Goal: Information Seeking & Learning: Learn about a topic

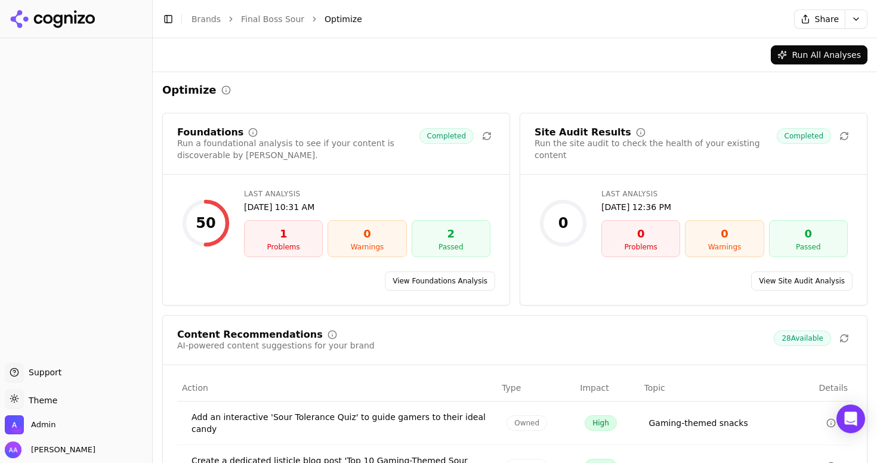
click at [315, 47] on div "Run All Analyses" at bounding box center [514, 54] width 705 height 19
click at [278, 21] on link "Final Boss Sour" at bounding box center [272, 19] width 63 height 12
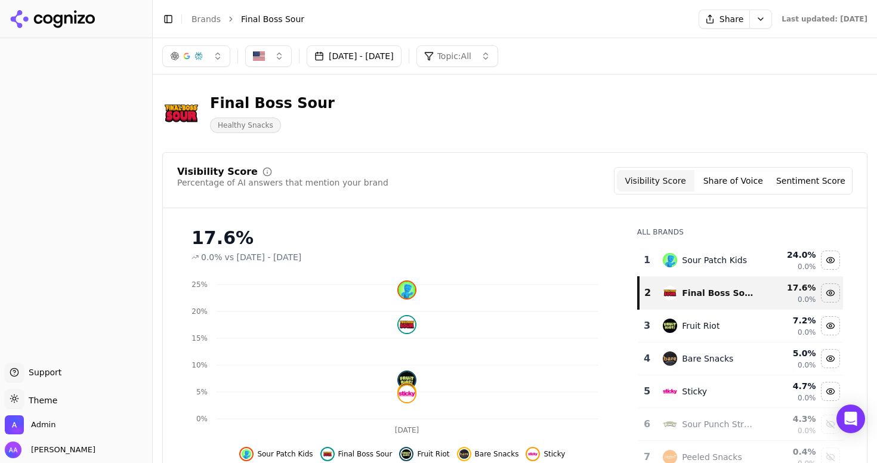
click at [211, 16] on link "Brands" at bounding box center [205, 19] width 29 height 10
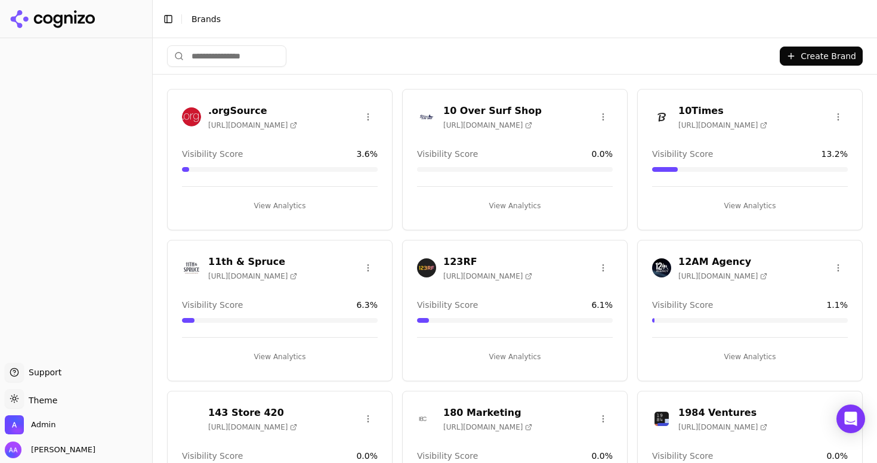
click at [466, 32] on header "Toggle Sidebar Brands" at bounding box center [515, 19] width 724 height 38
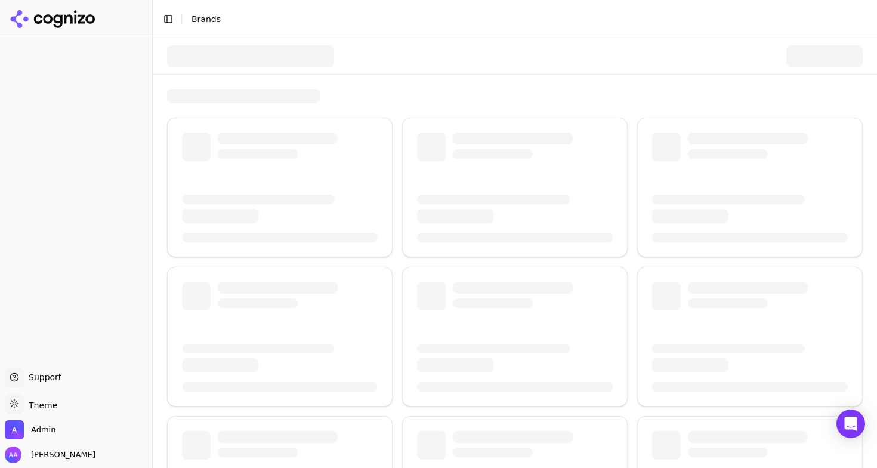
click at [227, 44] on div at bounding box center [514, 56] width 695 height 36
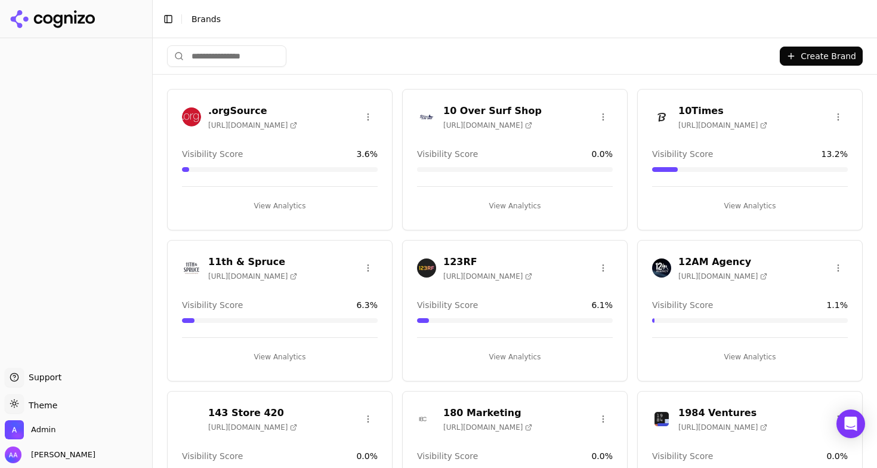
click at [258, 58] on input "search" at bounding box center [226, 55] width 119 height 21
click at [247, 58] on input "search" at bounding box center [226, 55] width 119 height 21
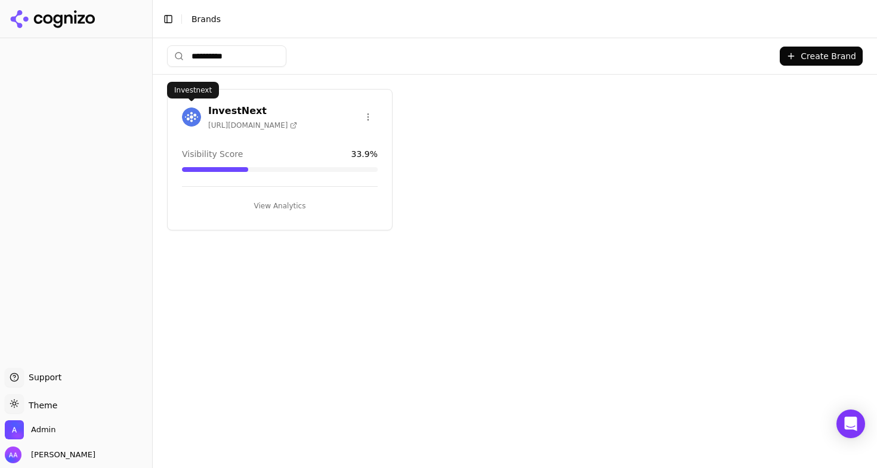
type input "**********"
click at [194, 117] on img at bounding box center [191, 116] width 19 height 19
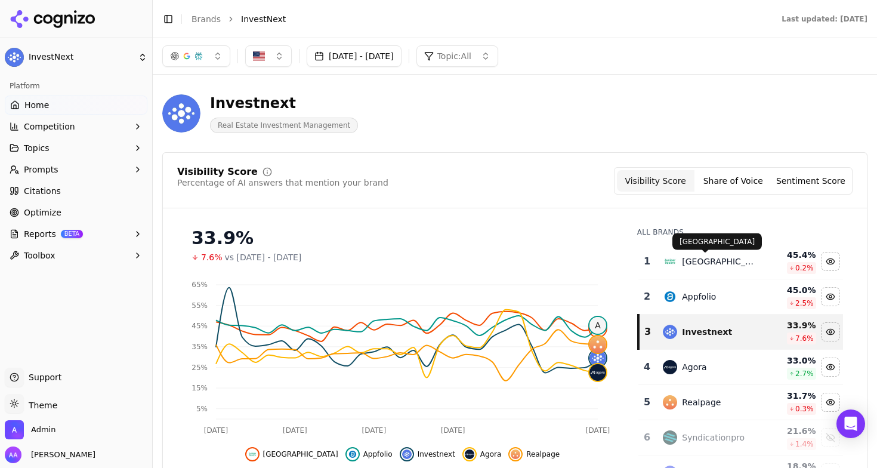
click at [693, 263] on div "Juniper Square" at bounding box center [718, 261] width 73 height 12
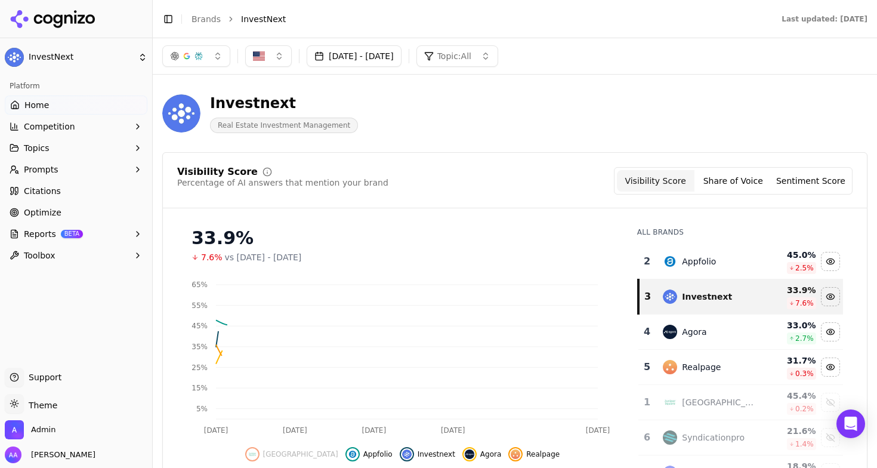
click at [693, 263] on div "Appfolio" at bounding box center [699, 261] width 34 height 12
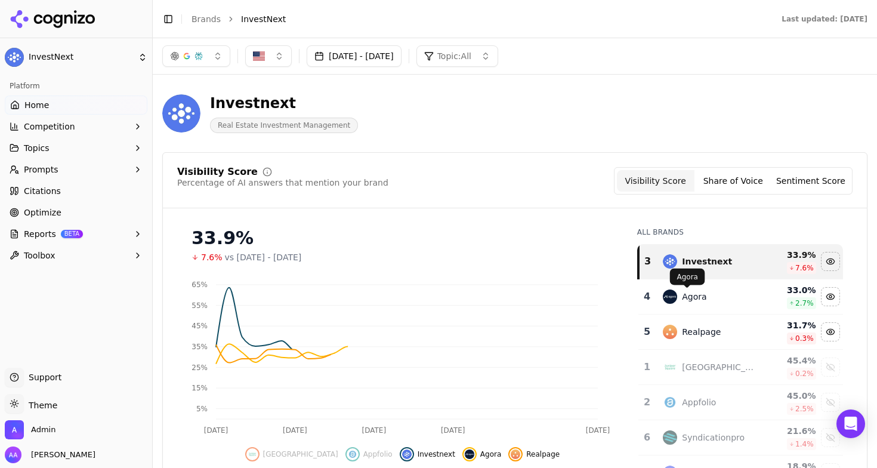
click at [687, 301] on div "Agora" at bounding box center [694, 296] width 24 height 12
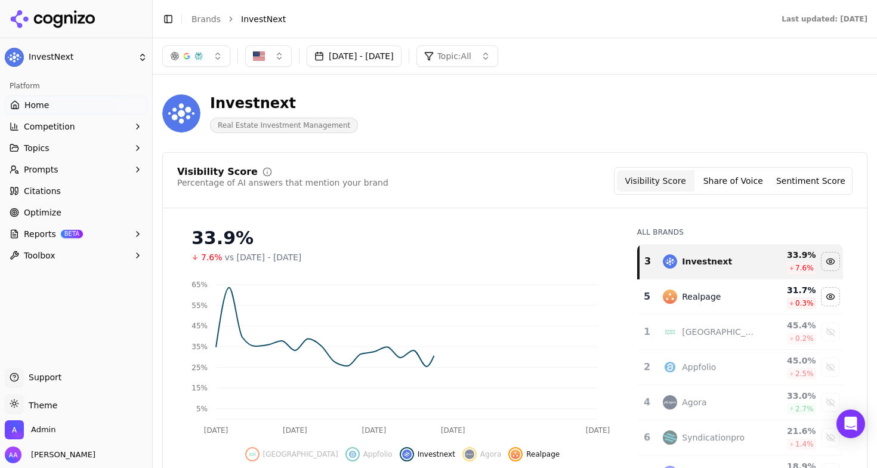
click at [687, 301] on div "Realpage" at bounding box center [701, 296] width 39 height 12
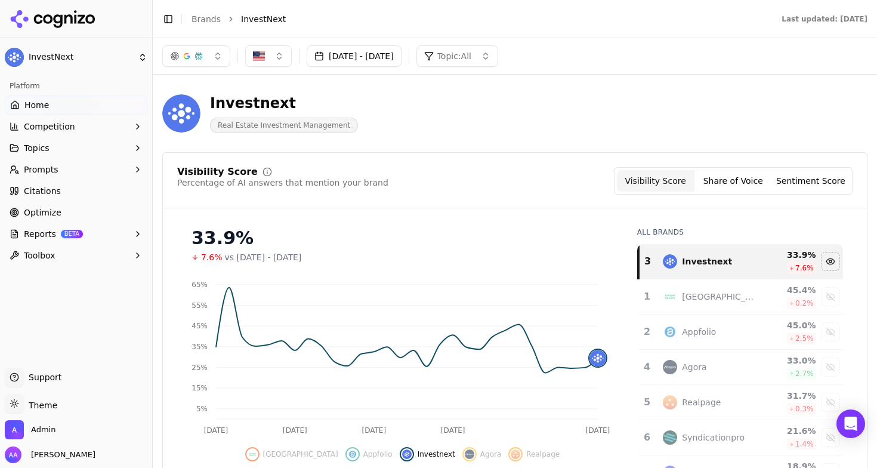
click at [204, 61] on button "button" at bounding box center [196, 55] width 68 height 21
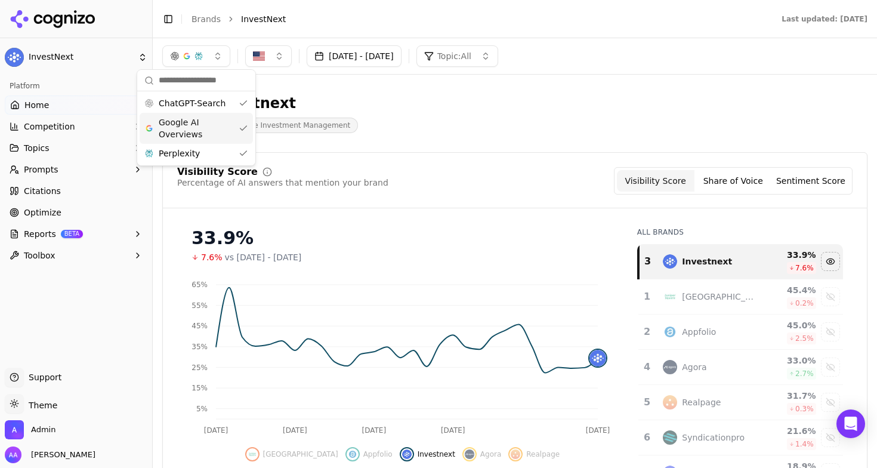
click at [199, 127] on span "Google AI Overviews" at bounding box center [196, 128] width 75 height 24
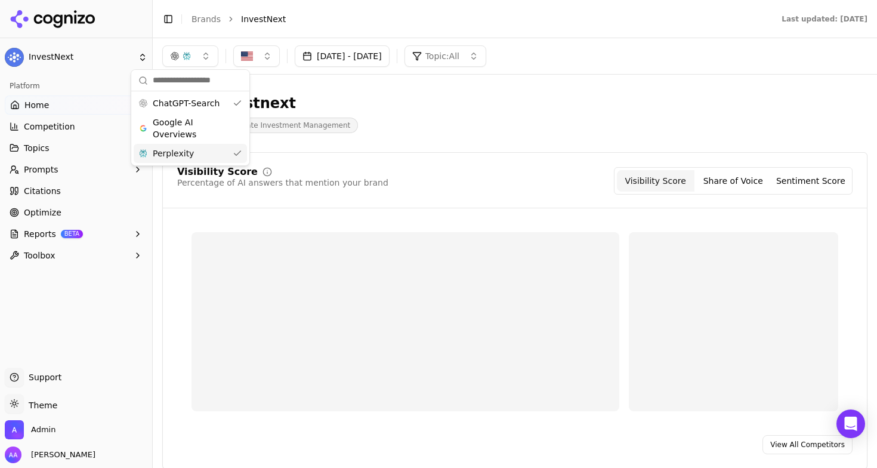
click at [199, 147] on div "Perplexity" at bounding box center [190, 153] width 113 height 19
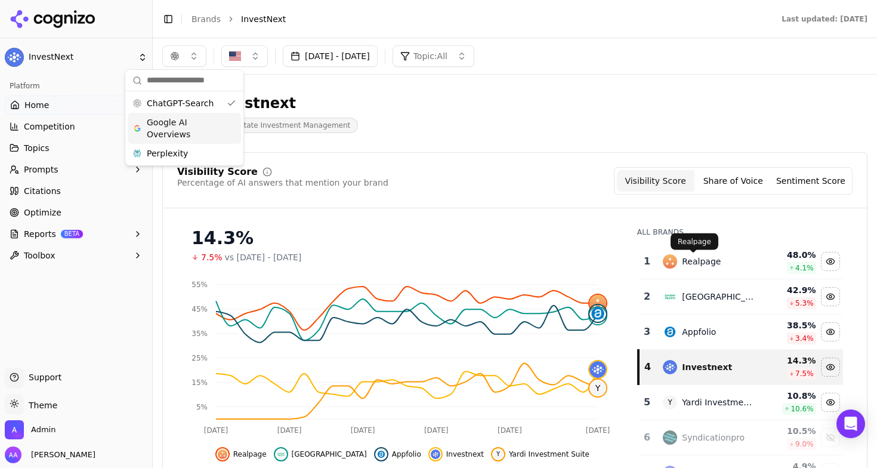
click at [683, 261] on div "Realpage" at bounding box center [701, 261] width 39 height 12
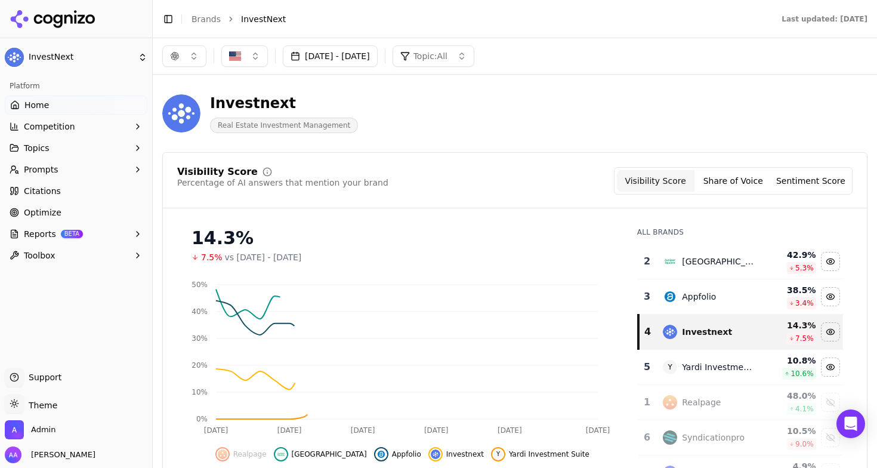
click at [683, 261] on div "Juniper Square" at bounding box center [718, 261] width 73 height 12
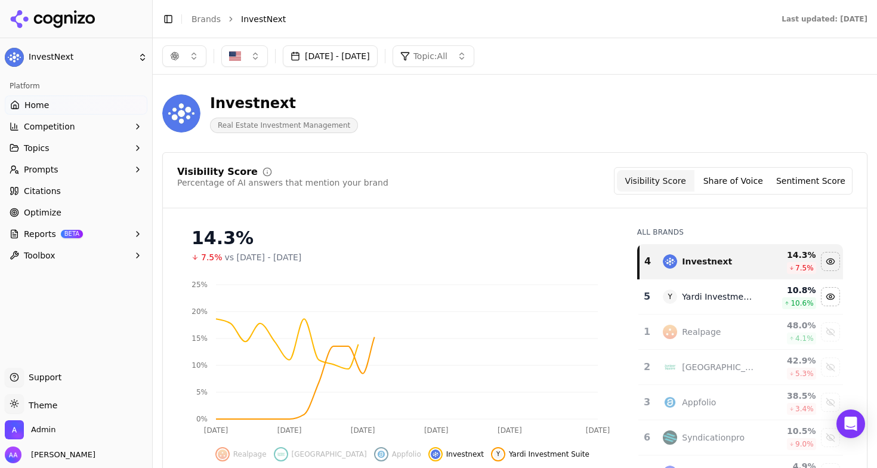
click at [515, 199] on div "Visibility Score Percentage of AI answers that mention your brand Visibility Sc…" at bounding box center [515, 187] width 704 height 41
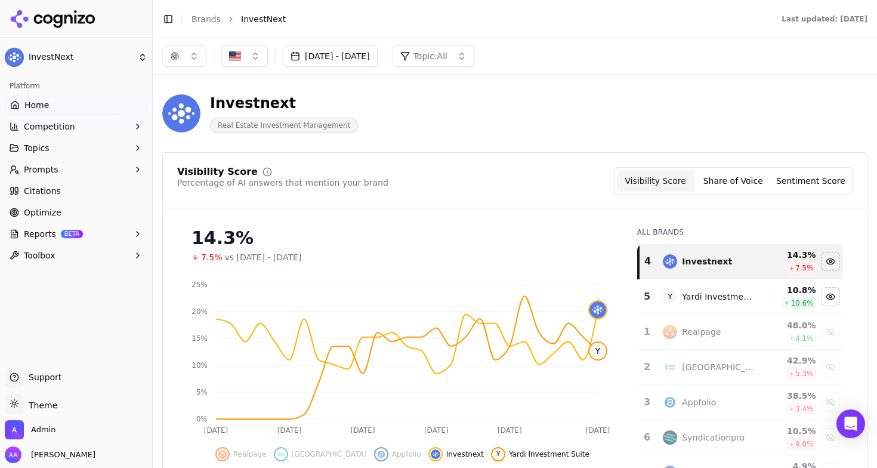
click at [194, 63] on button "button" at bounding box center [184, 55] width 44 height 21
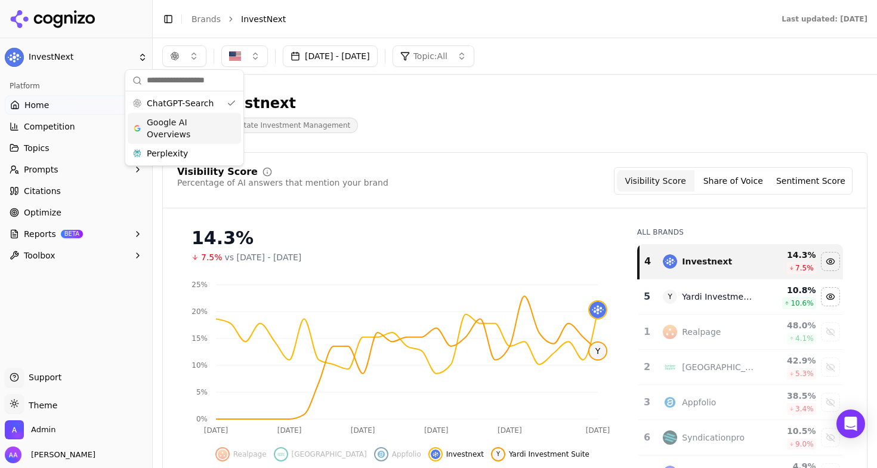
click at [183, 128] on span "Google AI Overviews" at bounding box center [184, 128] width 75 height 24
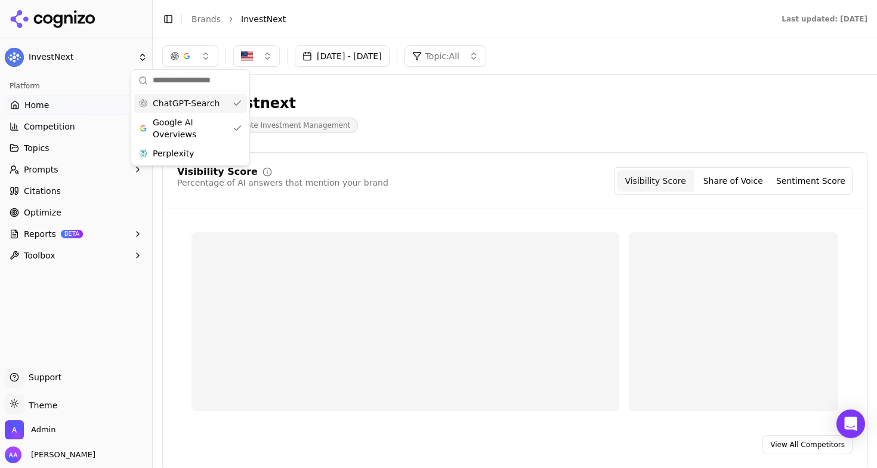
click at [193, 94] on div "ChatGPT-Search" at bounding box center [190, 103] width 113 height 19
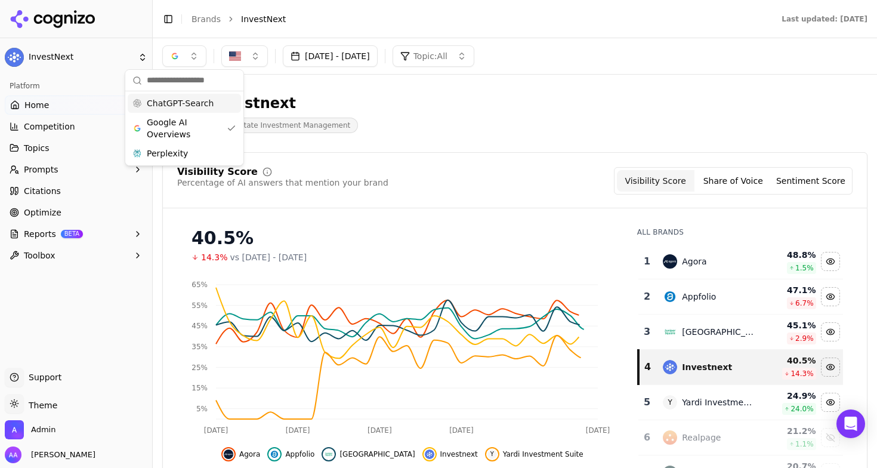
click at [349, 60] on button "[DATE] - [DATE]" at bounding box center [330, 55] width 95 height 21
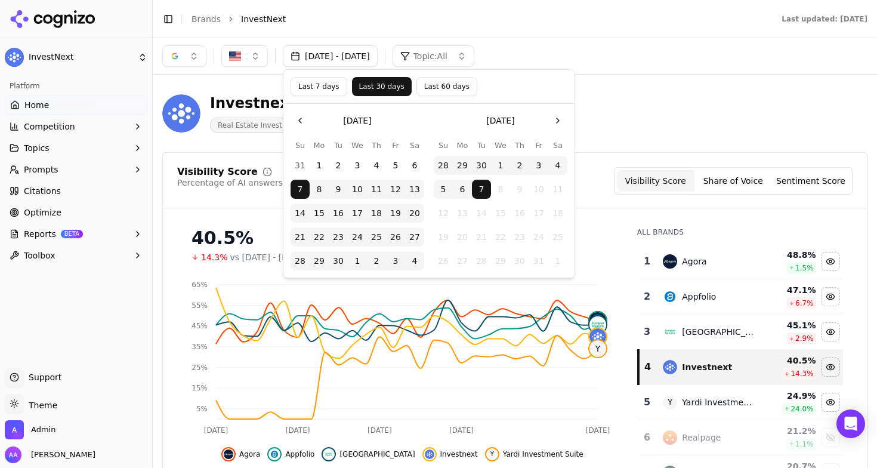
click at [459, 85] on button "Last 60 days" at bounding box center [446, 86] width 61 height 19
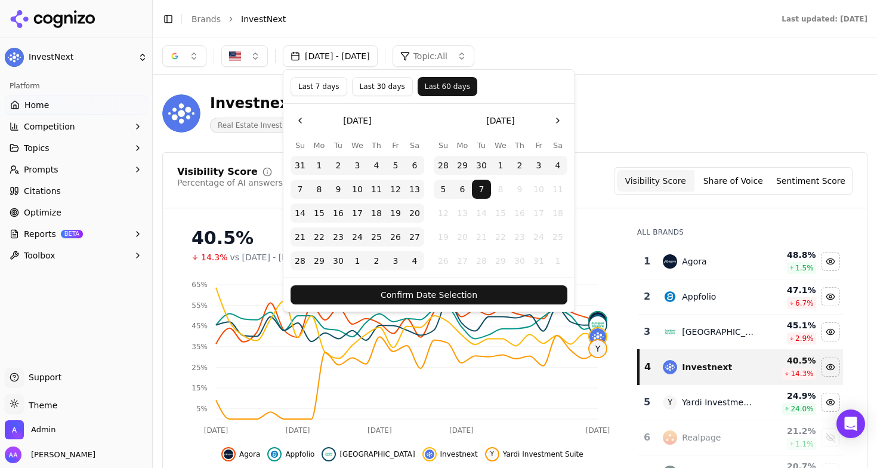
click at [465, 290] on button "Confirm Date Selection" at bounding box center [428, 294] width 277 height 19
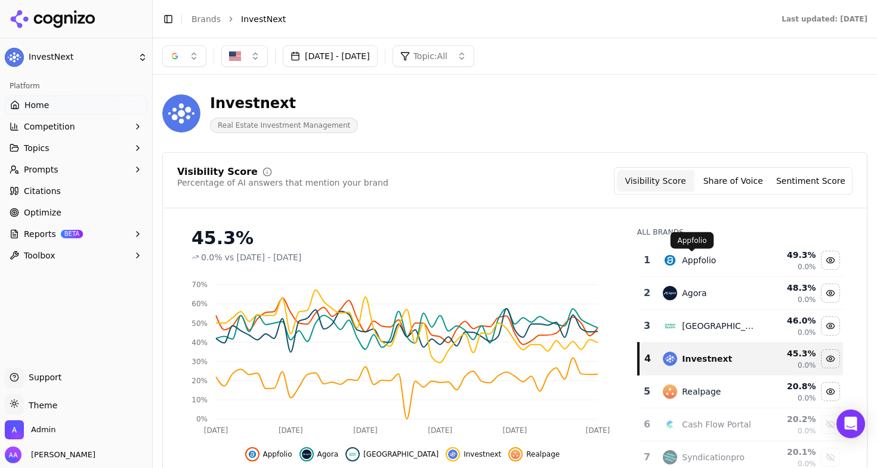
click at [704, 255] on div "Appfolio" at bounding box center [699, 260] width 34 height 12
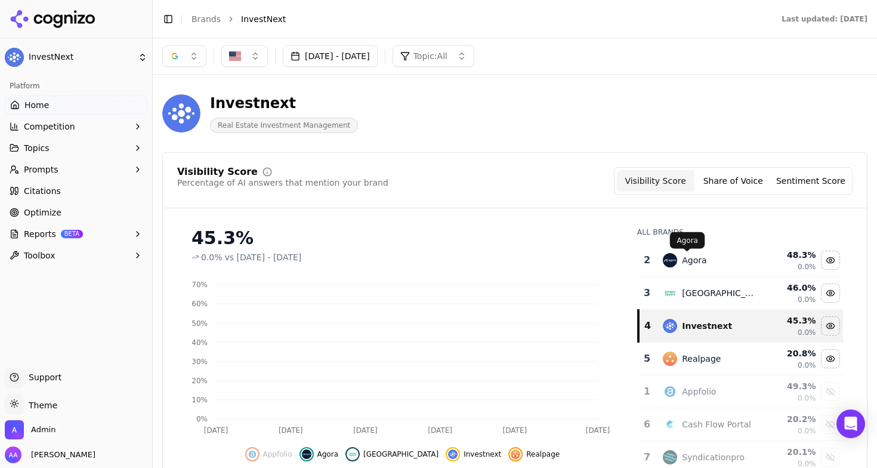
click at [704, 255] on div "Agora" at bounding box center [709, 260] width 92 height 14
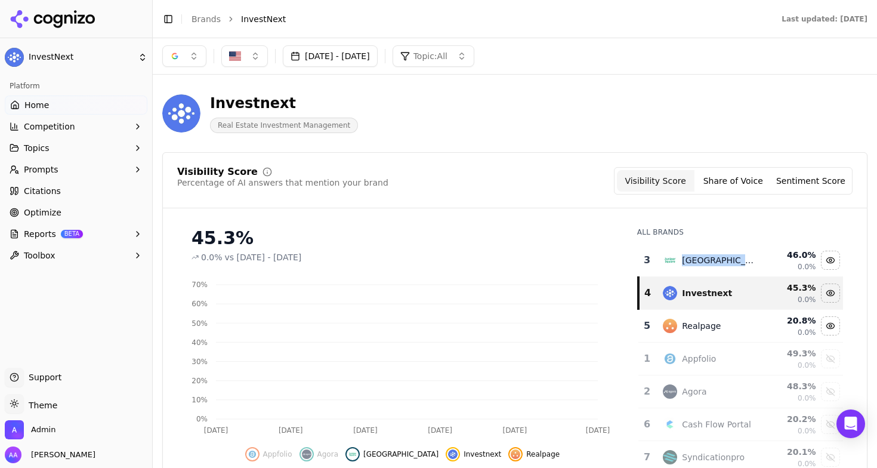
click at [704, 255] on div "Juniper Square" at bounding box center [718, 260] width 73 height 12
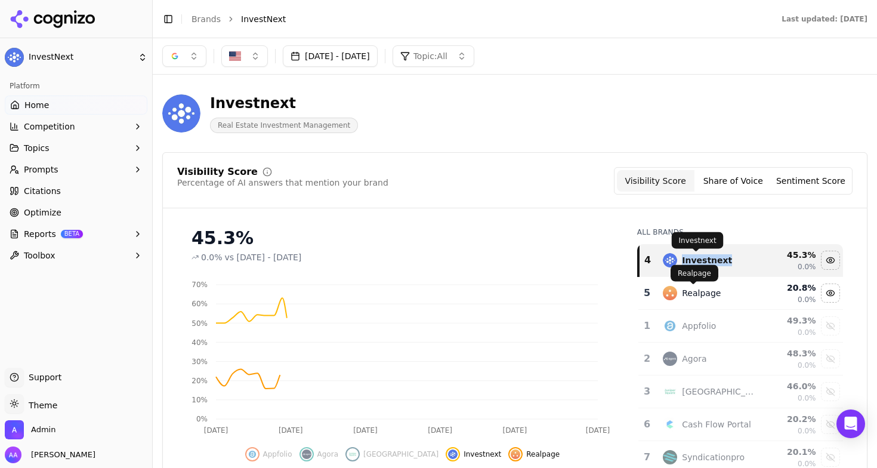
click at [687, 288] on div "Realpage" at bounding box center [701, 293] width 39 height 12
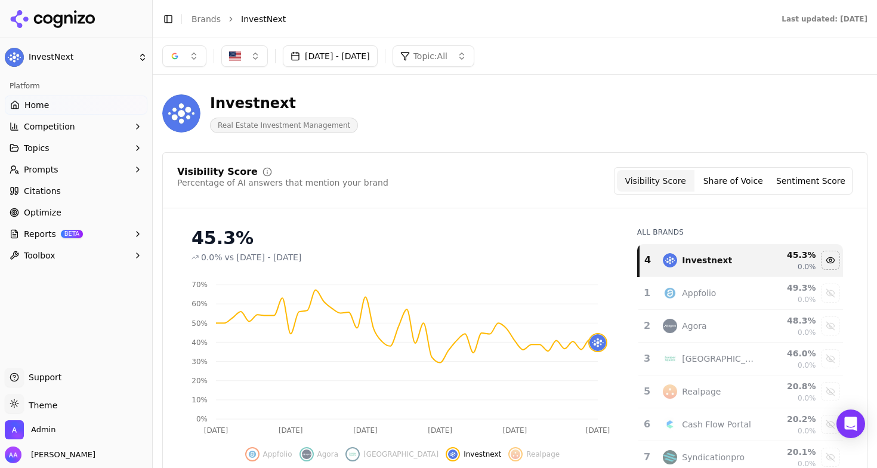
click at [179, 54] on button "button" at bounding box center [184, 55] width 44 height 21
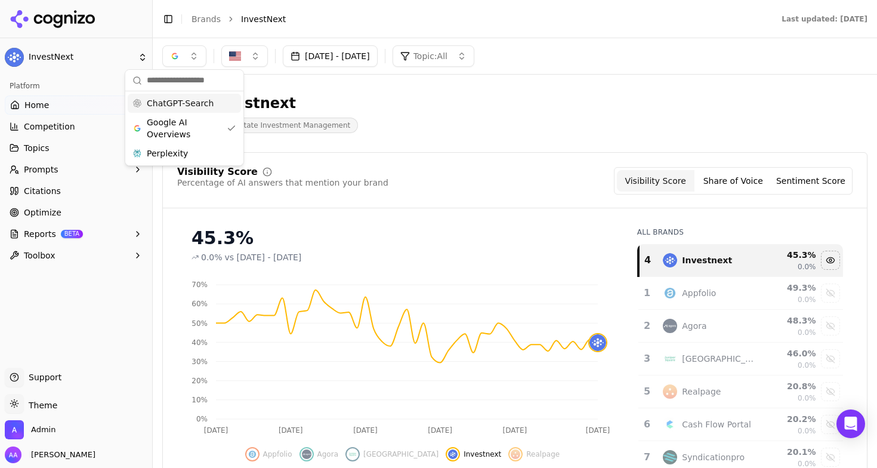
click at [205, 106] on span "ChatGPT-Search" at bounding box center [180, 103] width 67 height 12
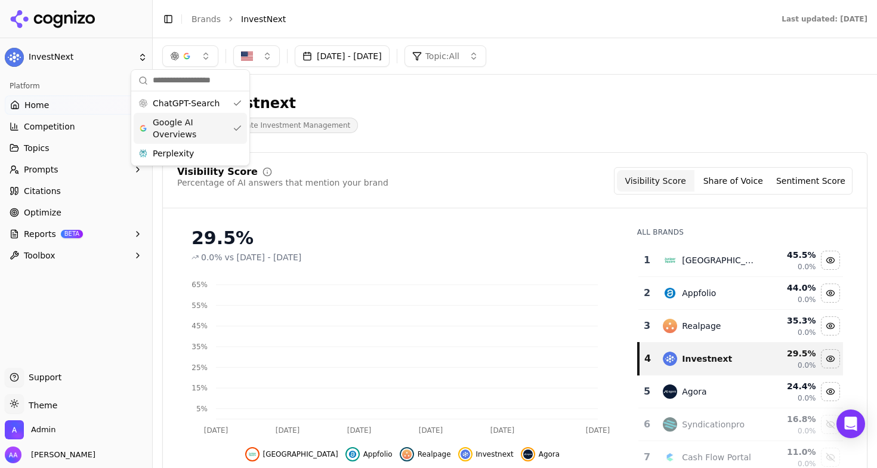
click at [211, 127] on span "Google AI Overviews" at bounding box center [190, 128] width 75 height 24
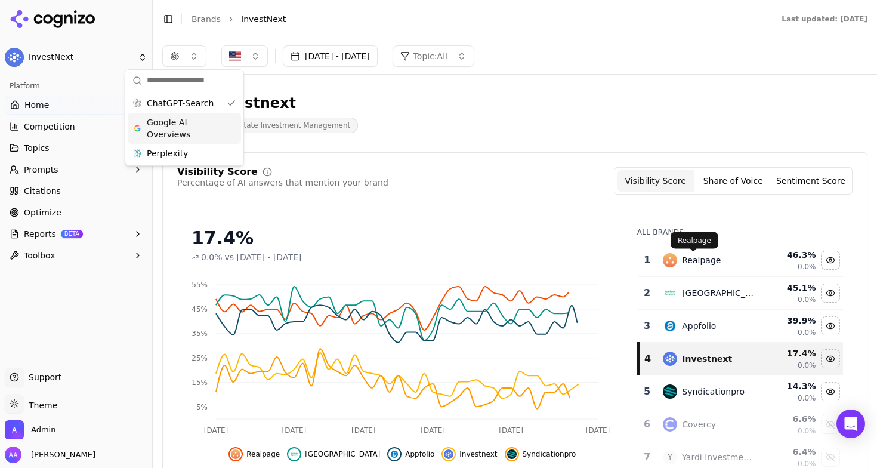
click at [718, 261] on div "Realpage" at bounding box center [709, 260] width 92 height 14
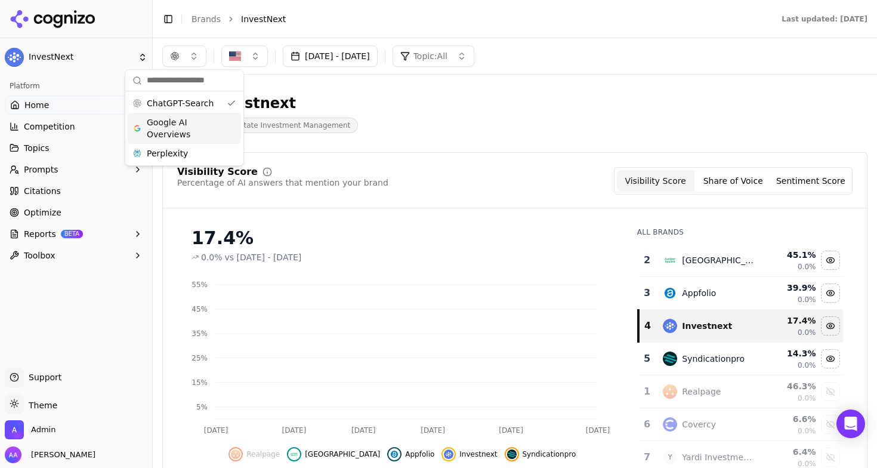
click at [718, 261] on div "Juniper Square" at bounding box center [718, 260] width 73 height 12
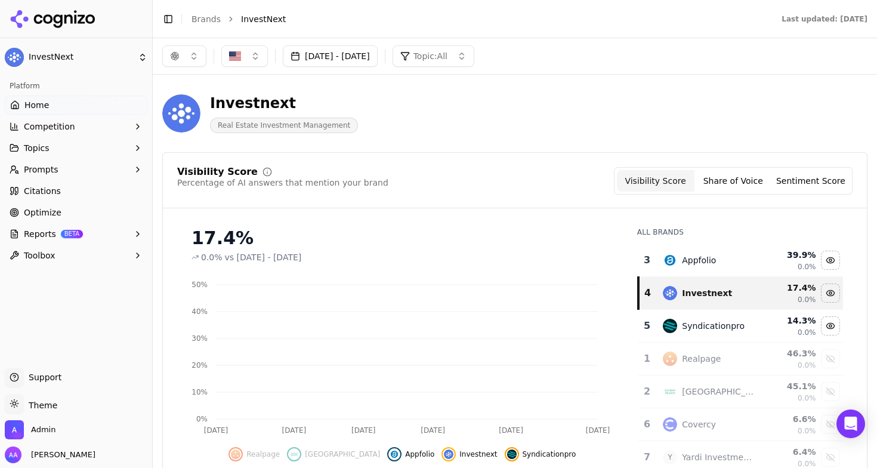
click at [718, 261] on div "Appfolio" at bounding box center [709, 260] width 92 height 14
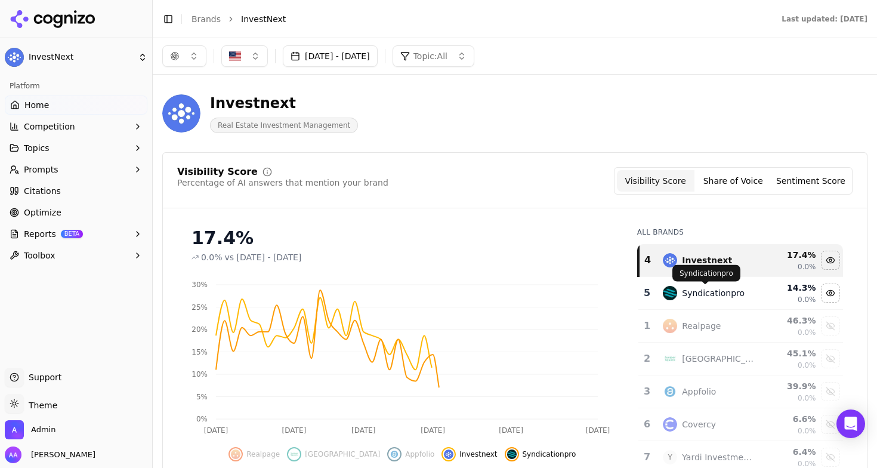
click at [688, 291] on div "Syndicationpro" at bounding box center [713, 293] width 63 height 12
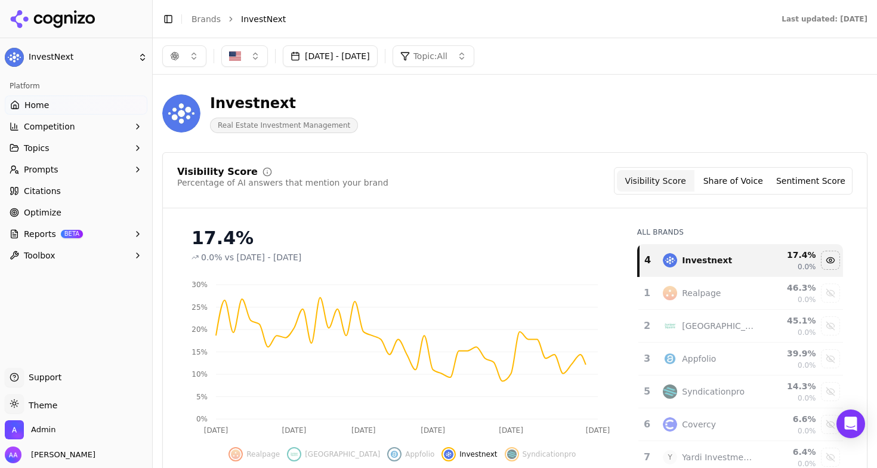
click at [485, 181] on div "Visibility Score Percentage of AI answers that mention your brand Visibility Sc…" at bounding box center [514, 180] width 675 height 27
click at [182, 60] on button "button" at bounding box center [184, 55] width 44 height 21
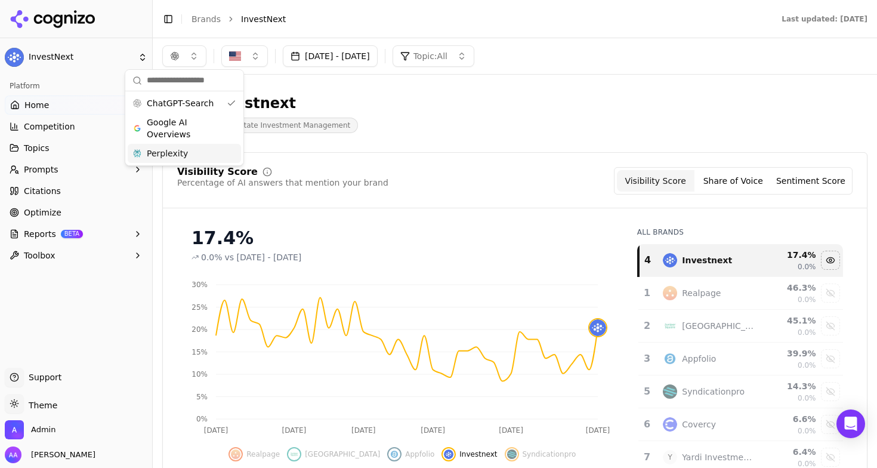
click at [194, 151] on div "Perplexity" at bounding box center [184, 153] width 113 height 19
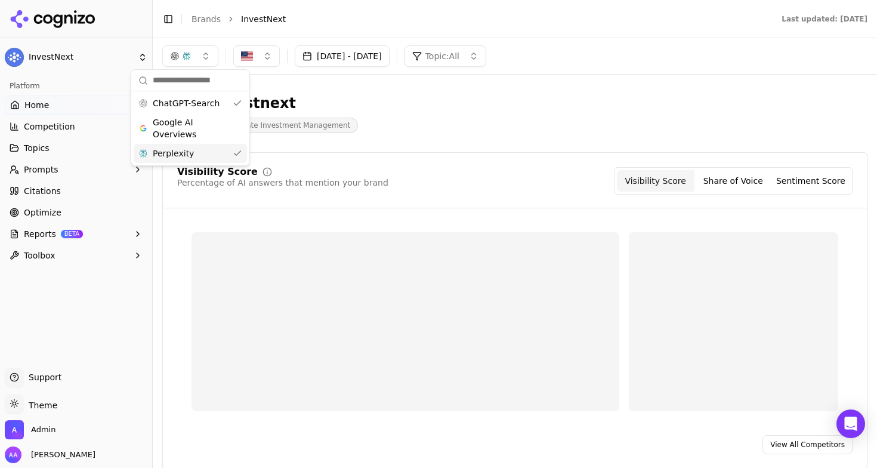
click at [203, 100] on span "ChatGPT-Search" at bounding box center [186, 103] width 67 height 12
click at [478, 135] on div "Investnext Real Estate Investment Management" at bounding box center [514, 113] width 705 height 58
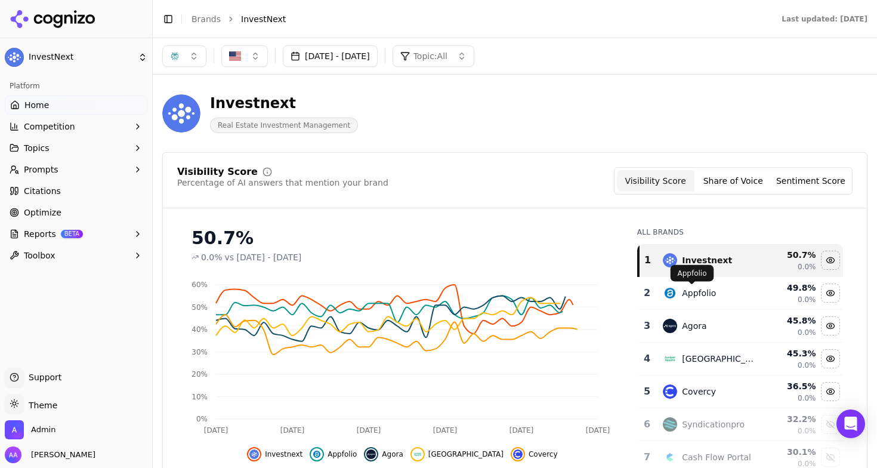
click at [698, 298] on div "Appfolio" at bounding box center [699, 293] width 34 height 12
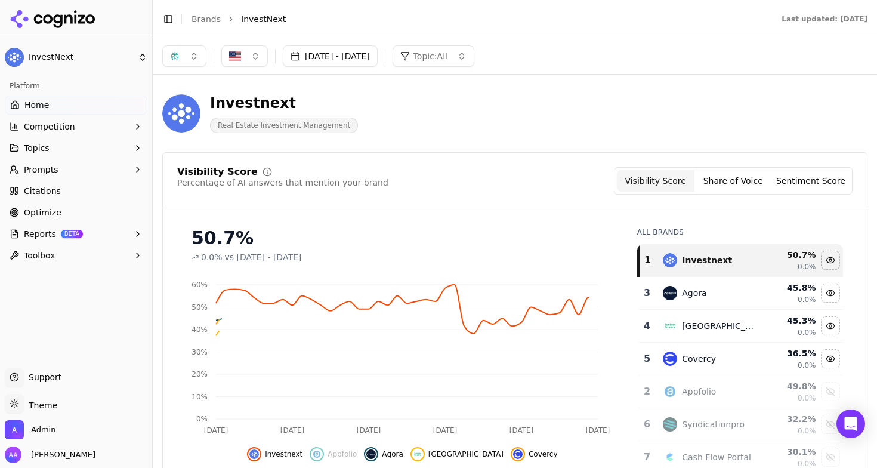
click at [698, 298] on div "Agora" at bounding box center [709, 293] width 92 height 14
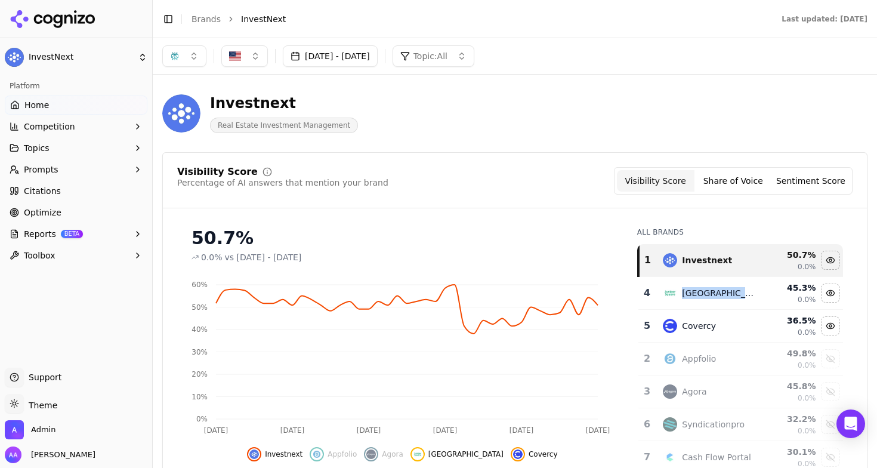
click at [698, 298] on div "Juniper Square" at bounding box center [718, 293] width 73 height 12
click at [698, 298] on div "Covercy" at bounding box center [699, 293] width 34 height 12
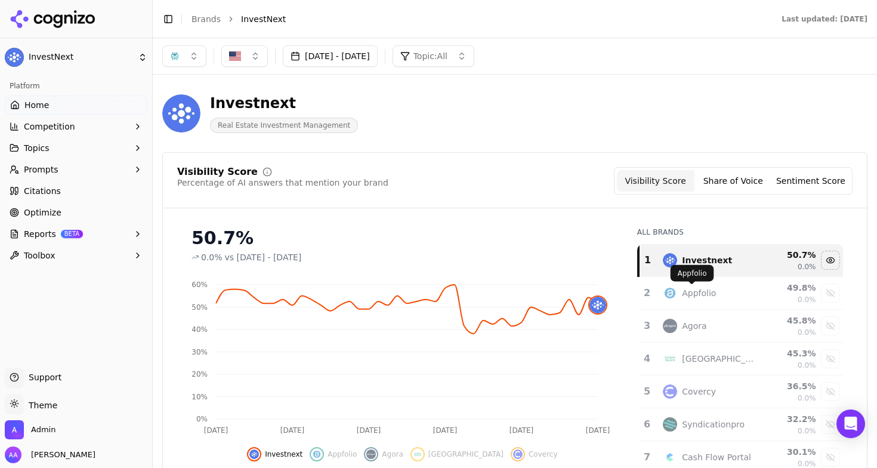
click at [490, 200] on div "Visibility Score Percentage of AI answers that mention your brand Visibility Sc…" at bounding box center [515, 187] width 704 height 41
click at [59, 172] on button "Prompts" at bounding box center [76, 169] width 143 height 19
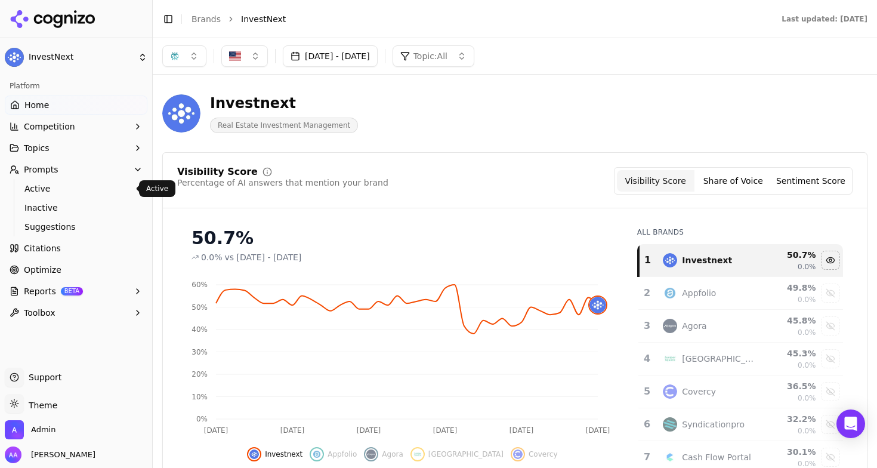
click at [55, 189] on span "Active" at bounding box center [76, 188] width 104 height 12
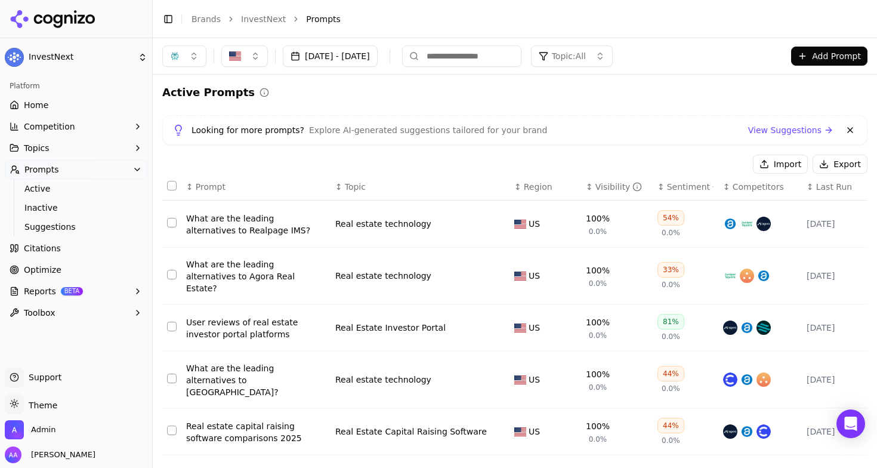
click at [843, 134] on button at bounding box center [850, 130] width 14 height 14
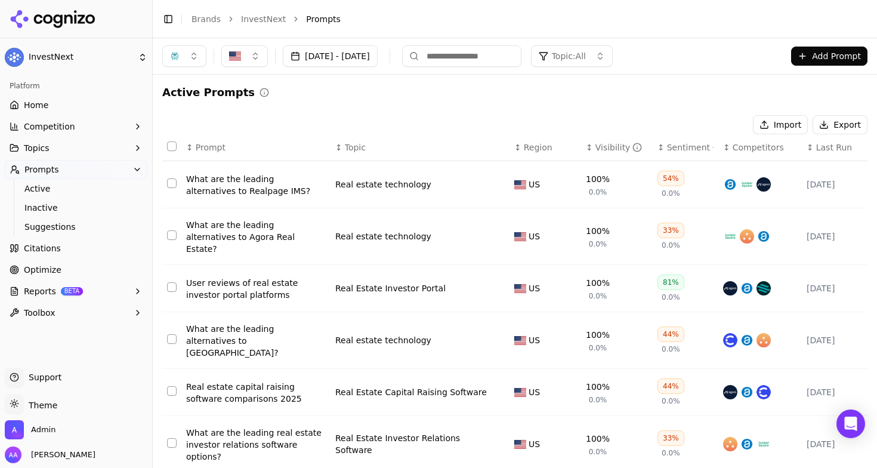
click at [747, 147] on span "Competitors" at bounding box center [757, 147] width 51 height 12
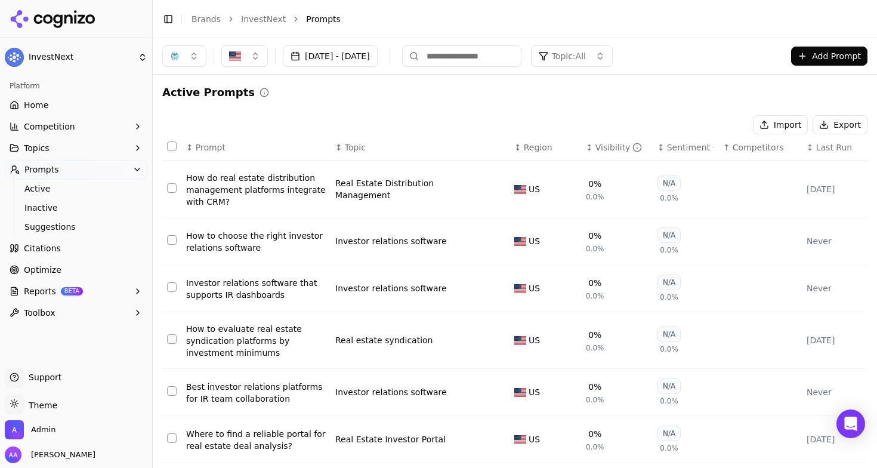
click at [267, 247] on div "How to choose the right investor relations software" at bounding box center [256, 242] width 140 height 24
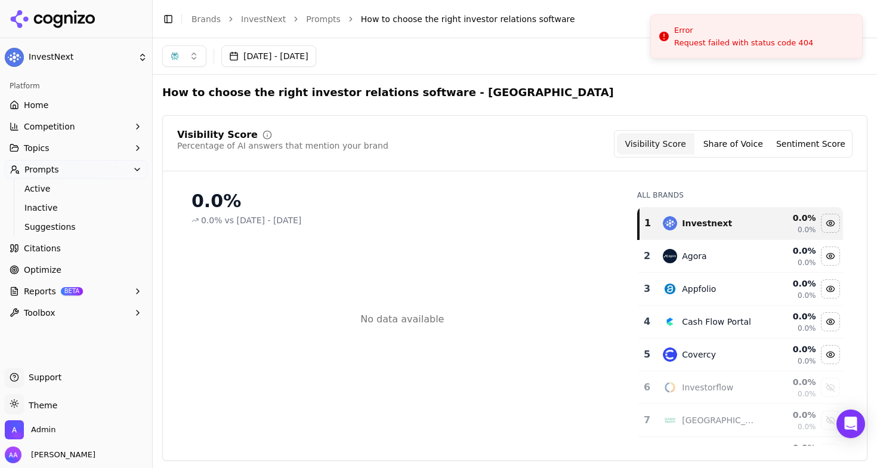
click at [188, 59] on button "button" at bounding box center [184, 55] width 44 height 21
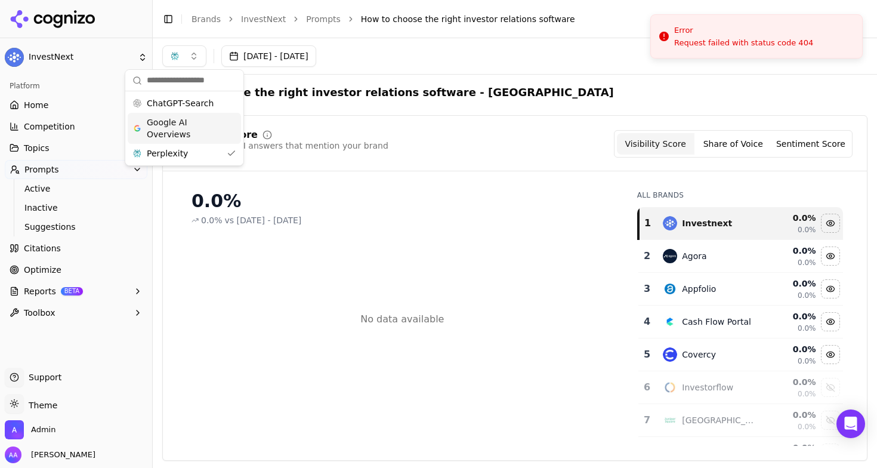
click at [208, 118] on span "Google AI Overviews" at bounding box center [184, 128] width 75 height 24
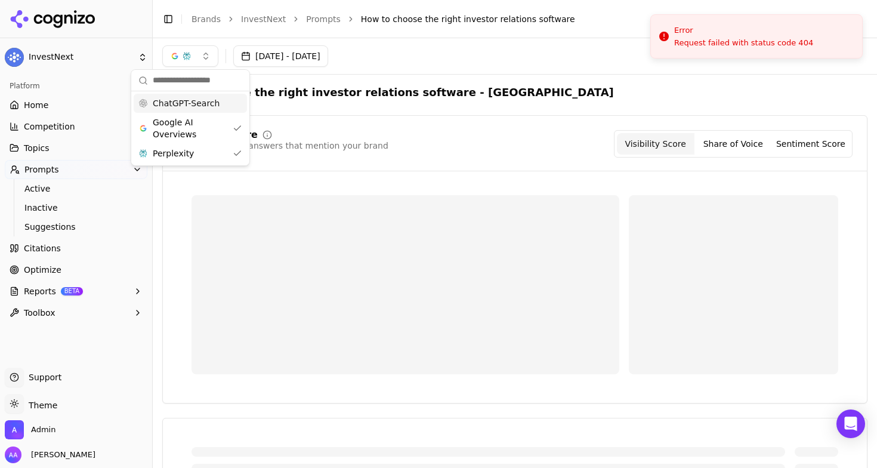
click at [208, 102] on span "ChatGPT-Search" at bounding box center [186, 103] width 67 height 12
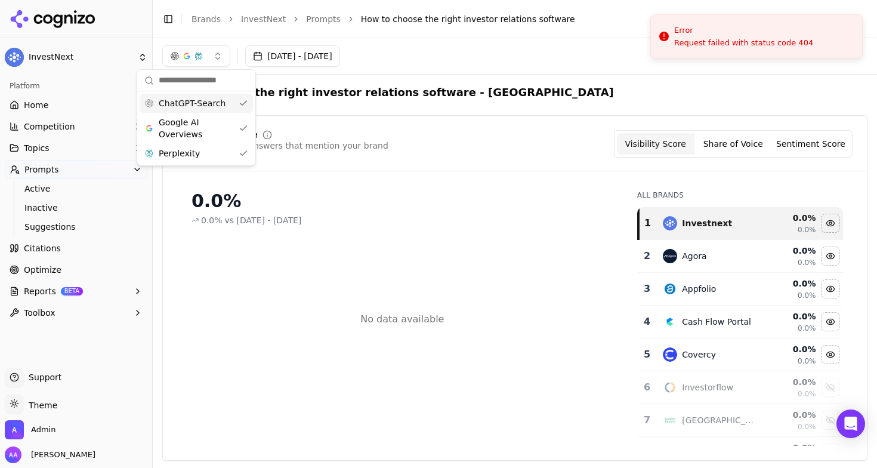
click at [453, 142] on div "Visibility Score Percentage of AI answers that mention your brand Visibility Sc…" at bounding box center [514, 143] width 675 height 27
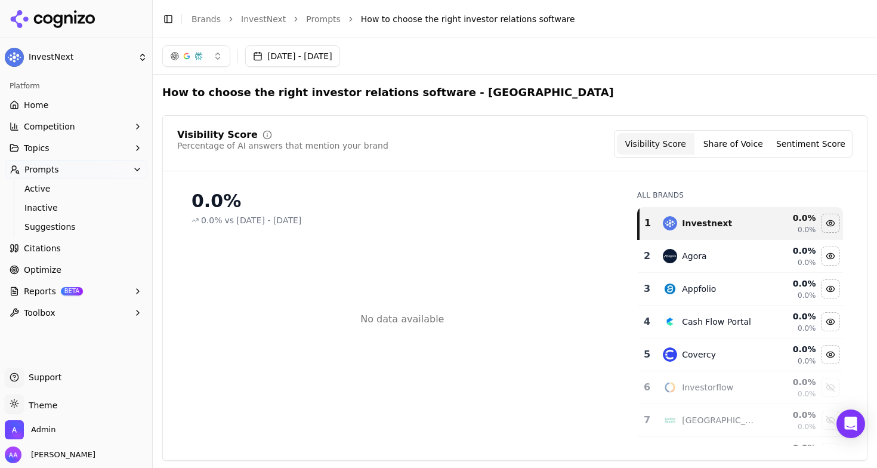
click at [320, 20] on link "Prompts" at bounding box center [323, 19] width 35 height 12
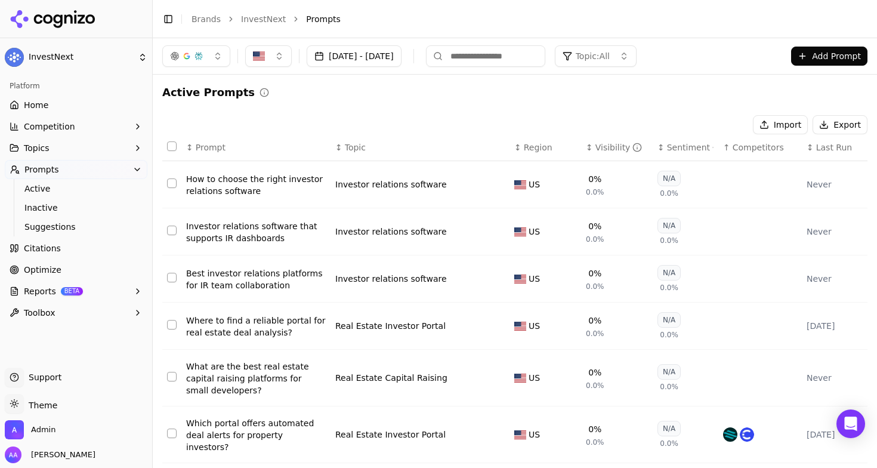
click at [756, 143] on span "Competitors" at bounding box center [757, 147] width 51 height 12
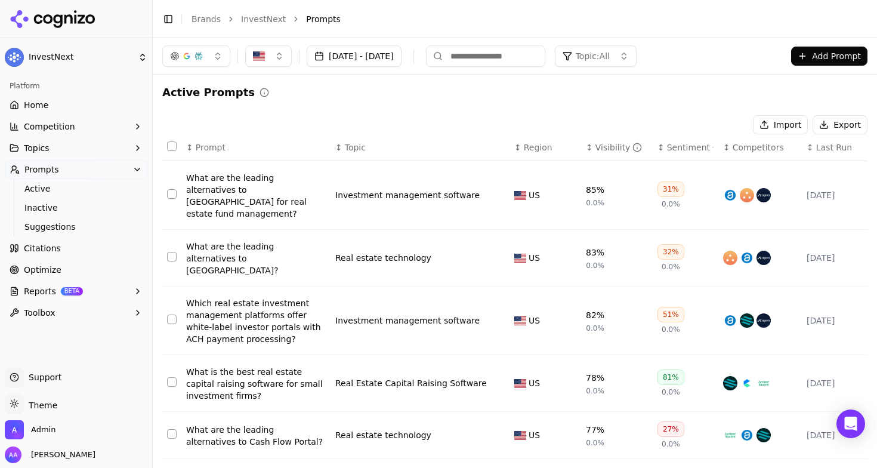
click at [849, 150] on div "↕ Last Run" at bounding box center [834, 147] width 56 height 12
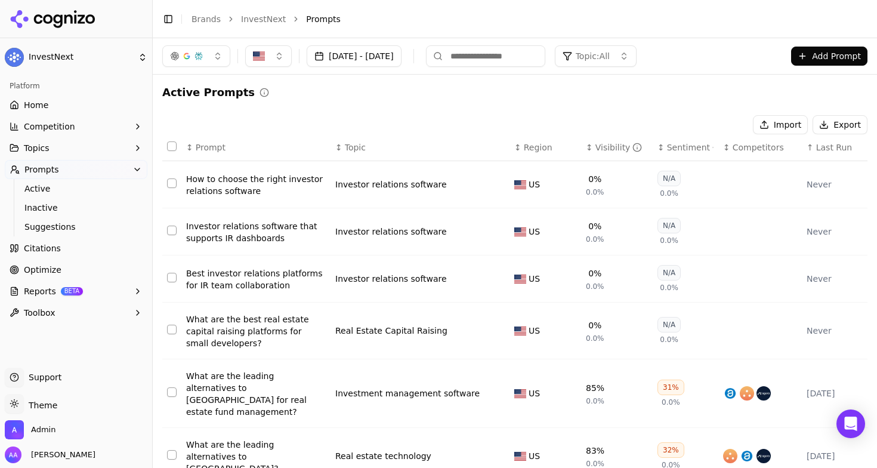
click at [849, 150] on span "Last Run" at bounding box center [834, 147] width 36 height 12
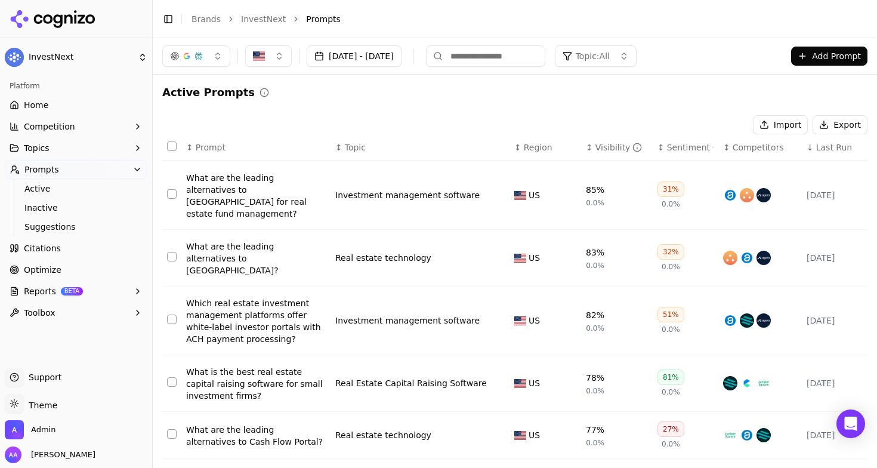
click at [849, 150] on span "Last Run" at bounding box center [834, 147] width 36 height 12
click at [849, 150] on div "↕ Last Run" at bounding box center [834, 147] width 56 height 12
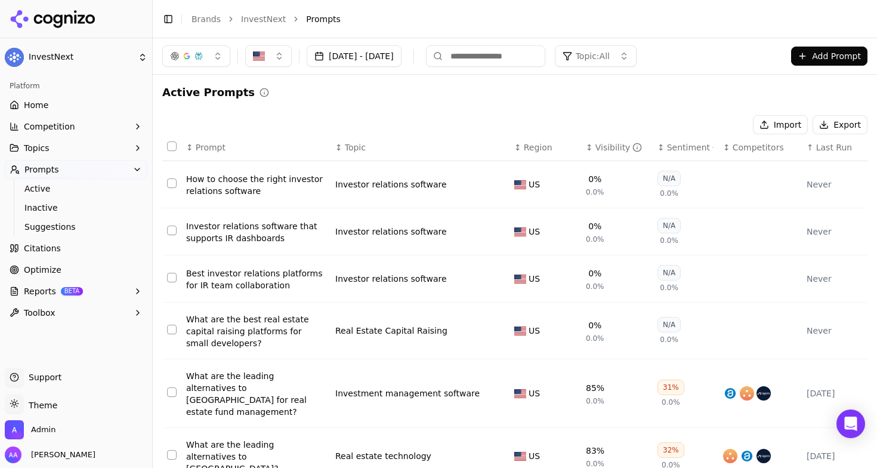
click at [745, 150] on span "Competitors" at bounding box center [757, 147] width 51 height 12
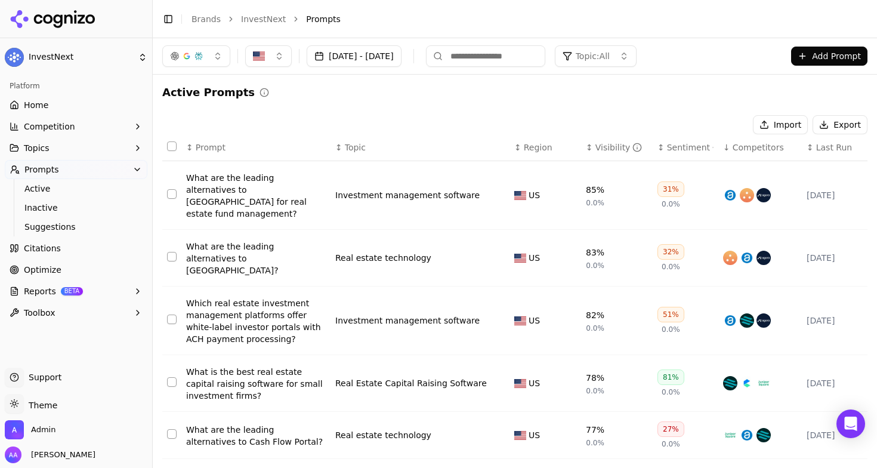
click at [745, 150] on span "Competitors" at bounding box center [757, 147] width 51 height 12
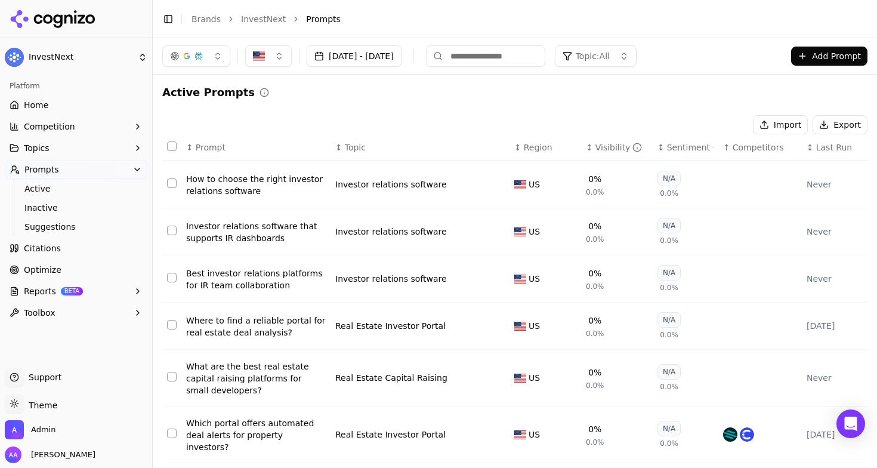
click at [63, 152] on button "Topics" at bounding box center [76, 147] width 143 height 19
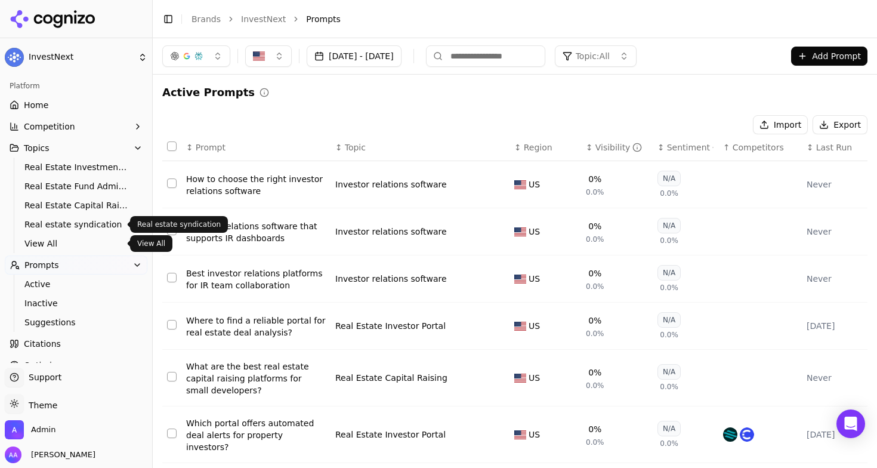
click at [51, 236] on link "View All" at bounding box center [76, 243] width 113 height 17
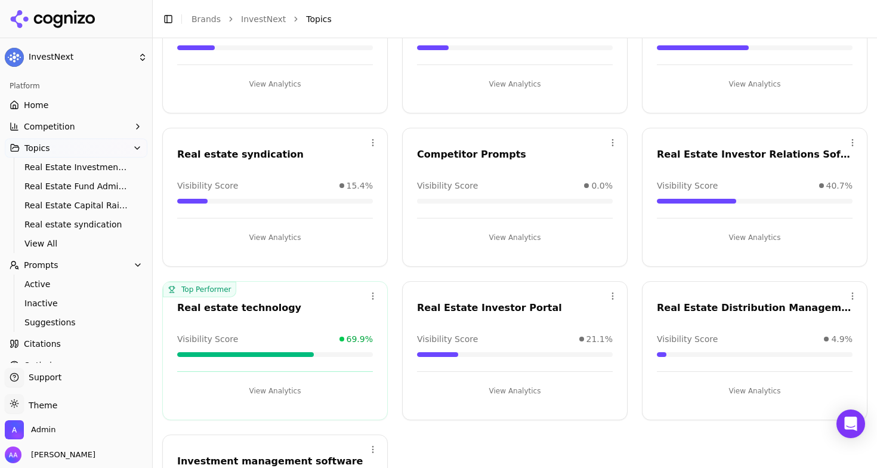
scroll to position [160, 0]
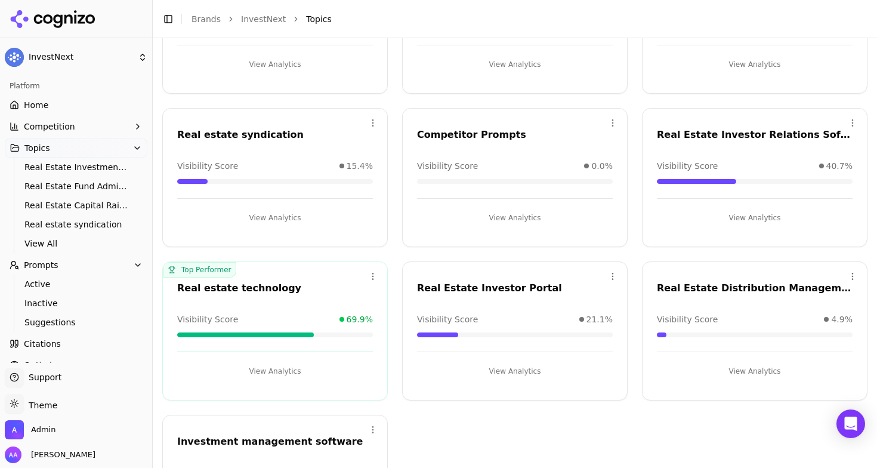
click at [69, 104] on link "Home" at bounding box center [76, 104] width 143 height 19
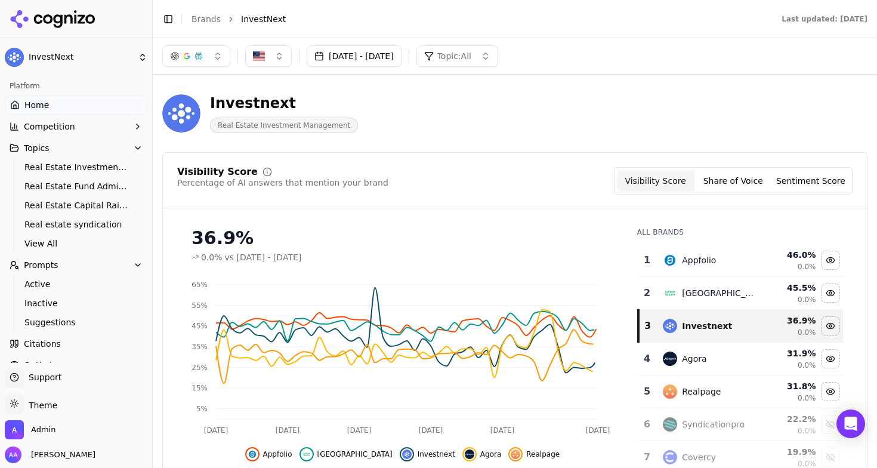
click at [371, 61] on button "[DATE] - [DATE]" at bounding box center [354, 55] width 95 height 21
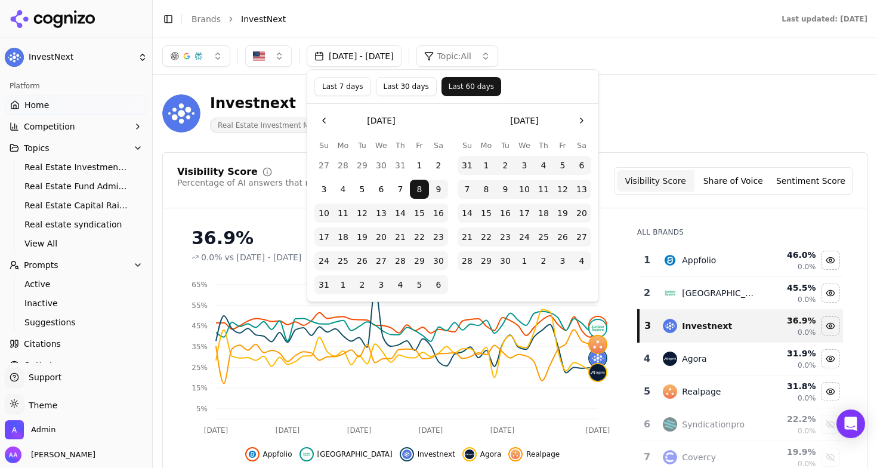
click at [401, 87] on button "Last 30 days" at bounding box center [406, 86] width 61 height 19
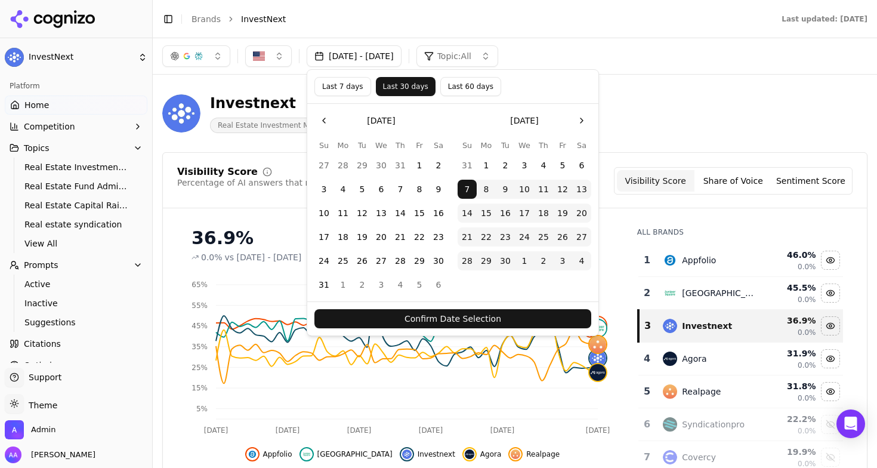
click at [459, 318] on button "Confirm Date Selection" at bounding box center [452, 318] width 277 height 19
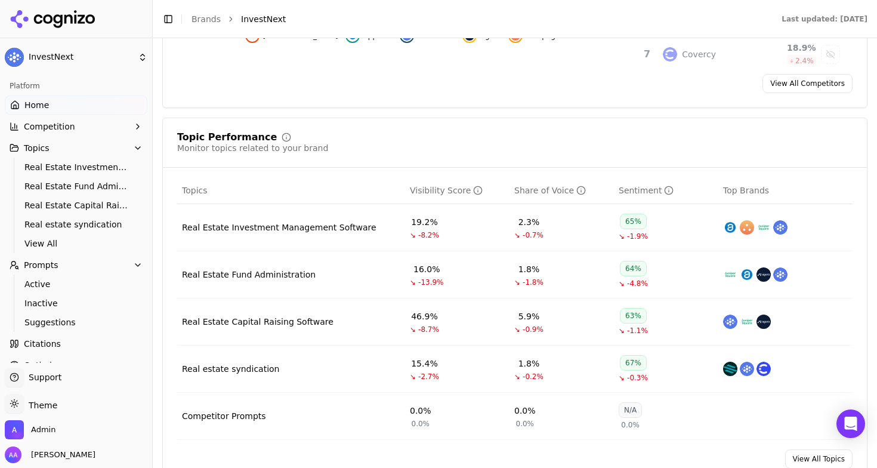
scroll to position [444, 0]
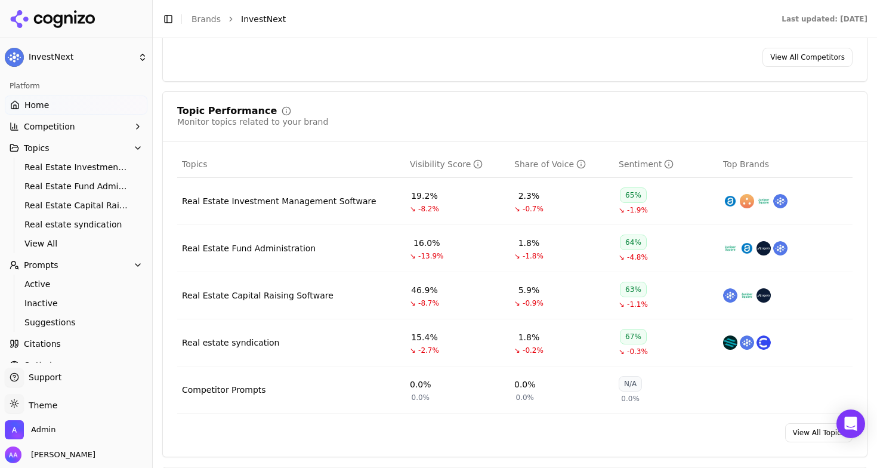
click at [264, 251] on div "Real Estate Fund Administration" at bounding box center [249, 248] width 134 height 12
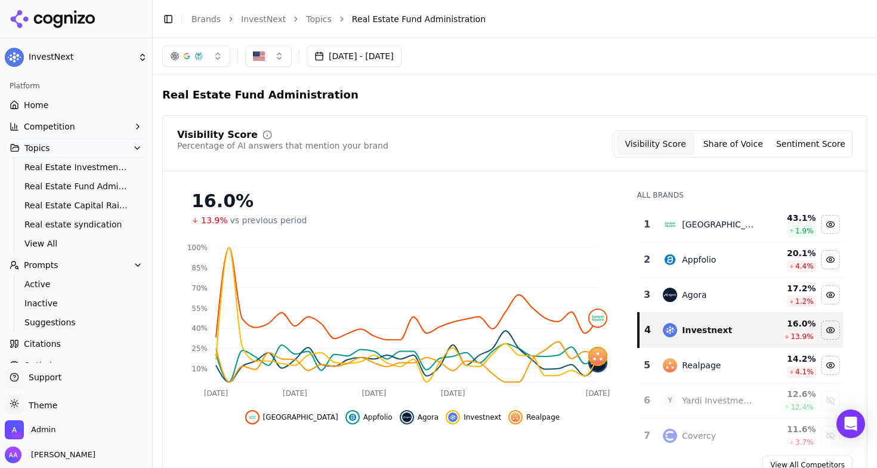
click at [348, 55] on button "[DATE] - [DATE]" at bounding box center [354, 55] width 95 height 21
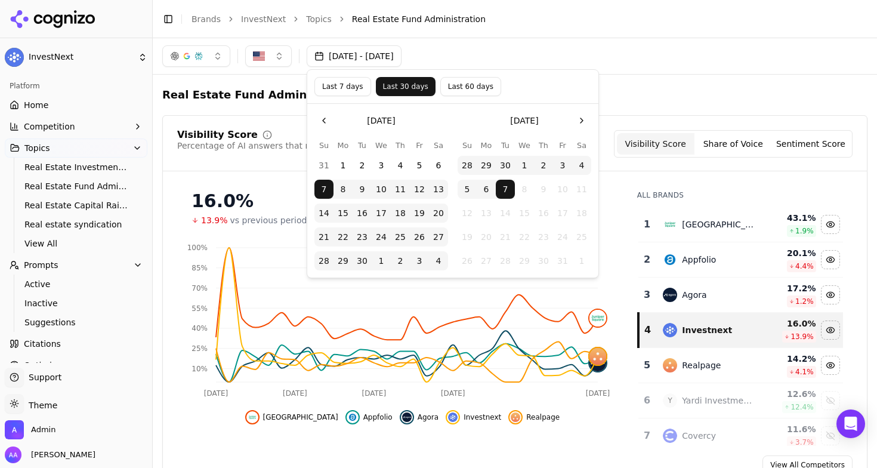
click at [343, 87] on button "Last 7 days" at bounding box center [342, 86] width 57 height 19
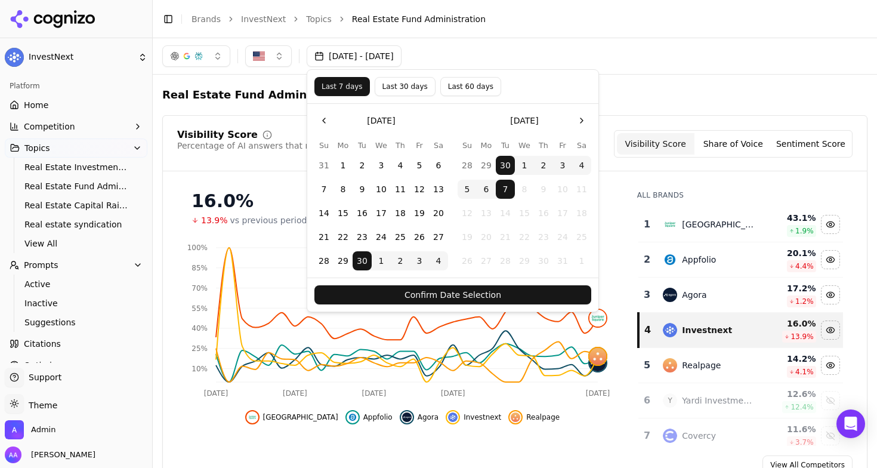
click at [444, 295] on button "Confirm Date Selection" at bounding box center [452, 294] width 277 height 19
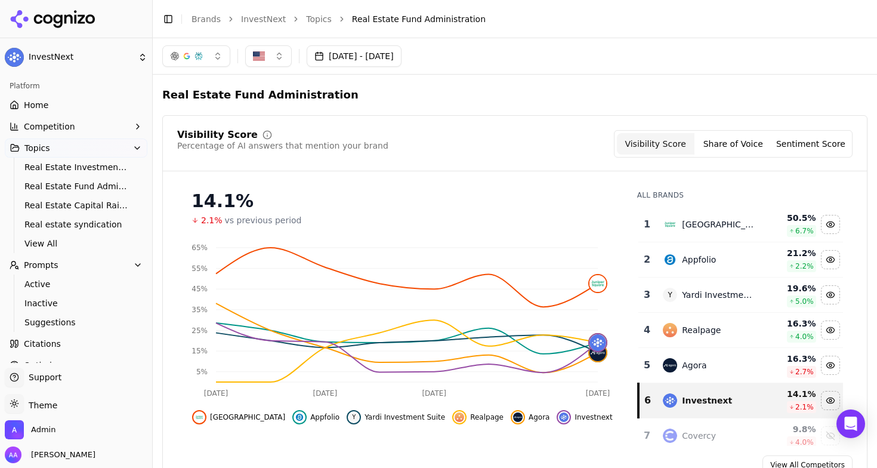
click at [721, 230] on div "Juniper Square" at bounding box center [709, 224] width 92 height 14
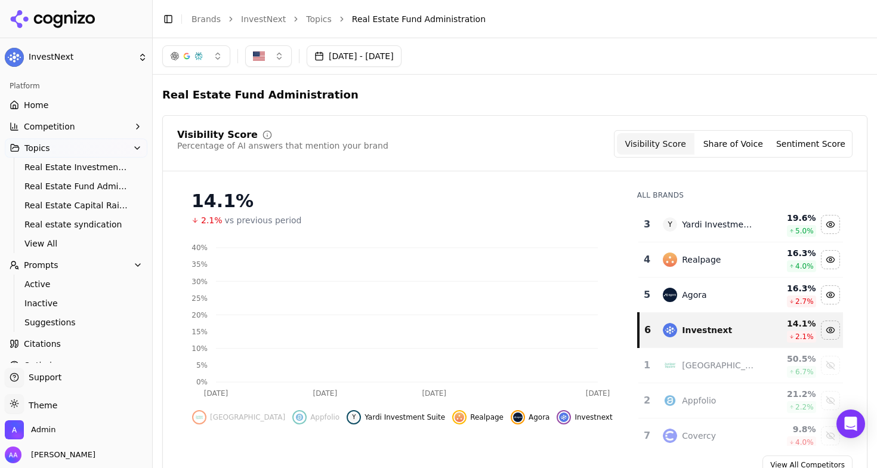
click at [721, 230] on div "Y Yardi Investment Suite" at bounding box center [709, 224] width 92 height 14
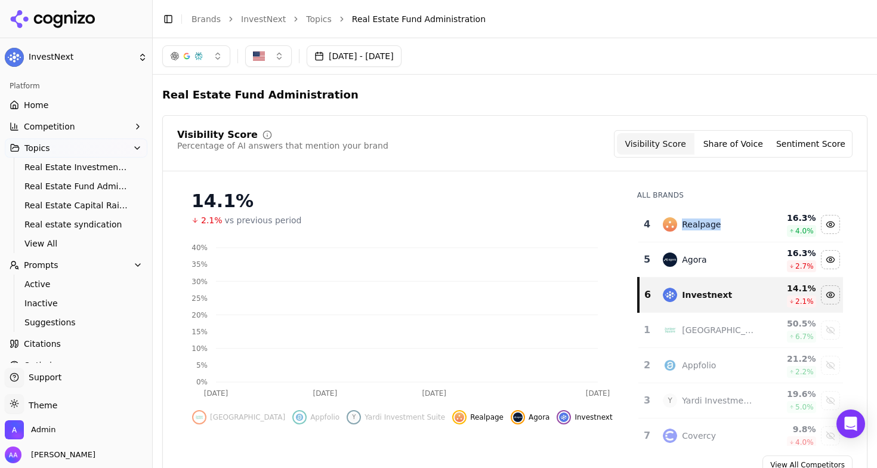
click at [721, 230] on div "Realpage" at bounding box center [709, 224] width 92 height 14
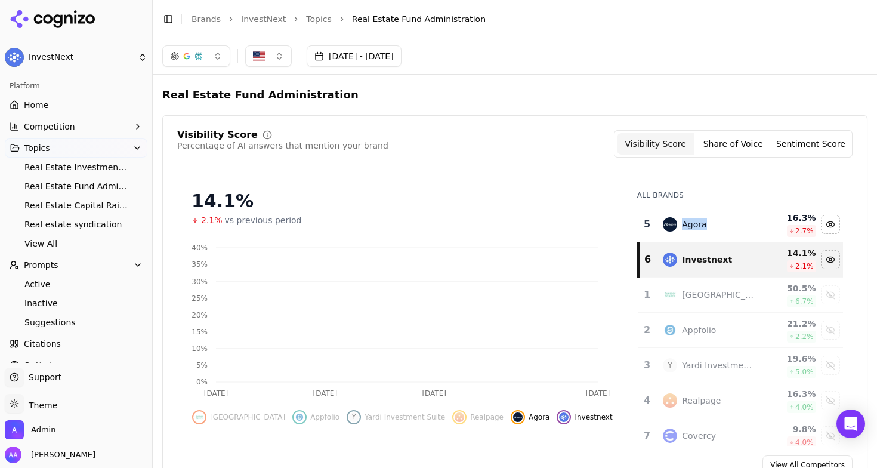
click at [721, 230] on div "Agora" at bounding box center [709, 224] width 92 height 14
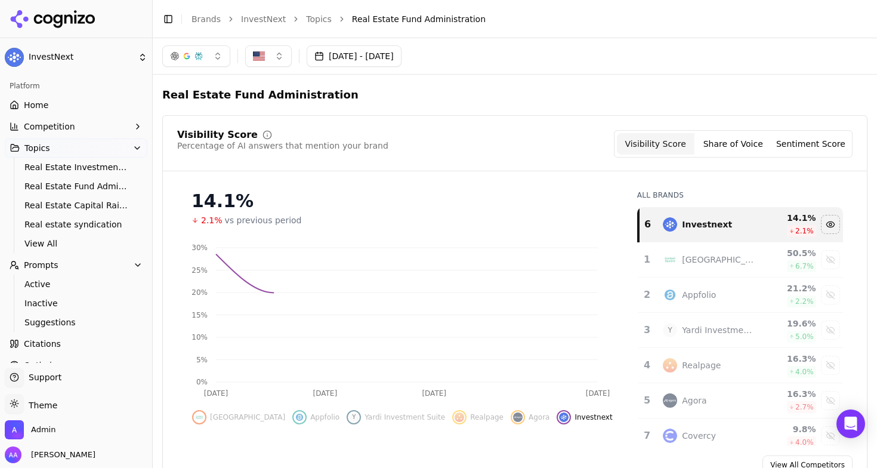
click at [520, 166] on div "Visibility Score Percentage of AI answers that mention your brand Visibility Sc…" at bounding box center [515, 150] width 704 height 41
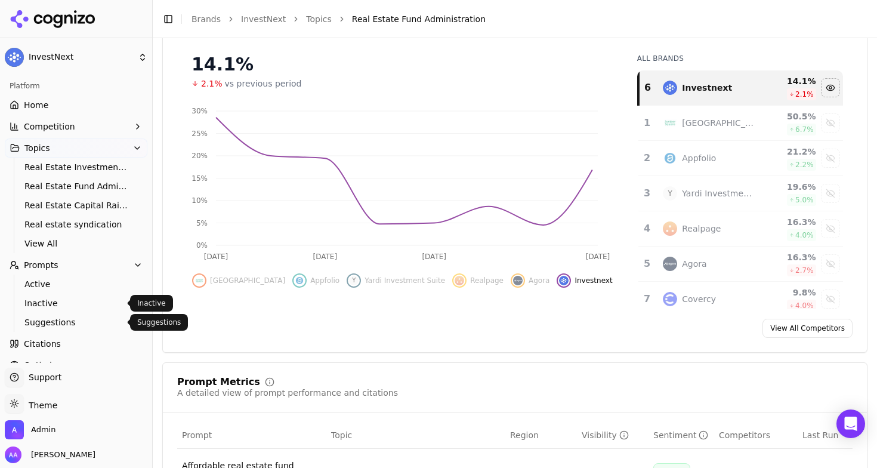
scroll to position [60, 0]
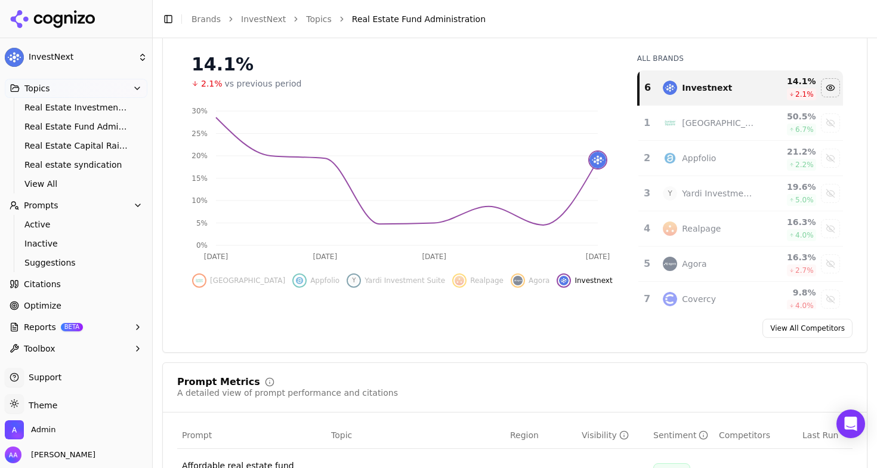
click at [60, 307] on link "Optimize" at bounding box center [76, 305] width 143 height 19
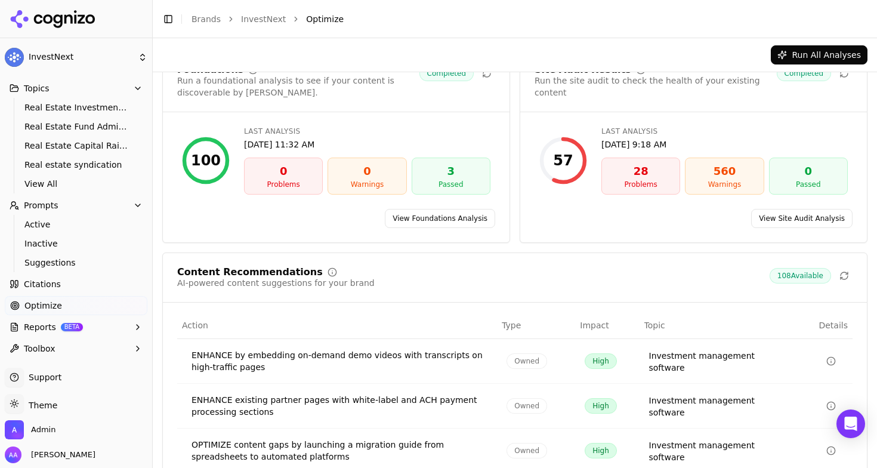
scroll to position [205, 0]
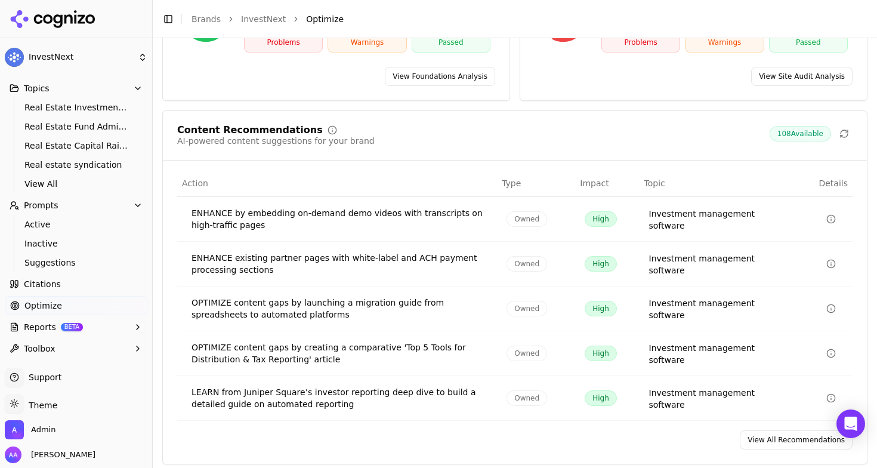
click at [787, 435] on link "View All Recommendations" at bounding box center [795, 439] width 113 height 19
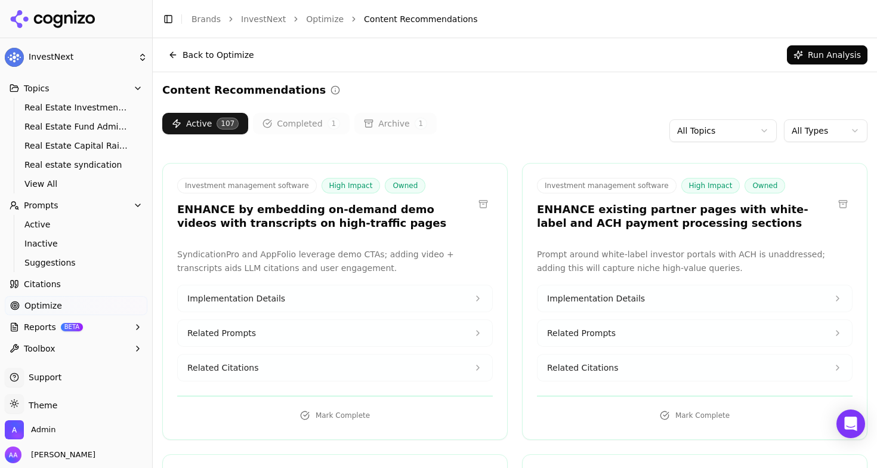
click at [316, 228] on h3 "ENHANCE by embedding on-demand demo videos with transcripts on high-traffic pag…" at bounding box center [325, 216] width 296 height 27
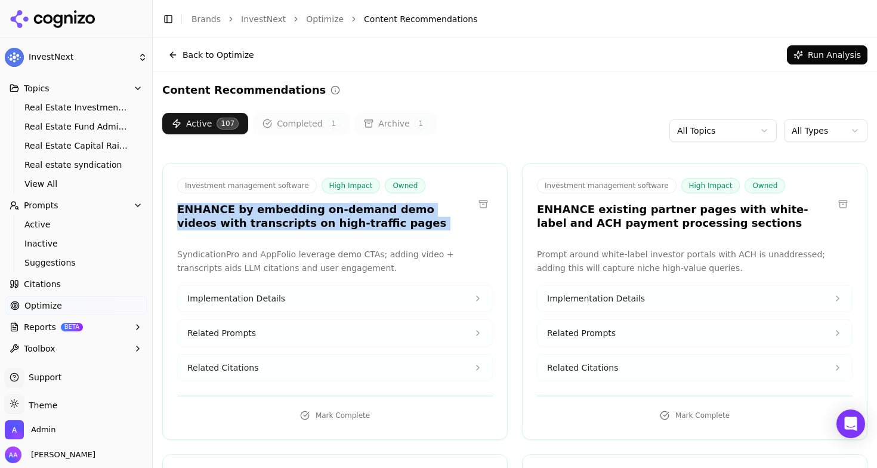
click at [287, 226] on h3 "ENHANCE by embedding on-demand demo videos with transcripts on high-traffic pag…" at bounding box center [325, 216] width 296 height 27
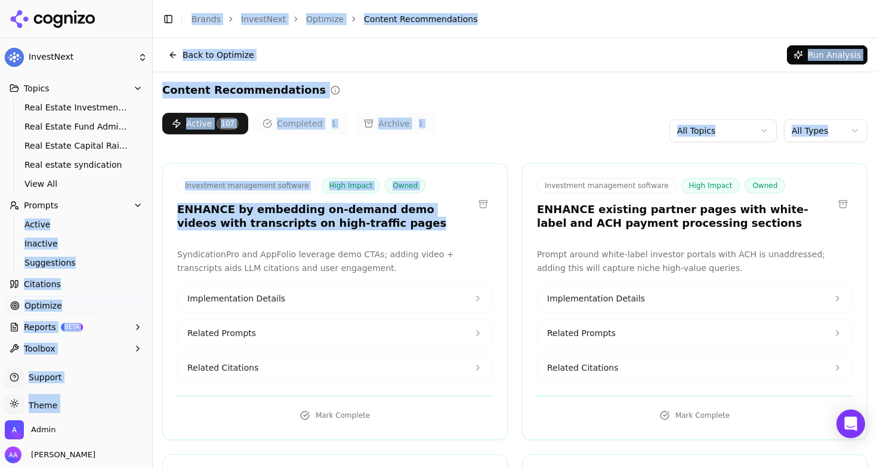
drag, startPoint x: 281, startPoint y: 221, endPoint x: 153, endPoint y: 210, distance: 128.1
click at [146, 209] on div "InvestNext Platform Home Competition Topics Real Estate Investment Management S…" at bounding box center [438, 234] width 877 height 468
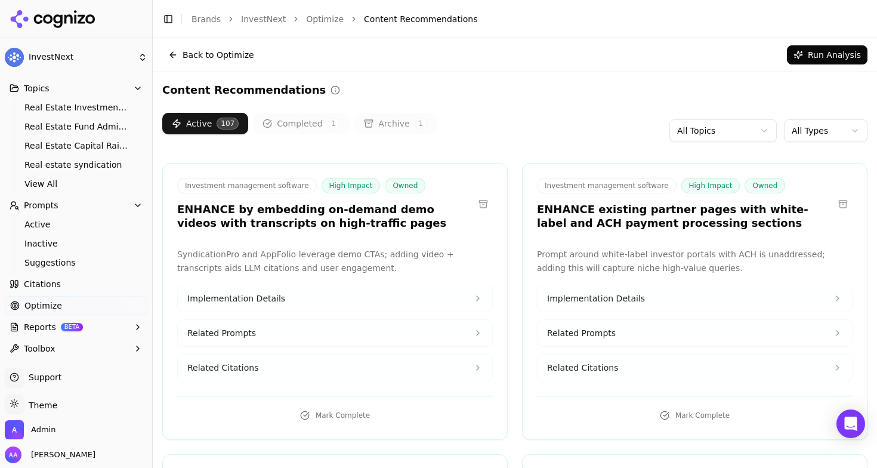
click at [250, 245] on div "Investment management software High Impact Owned ENHANCE by embedding on-demand…" at bounding box center [334, 301] width 345 height 277
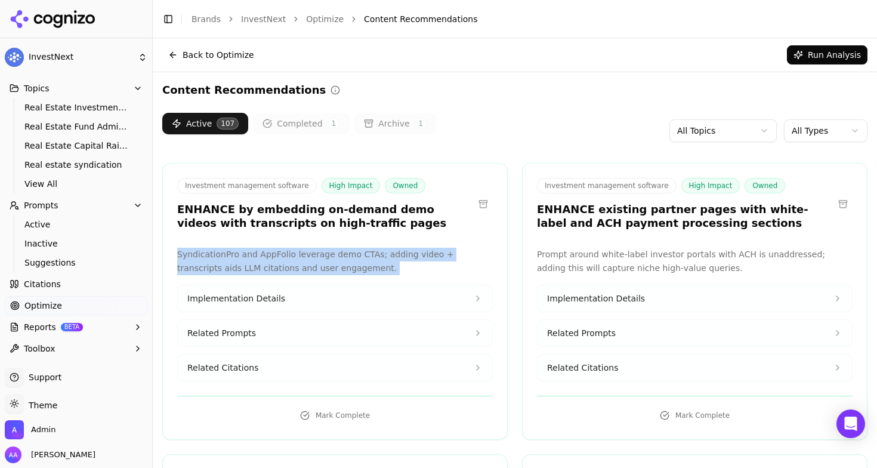
click at [250, 245] on div "Investment management software High Impact Owned ENHANCE by embedding on-demand…" at bounding box center [334, 301] width 345 height 277
click at [317, 367] on button "Related Citations" at bounding box center [335, 367] width 314 height 26
click at [293, 420] on div "https://appfolio.com/investment-manager" at bounding box center [334, 427] width 295 height 23
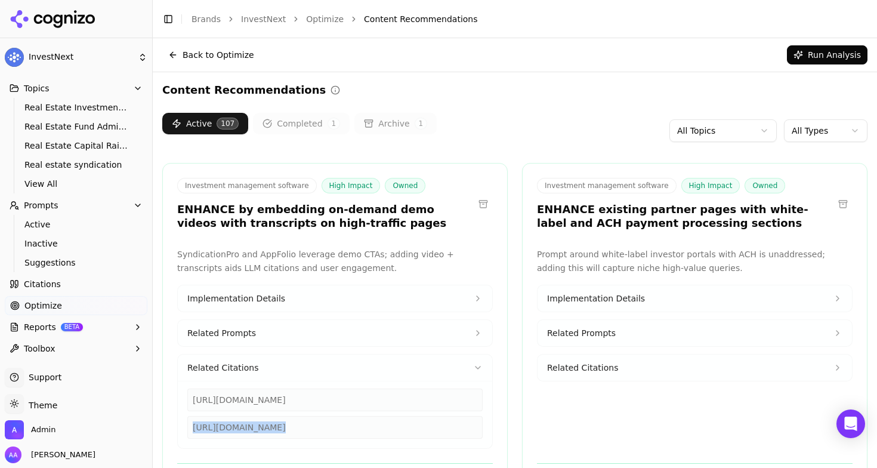
click at [293, 420] on div "https://appfolio.com/investment-manager" at bounding box center [334, 427] width 295 height 23
copy div "https://appfolio.com/investment-manager"
click at [383, 363] on button "Related Citations" at bounding box center [335, 367] width 314 height 26
click at [726, 218] on h3 "ENHANCE existing partner pages with white-label and ACH payment processing sect…" at bounding box center [685, 216] width 296 height 27
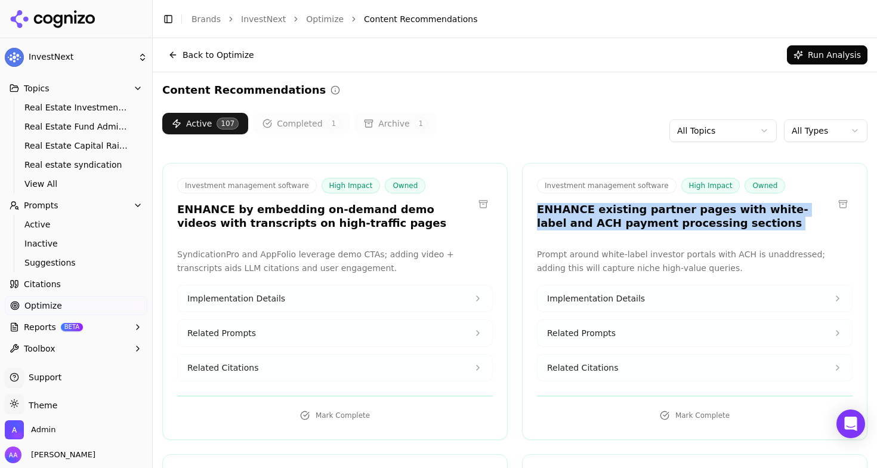
click at [726, 218] on h3 "ENHANCE existing partner pages with white-label and ACH payment processing sect…" at bounding box center [685, 216] width 296 height 27
click at [725, 242] on div "Investment management software High Impact Owned ENHANCE existing partner pages…" at bounding box center [694, 301] width 345 height 277
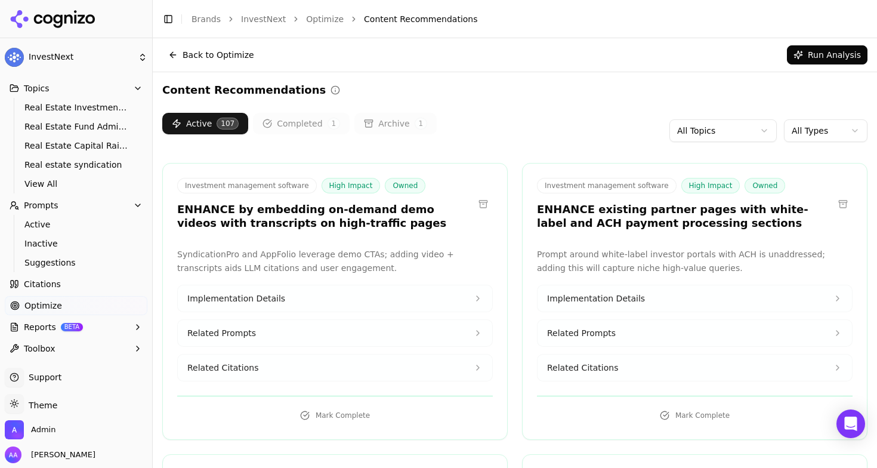
click at [616, 364] on button "Related Citations" at bounding box center [694, 367] width 314 height 26
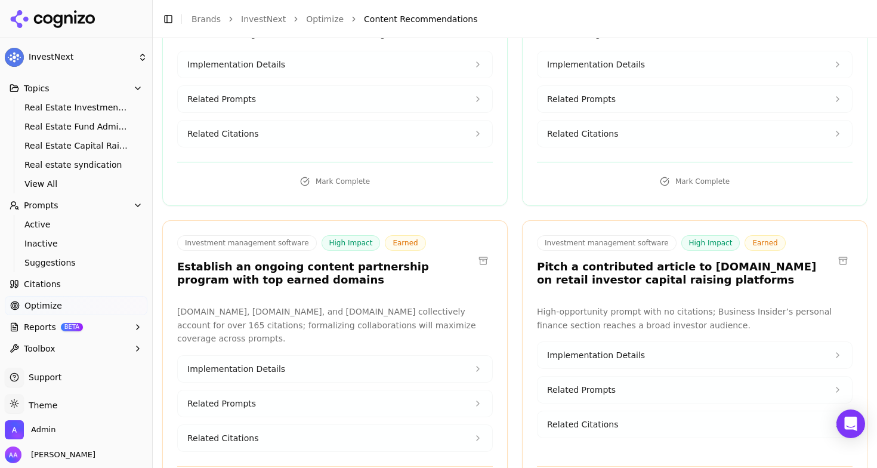
scroll to position [2586, 0]
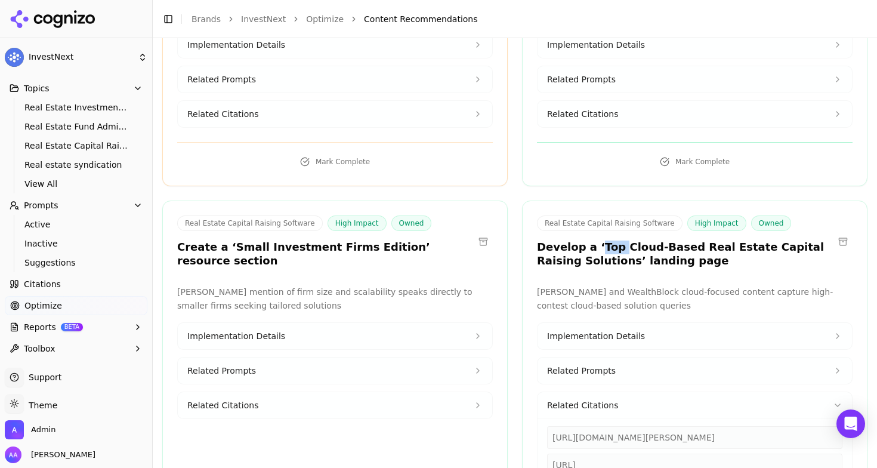
scroll to position [2664, 0]
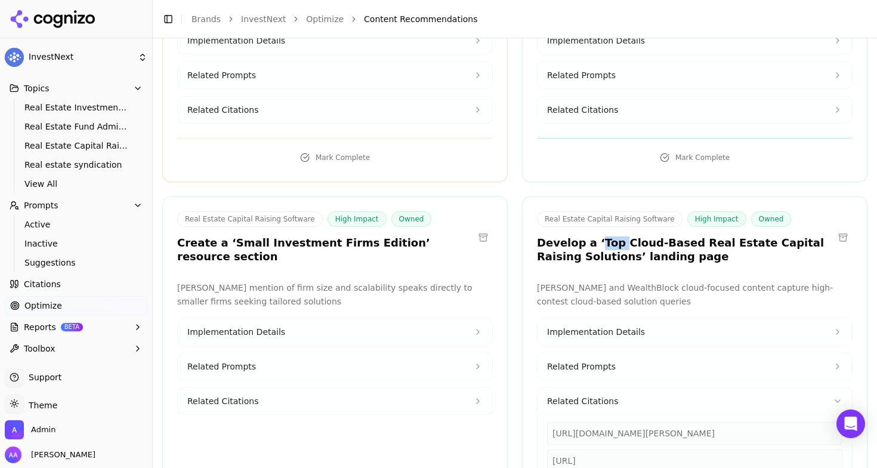
click at [659, 449] on div "https://wealthblock.ai/blog/investment-processing/capital-raising-software-guide" at bounding box center [694, 460] width 295 height 23
copy div "https://wealthblock.ai/blog/investment-processing/capital-raising-software-guide"
click at [623, 388] on button "Related Citations" at bounding box center [694, 401] width 314 height 26
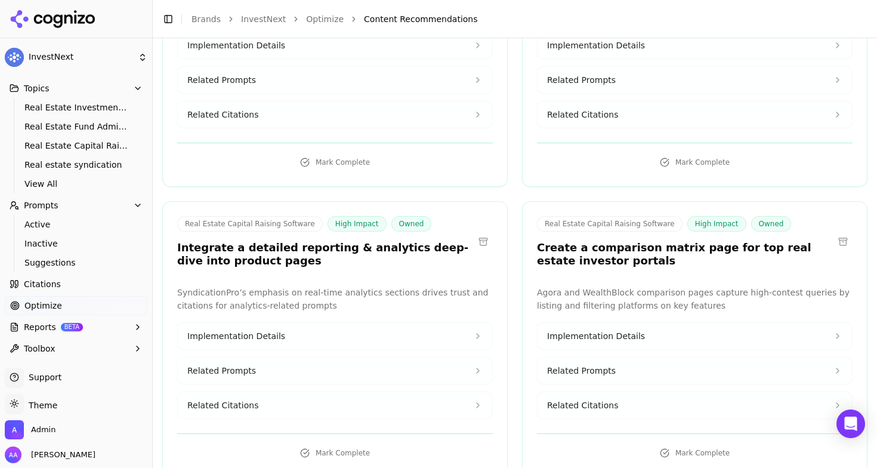
scroll to position [2962, 0]
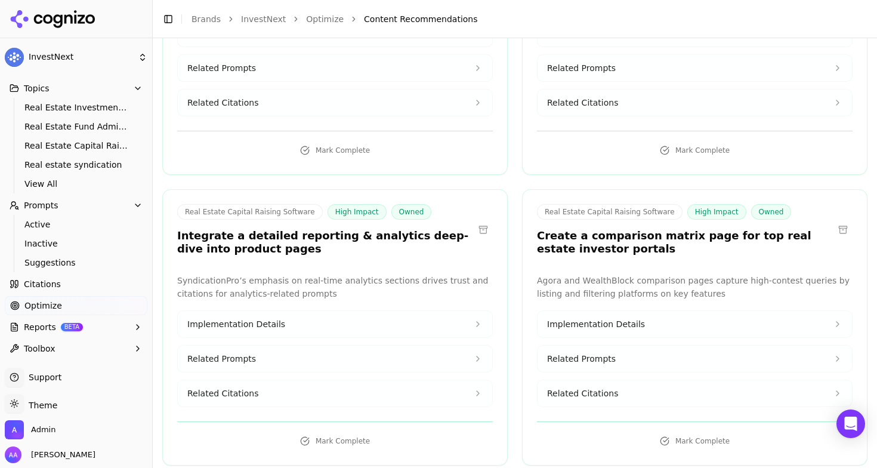
click at [643, 380] on button "Related Citations" at bounding box center [694, 393] width 314 height 26
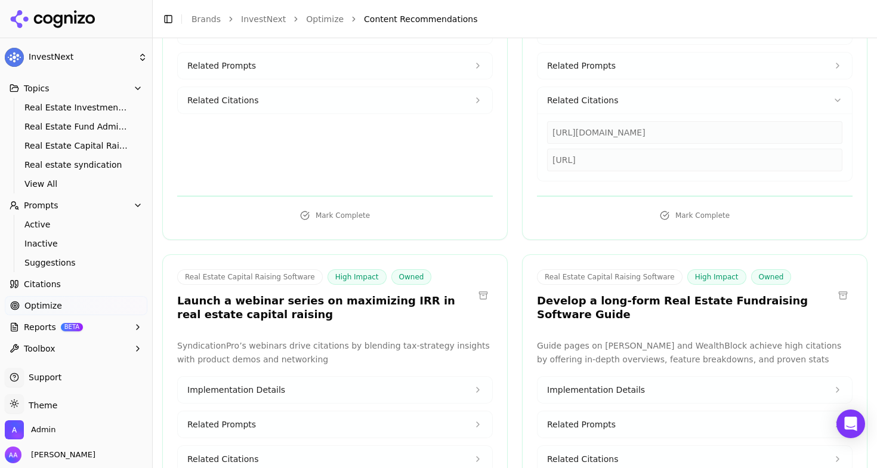
scroll to position [3260, 0]
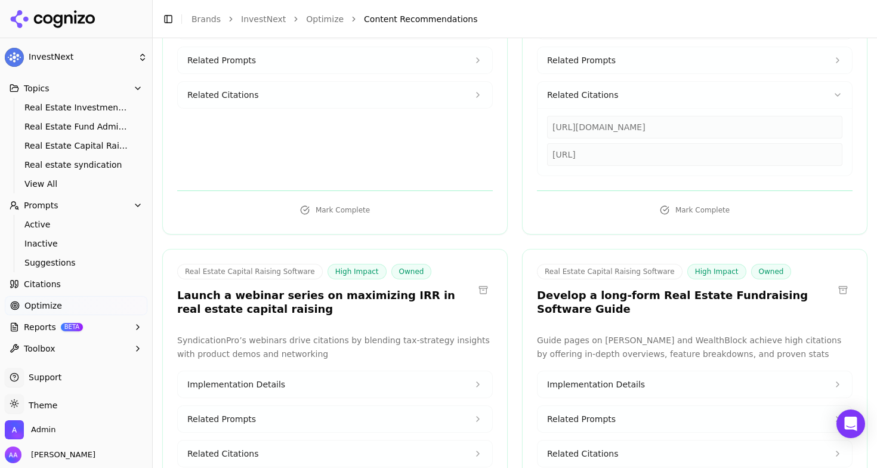
click at [81, 290] on link "Citations" at bounding box center [76, 283] width 143 height 19
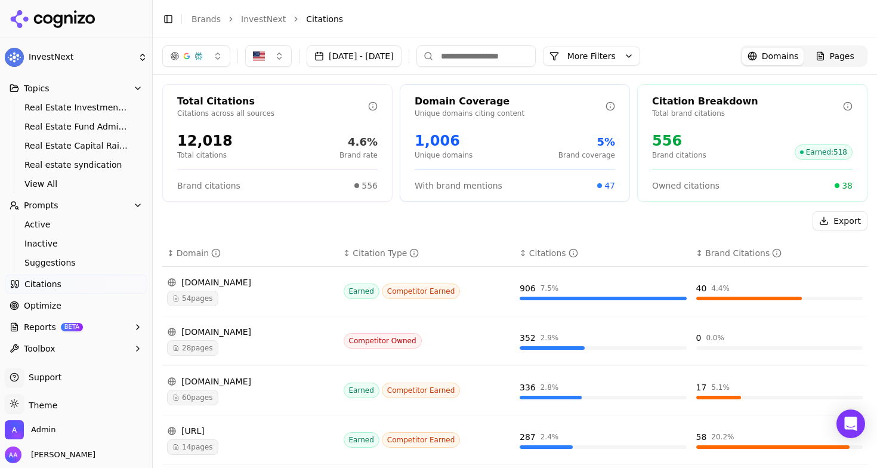
scroll to position [31, 0]
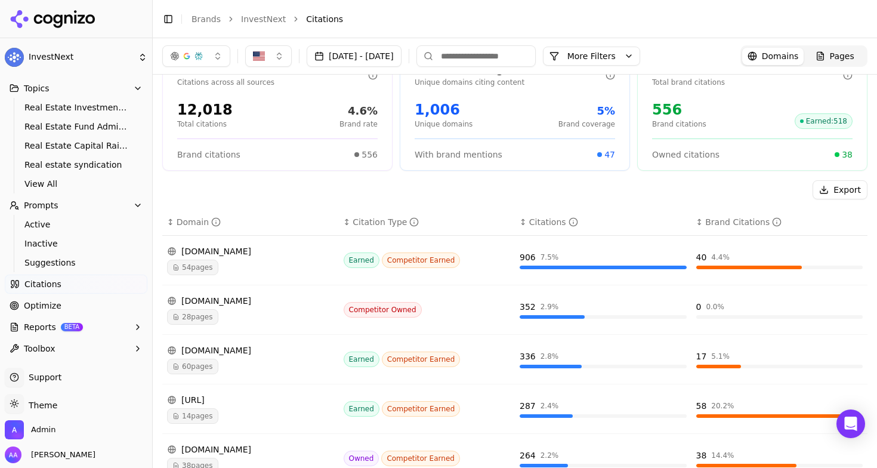
click at [389, 55] on button "[DATE] - [DATE]" at bounding box center [354, 55] width 95 height 21
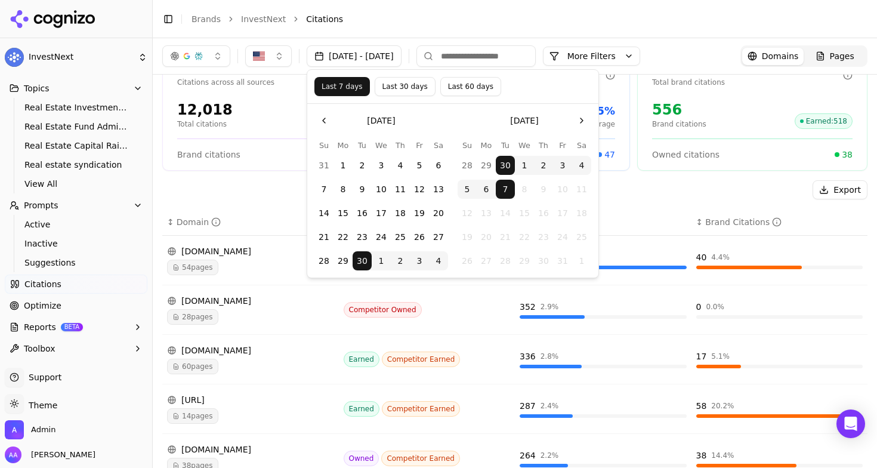
click at [333, 83] on button "Last 7 days" at bounding box center [341, 86] width 55 height 19
click at [248, 199] on div "Export ↕ Domain ↕ Citation Type ↕ Citations ↕ Brand Citations agorareal.com 54 …" at bounding box center [514, 469] width 705 height 579
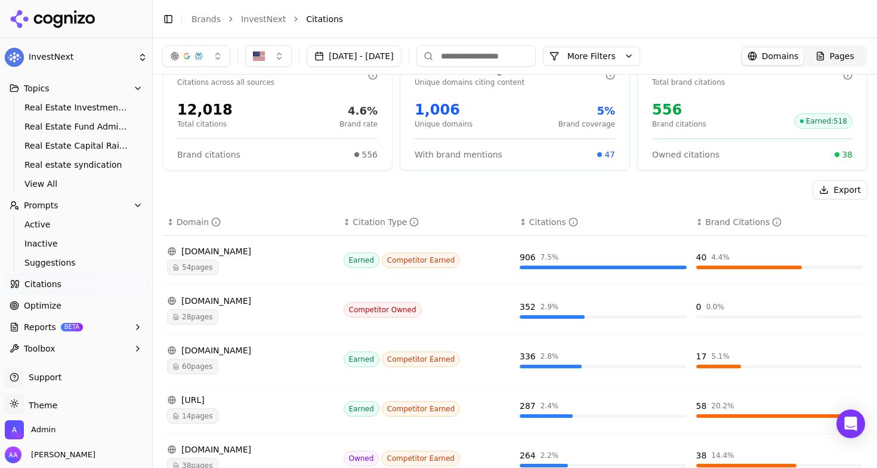
click at [210, 277] on td "agorareal.com 54 pages" at bounding box center [250, 260] width 177 height 49
click at [211, 267] on span "54 pages" at bounding box center [192, 267] width 51 height 16
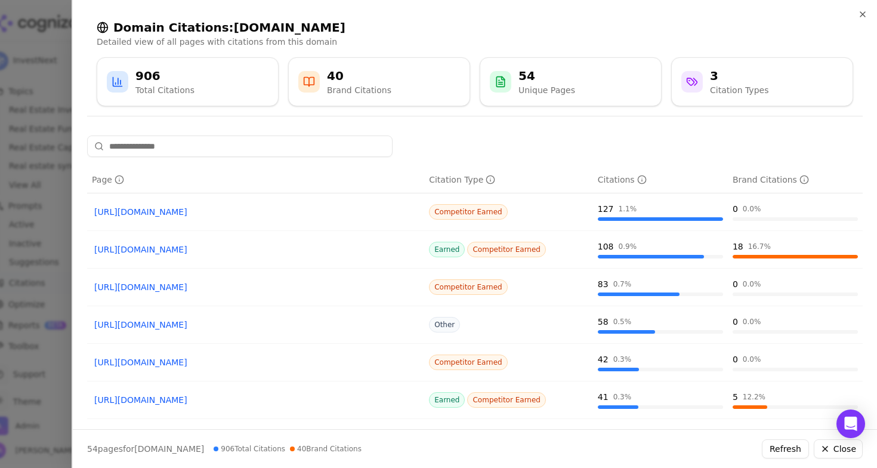
click at [234, 251] on link "https://agorareal.com/compare/real-estate-tools-for-investors" at bounding box center [255, 249] width 323 height 12
click at [268, 401] on link "https://agorareal.com/compare/ai-tools-commercial-real-estate" at bounding box center [255, 400] width 323 height 12
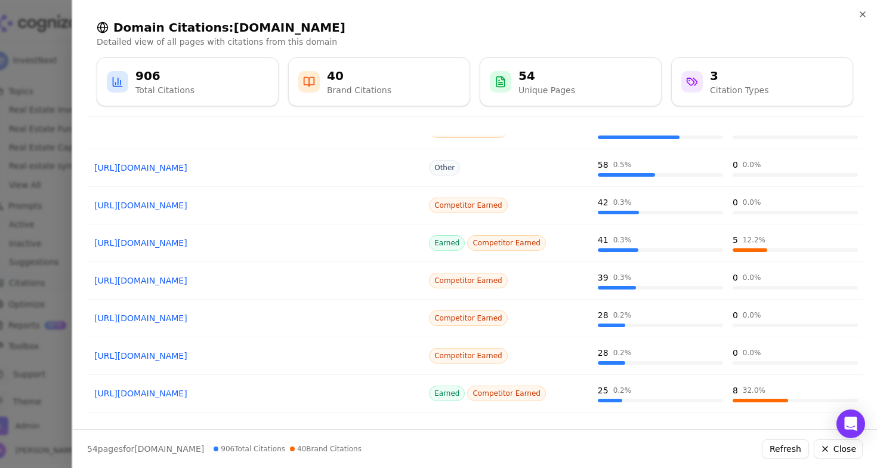
scroll to position [188, 0]
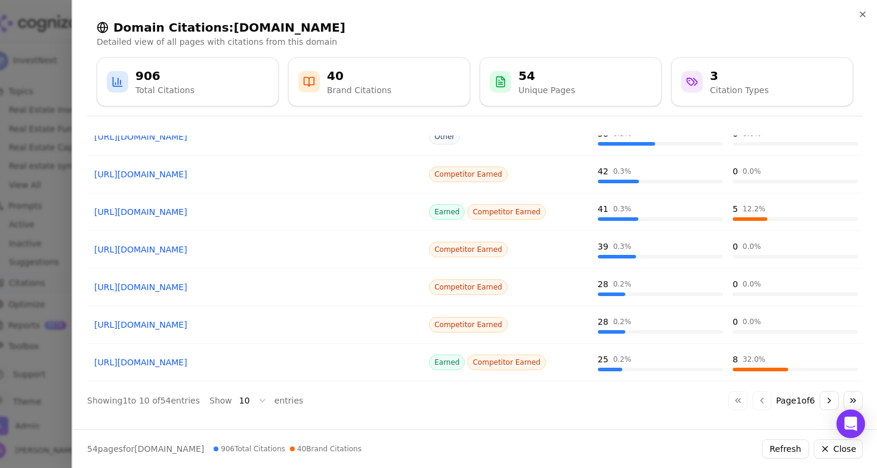
click at [273, 363] on link "https://agorareal.com/compare/commercial-real-estate-tools" at bounding box center [255, 362] width 323 height 12
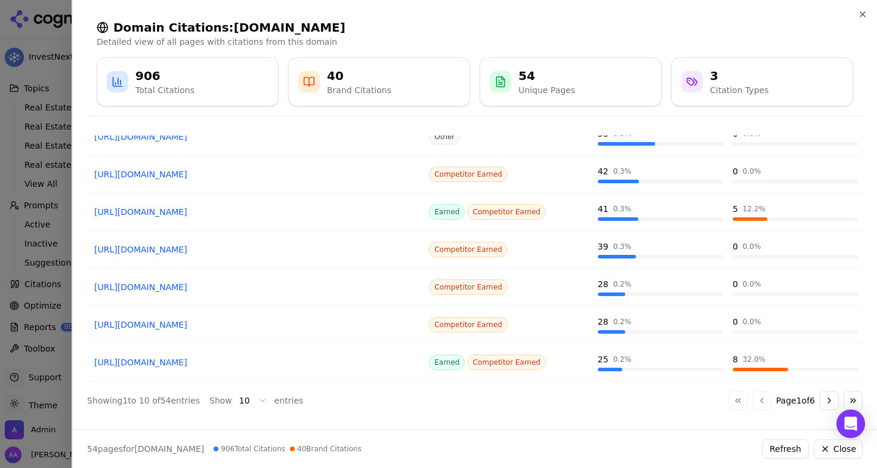
click at [54, 311] on div at bounding box center [438, 234] width 877 height 468
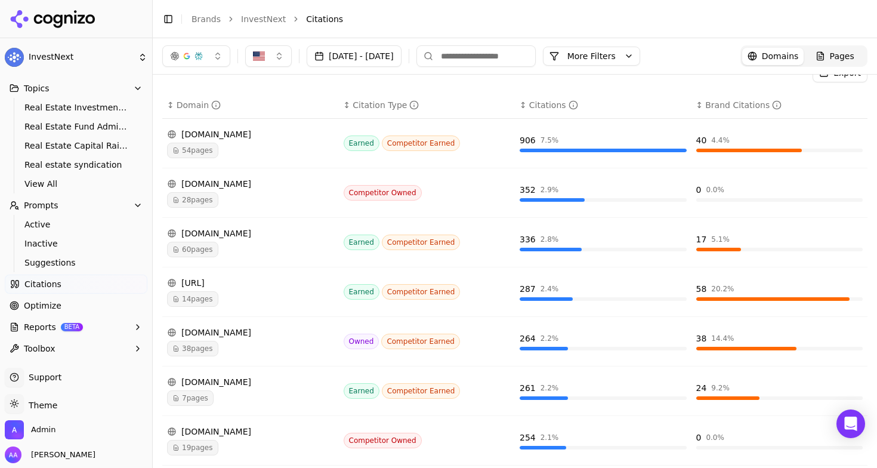
scroll to position [75, 0]
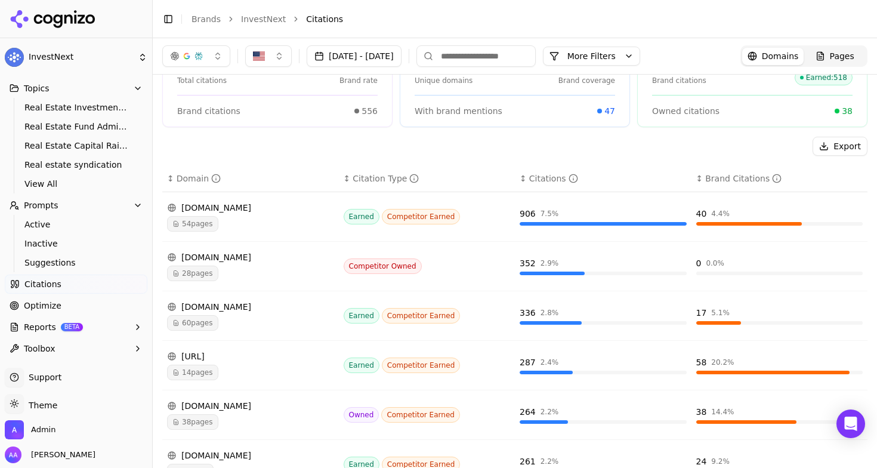
click at [221, 323] on div "60 pages" at bounding box center [250, 323] width 167 height 16
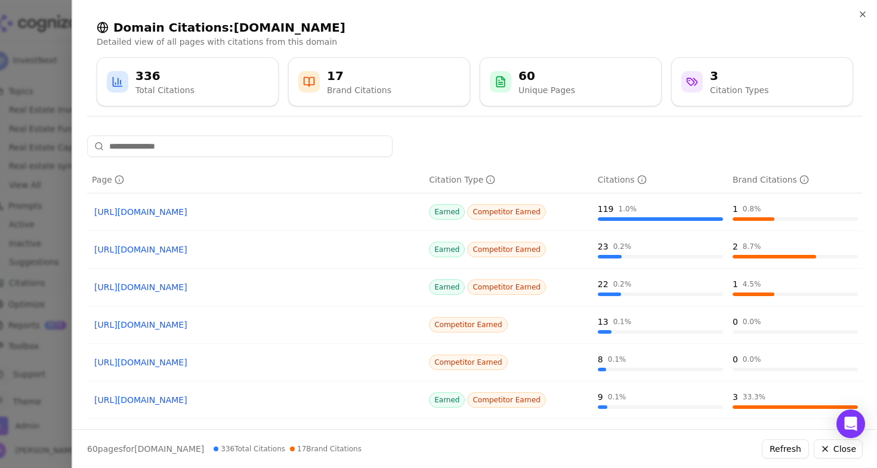
click at [253, 215] on link "https://g2.com/categories/real-estate-investment-management" at bounding box center [255, 212] width 323 height 12
click at [26, 298] on div at bounding box center [438, 234] width 877 height 468
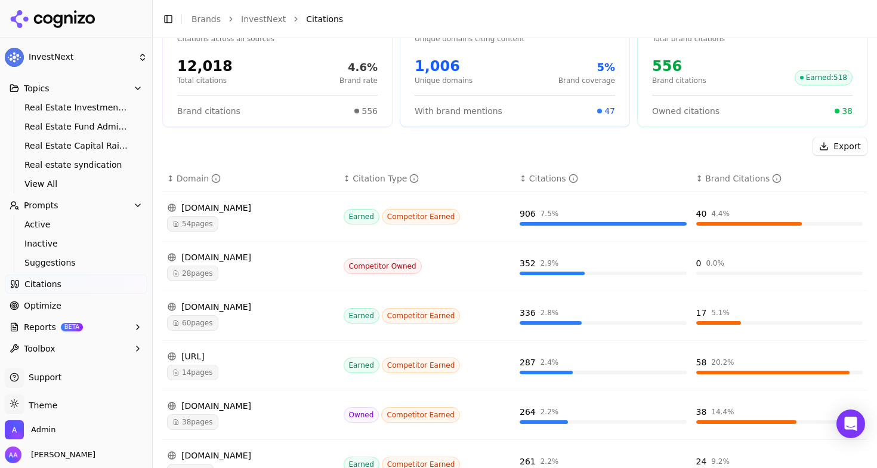
scroll to position [98, 0]
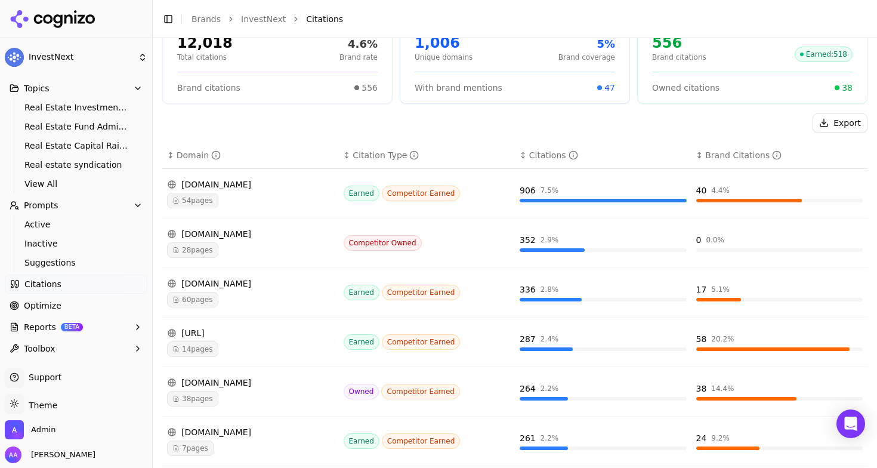
click at [218, 344] on div "14 pages" at bounding box center [250, 349] width 167 height 16
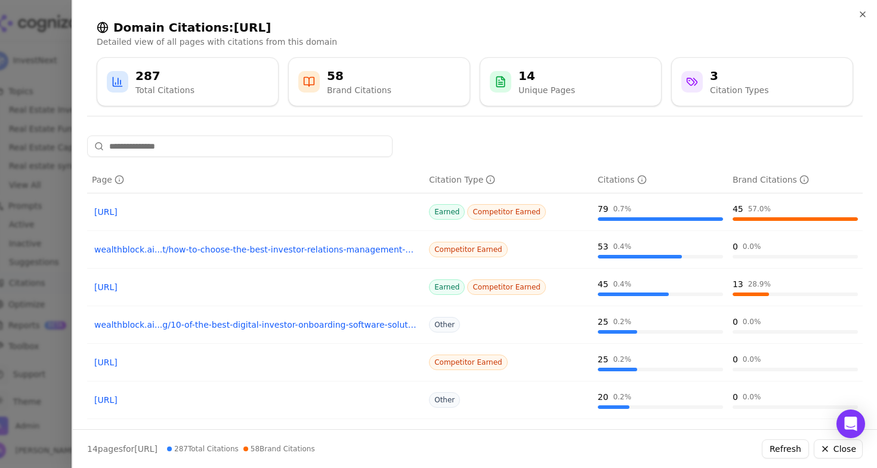
click at [276, 212] on link "https://wealthblock.ai/blog/investor-engagement/juniper-square-alternatives" at bounding box center [255, 212] width 323 height 12
click at [271, 252] on link "wealthblock.ai...t/how-to-choose-the-best-investor-relations-management-software" at bounding box center [255, 249] width 323 height 12
click at [273, 287] on link "https://wealthblock.ai/blog/investment-processing/appfolio-competitors-alternat…" at bounding box center [255, 287] width 323 height 12
click at [38, 330] on div at bounding box center [438, 234] width 877 height 468
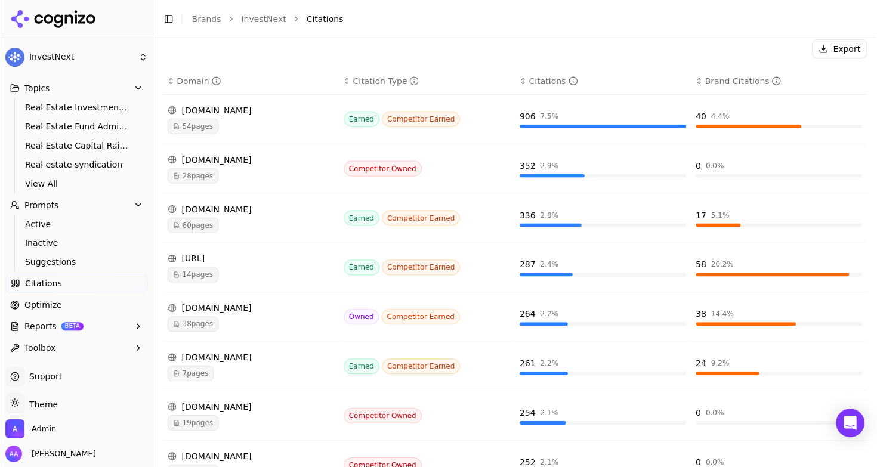
scroll to position [210, 0]
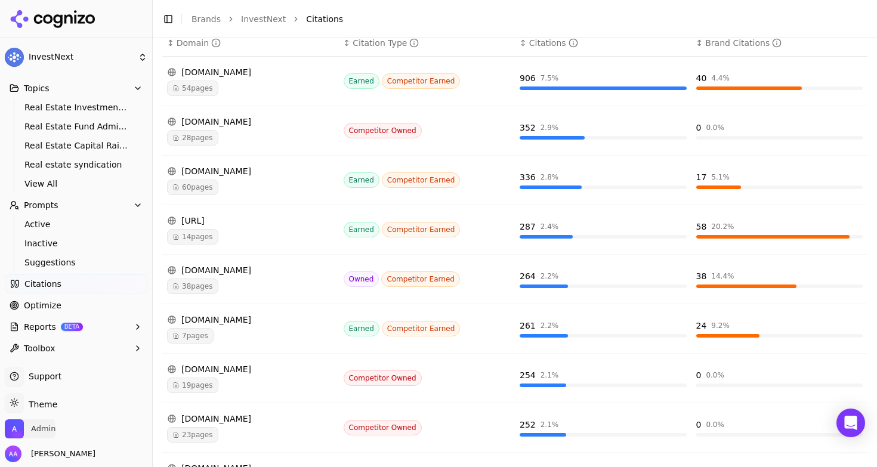
click at [44, 427] on span "Admin" at bounding box center [43, 428] width 24 height 11
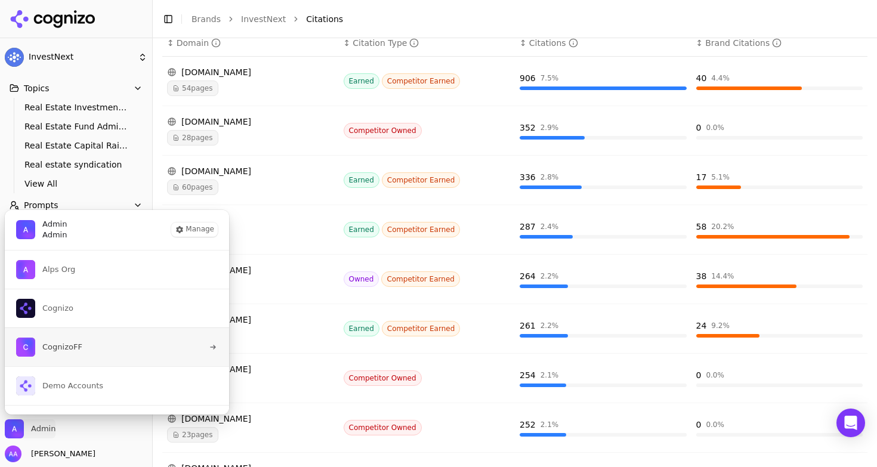
scroll to position [29, 0]
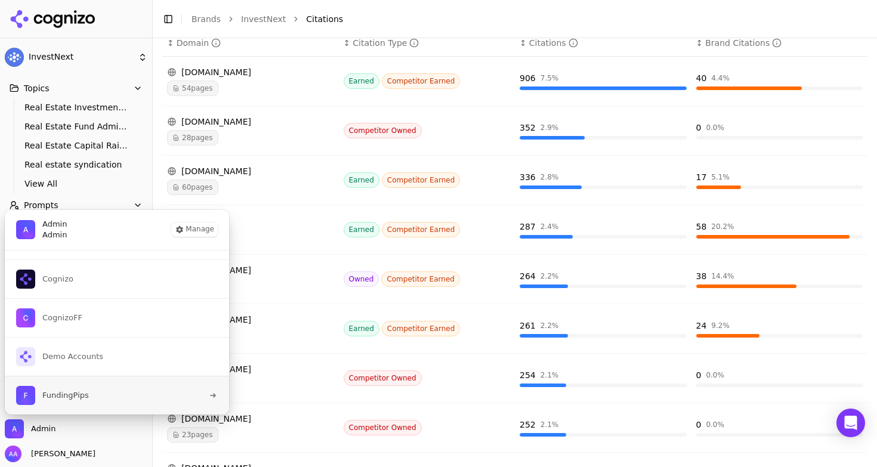
click at [138, 392] on button "FundingPips" at bounding box center [116, 395] width 225 height 39
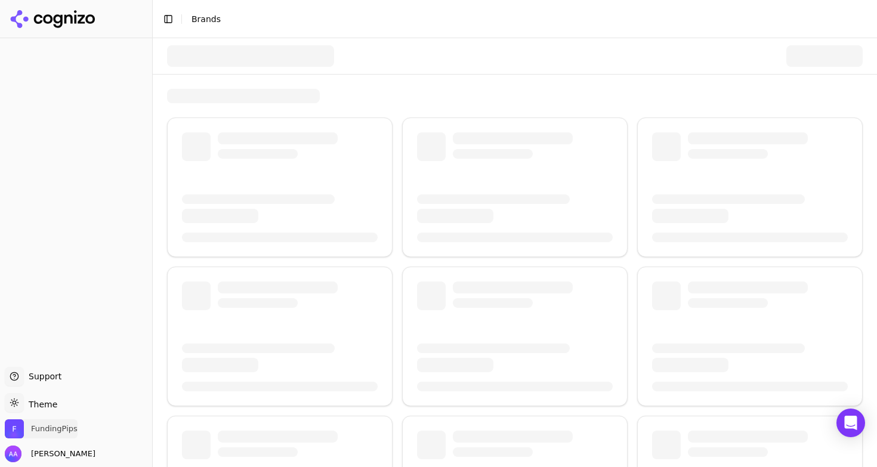
click at [55, 426] on span "FundingPips" at bounding box center [54, 428] width 47 height 11
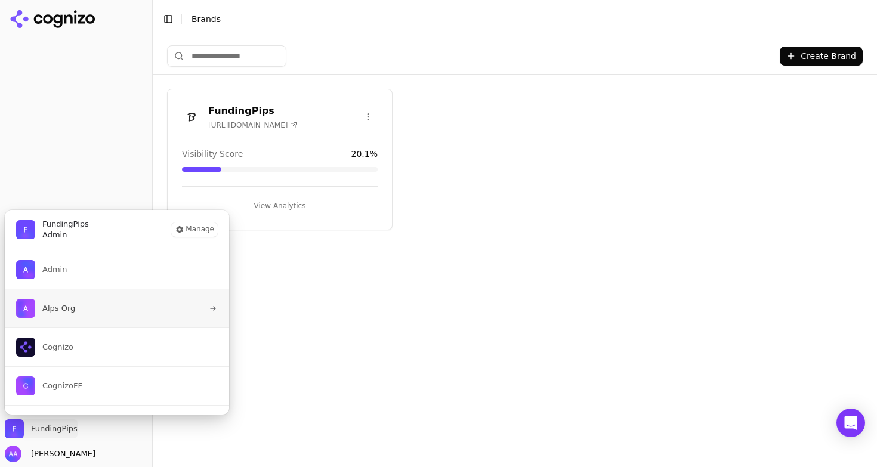
scroll to position [68, 0]
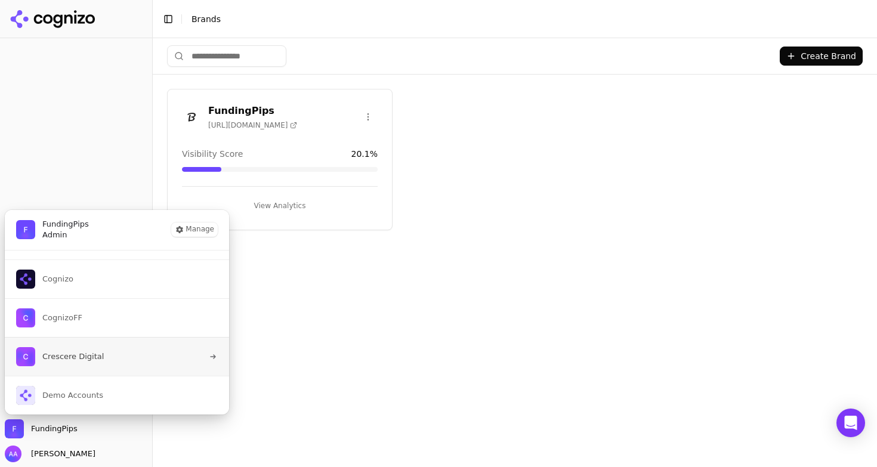
click at [78, 369] on button "Crescere Digital" at bounding box center [116, 356] width 225 height 39
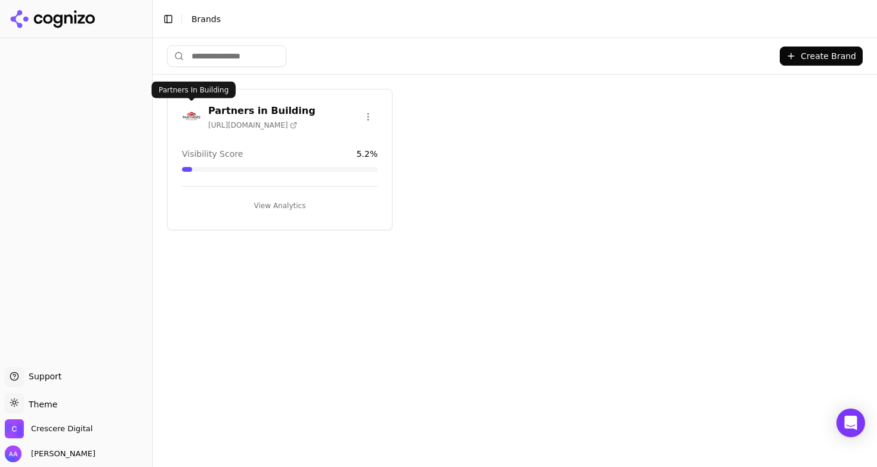
click at [192, 119] on img at bounding box center [191, 116] width 19 height 19
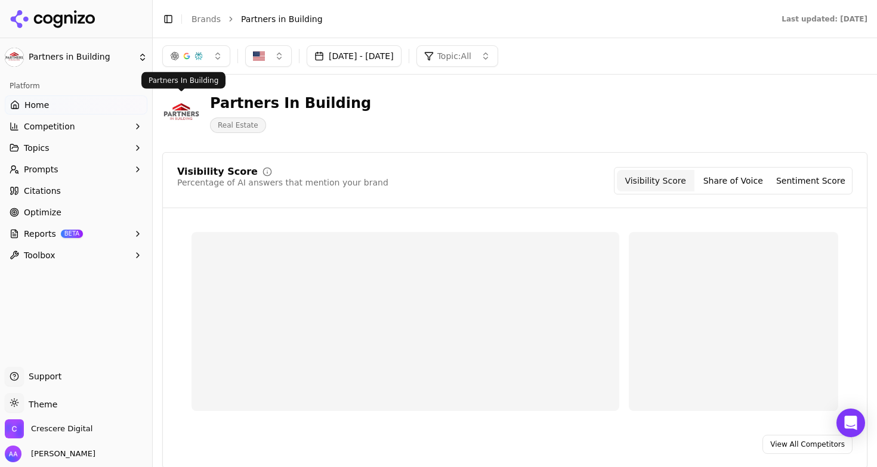
click at [67, 166] on button "Prompts" at bounding box center [76, 169] width 143 height 19
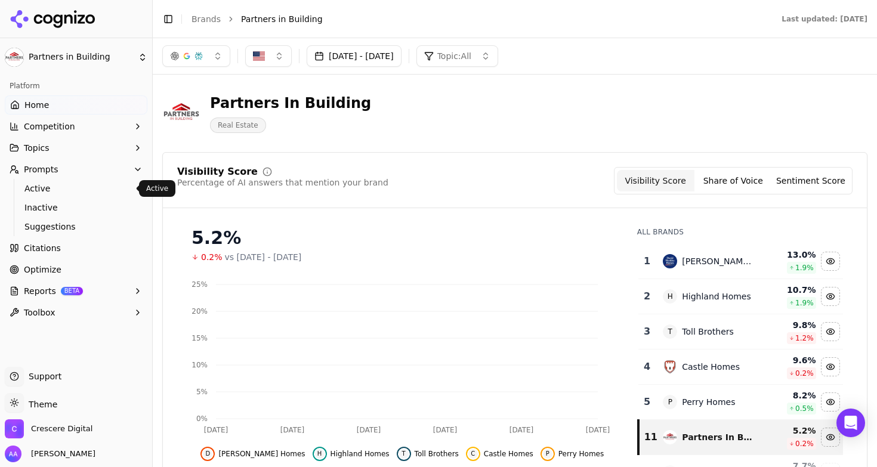
click at [72, 191] on span "Active" at bounding box center [76, 188] width 104 height 12
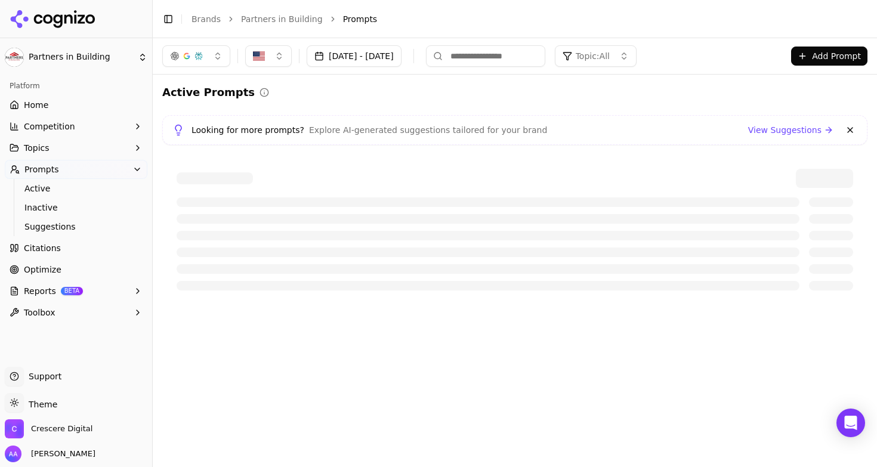
click at [850, 128] on button at bounding box center [850, 130] width 14 height 14
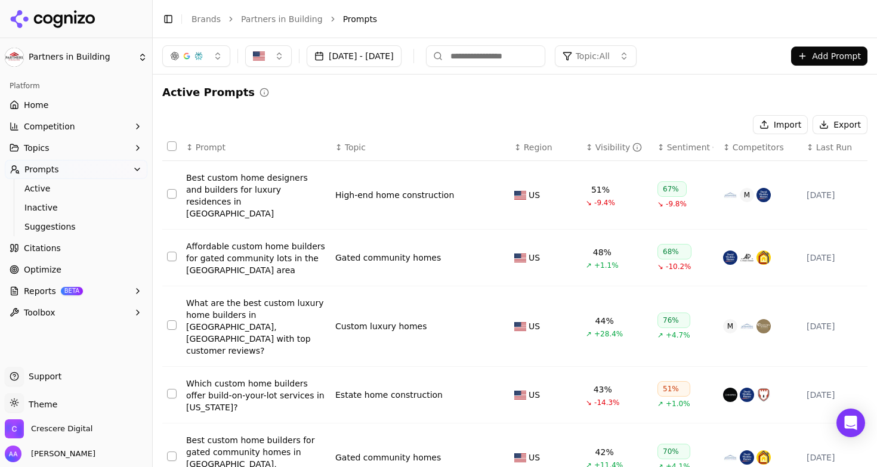
click at [67, 104] on link "Home" at bounding box center [76, 104] width 143 height 19
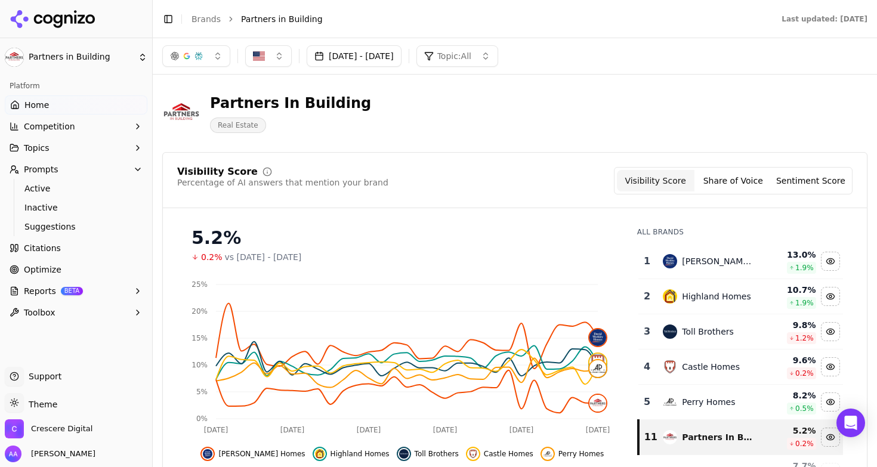
click at [212, 68] on div "Sep 07, 2025 - Oct 07, 2025 Topic: All" at bounding box center [515, 56] width 724 height 36
click at [210, 60] on button "button" at bounding box center [196, 55] width 68 height 21
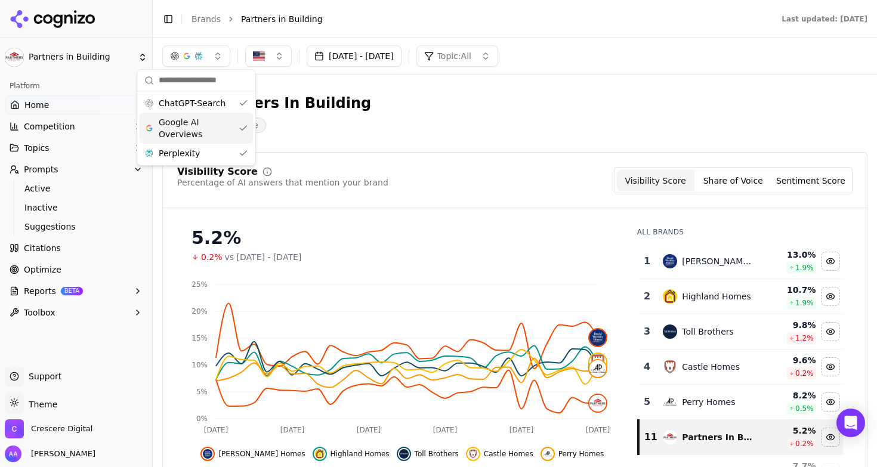
click at [201, 122] on span "Google AI Overviews" at bounding box center [196, 128] width 75 height 24
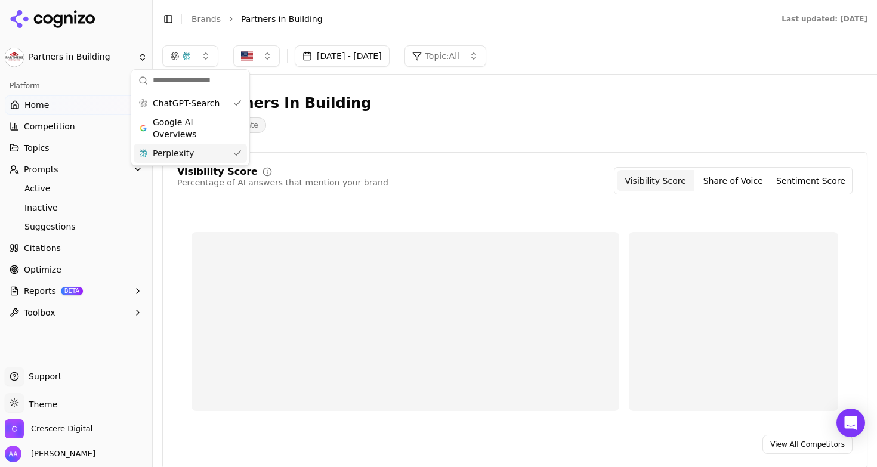
click at [201, 149] on div "Perplexity" at bounding box center [190, 153] width 113 height 19
click at [398, 103] on div "Partners In Building Real Estate" at bounding box center [429, 113] width 534 height 39
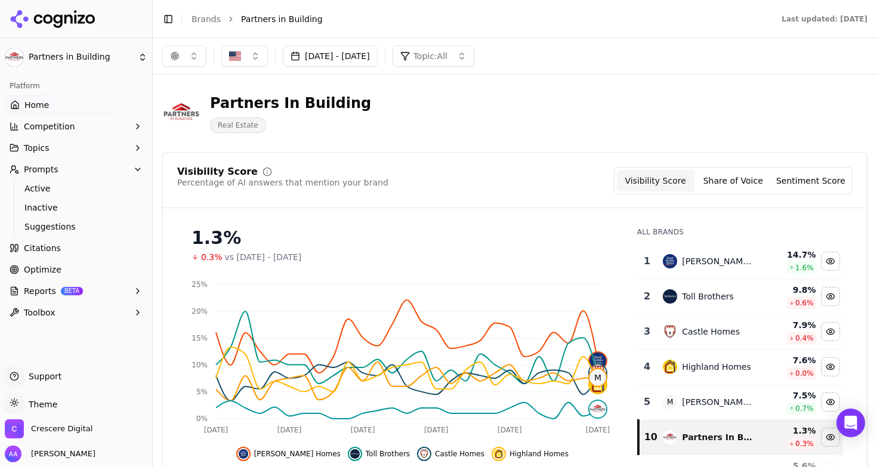
click at [38, 293] on span "Reports" at bounding box center [40, 291] width 32 height 12
click at [35, 329] on span "Email" at bounding box center [76, 329] width 104 height 12
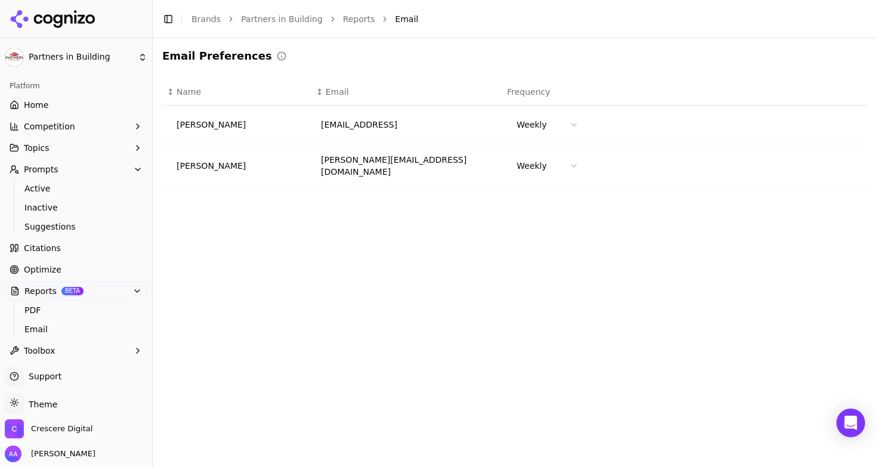
click at [369, 221] on div "Email Preferences ↕ Name ↕ Email Frequency Alp Aysan alp@cognizo.ai Weekly Ryan…" at bounding box center [515, 252] width 724 height 429
click at [549, 157] on html "Partners in Building Platform Home Competition Topics Prompts Active Inactive S…" at bounding box center [438, 233] width 877 height 467
click at [553, 164] on html "Partners in Building Platform Home Competition Topics Prompts Active Inactive S…" at bounding box center [438, 233] width 877 height 467
click at [549, 157] on html "Partners in Building Platform Home Competition Topics Prompts Active Inactive S…" at bounding box center [438, 233] width 877 height 467
click at [553, 165] on html "Partners in Building Platform Home Competition Topics Prompts Active Inactive S…" at bounding box center [438, 233] width 877 height 467
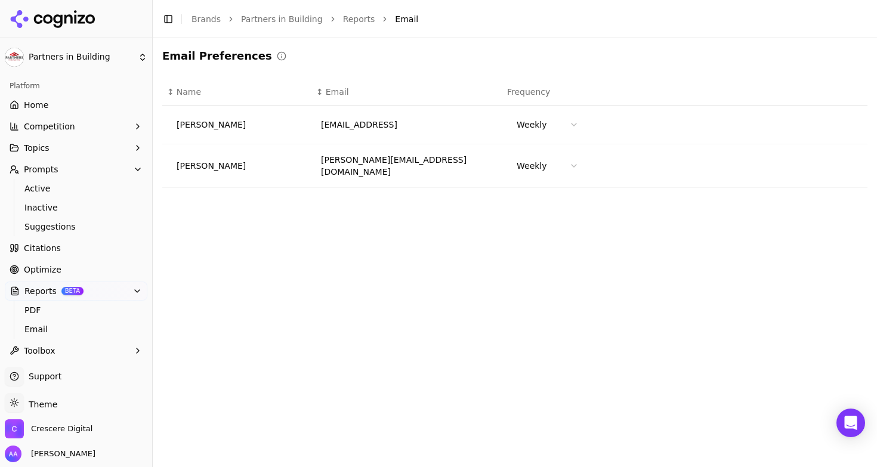
click at [519, 228] on div "Email Preferences ↕ Name ↕ Email Frequency Alp Aysan alp@cognizo.ai Weekly Ryan…" at bounding box center [515, 252] width 724 height 429
click at [64, 429] on span "Crescere Digital" at bounding box center [61, 428] width 61 height 11
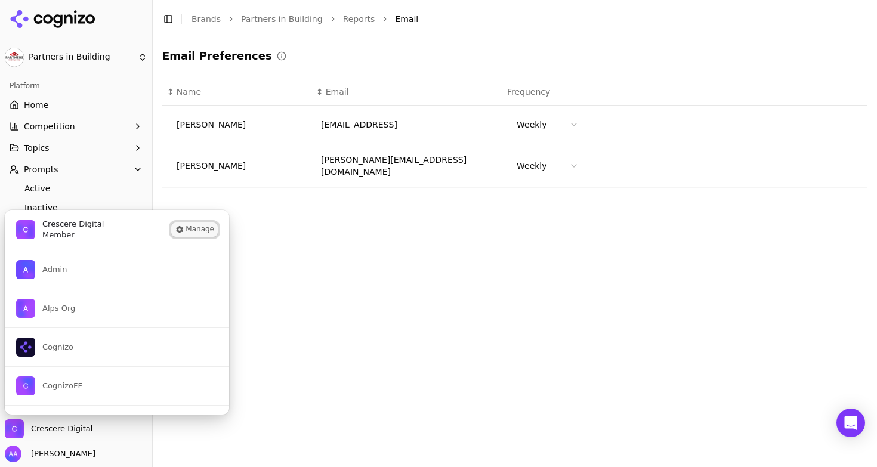
click at [193, 231] on button "Manage" at bounding box center [194, 229] width 47 height 14
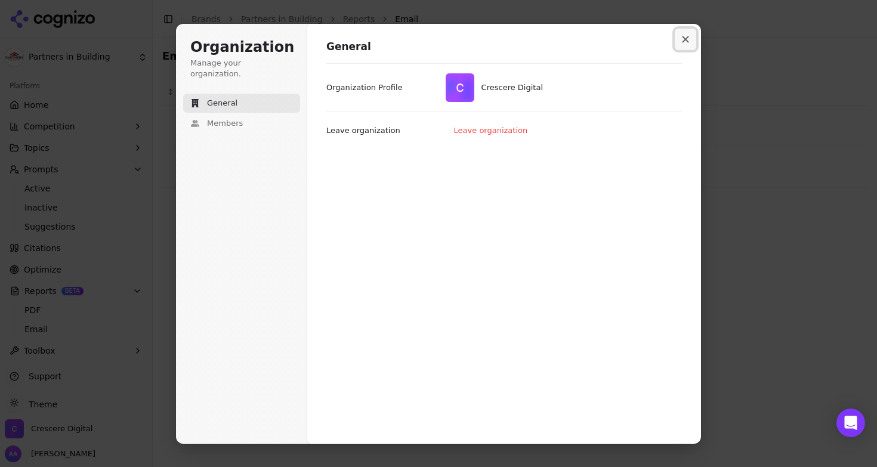
click at [687, 40] on icon "Close modal" at bounding box center [685, 39] width 7 height 7
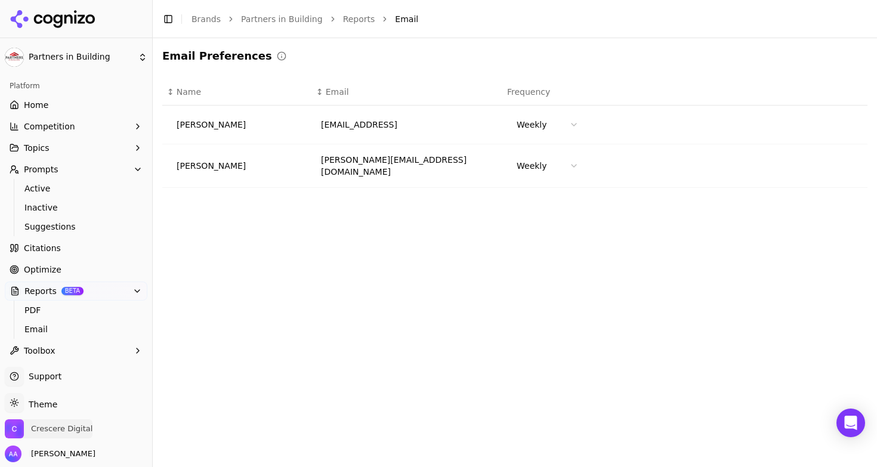
click at [67, 429] on span "Crescere Digital" at bounding box center [61, 428] width 61 height 11
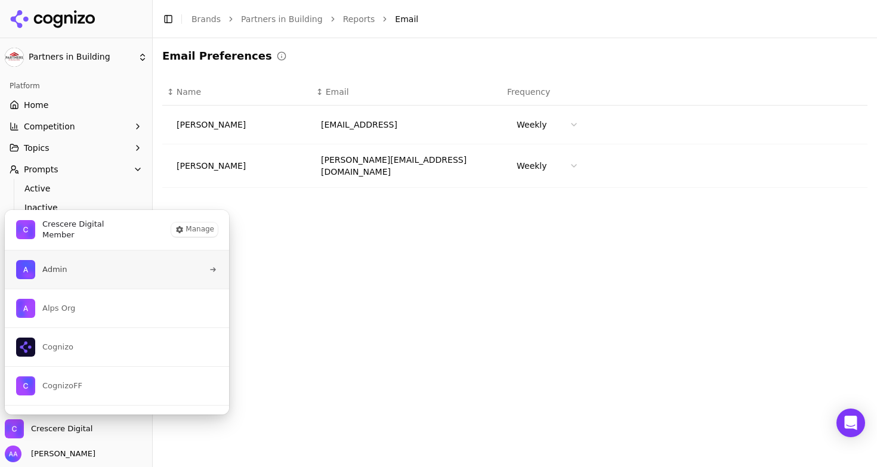
click at [120, 268] on button "Admin" at bounding box center [116, 269] width 225 height 38
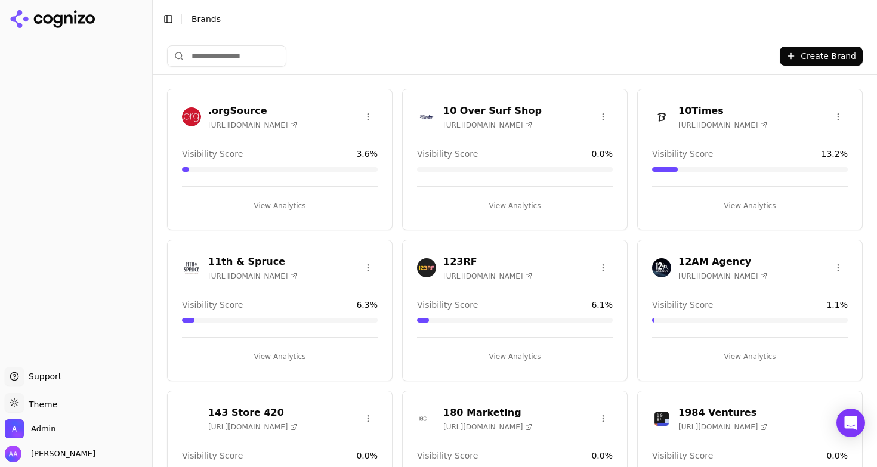
click at [227, 60] on input "search" at bounding box center [226, 55] width 119 height 21
click at [231, 55] on input "search" at bounding box center [226, 55] width 119 height 21
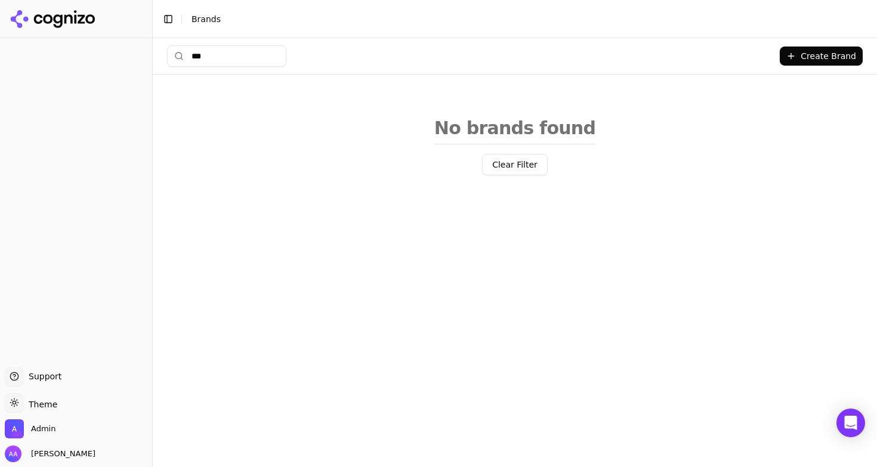
type input "****"
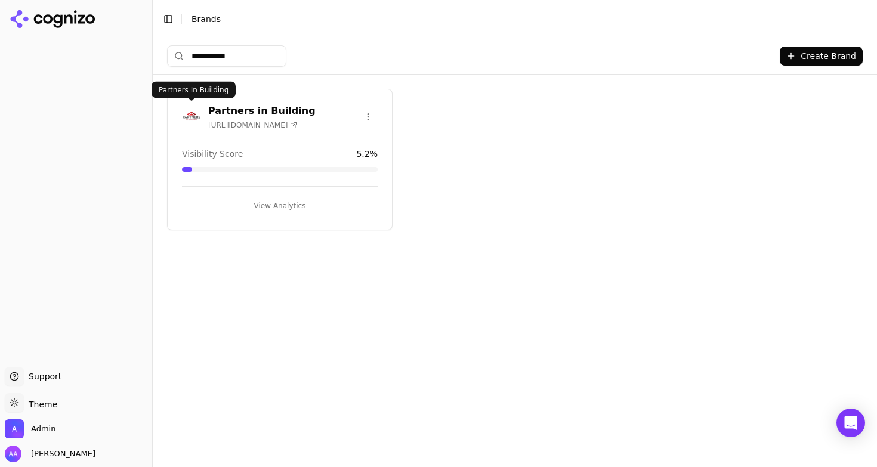
type input "**********"
click at [190, 121] on img at bounding box center [191, 116] width 19 height 19
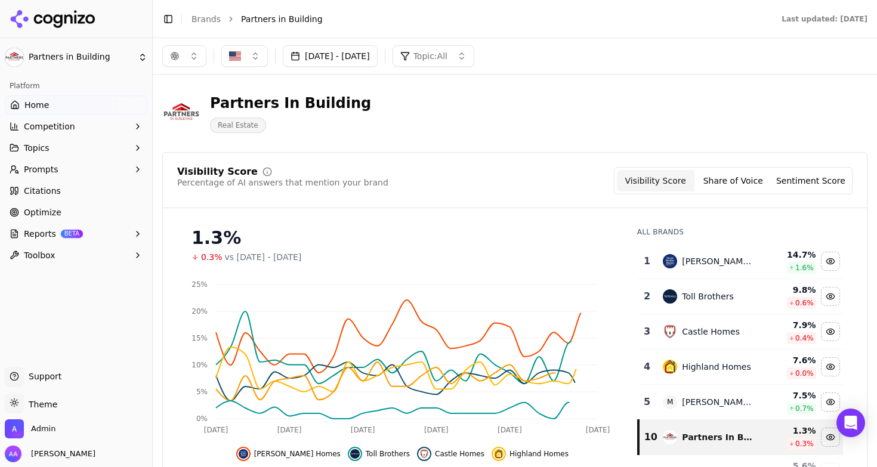
click at [93, 150] on button "Topics" at bounding box center [76, 147] width 143 height 19
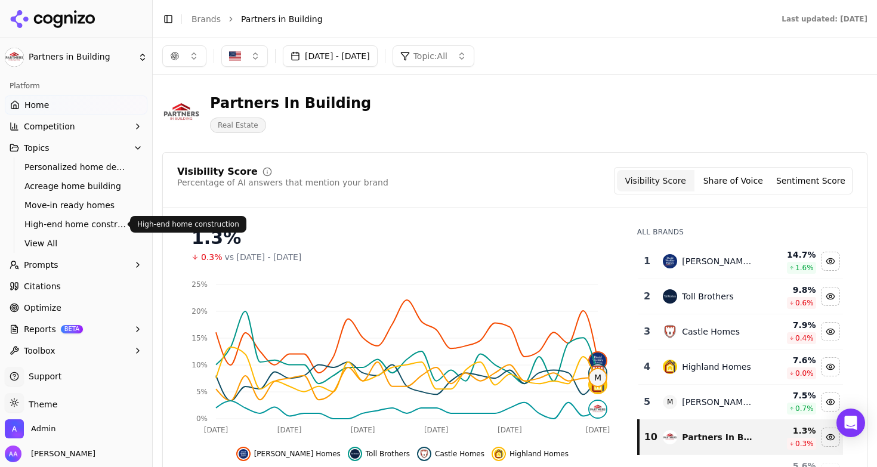
click at [80, 242] on span "View All" at bounding box center [76, 243] width 104 height 12
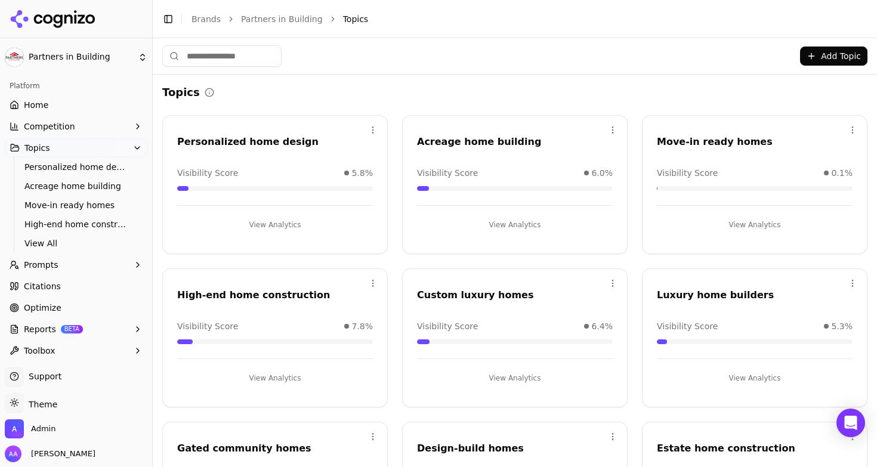
click at [78, 105] on link "Home" at bounding box center [76, 104] width 143 height 19
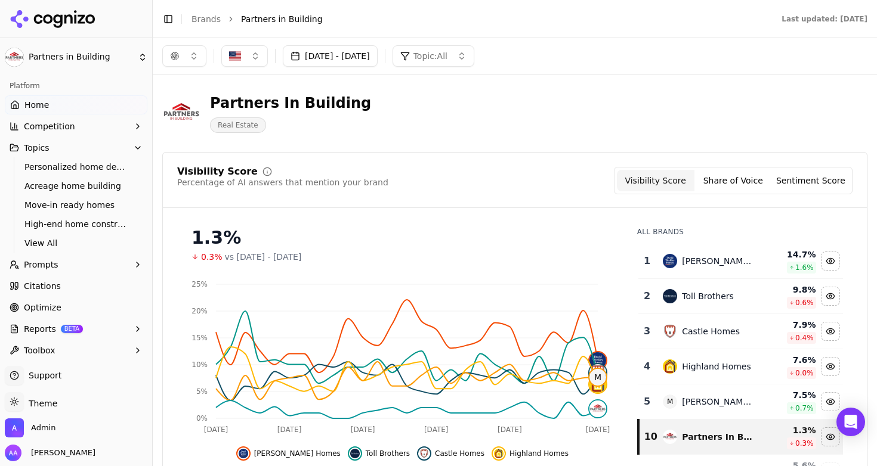
click at [206, 23] on link "Brands" at bounding box center [205, 19] width 29 height 10
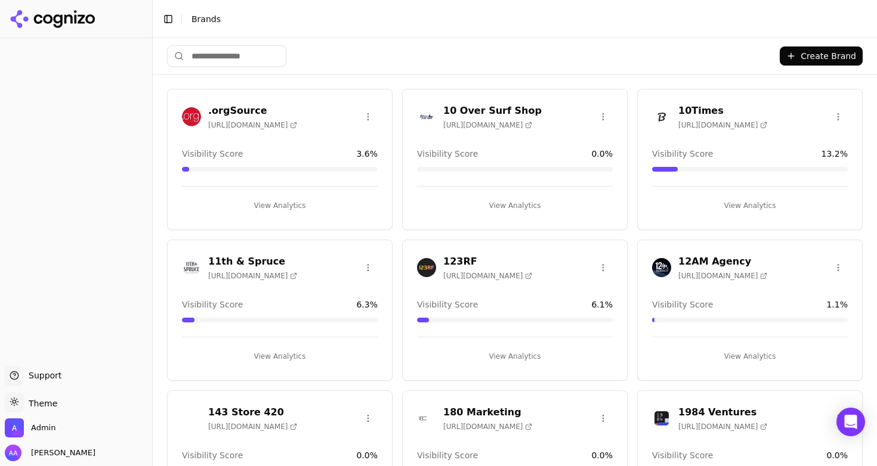
click at [240, 64] on input "search" at bounding box center [226, 55] width 119 height 21
click at [242, 55] on input "search" at bounding box center [226, 55] width 119 height 21
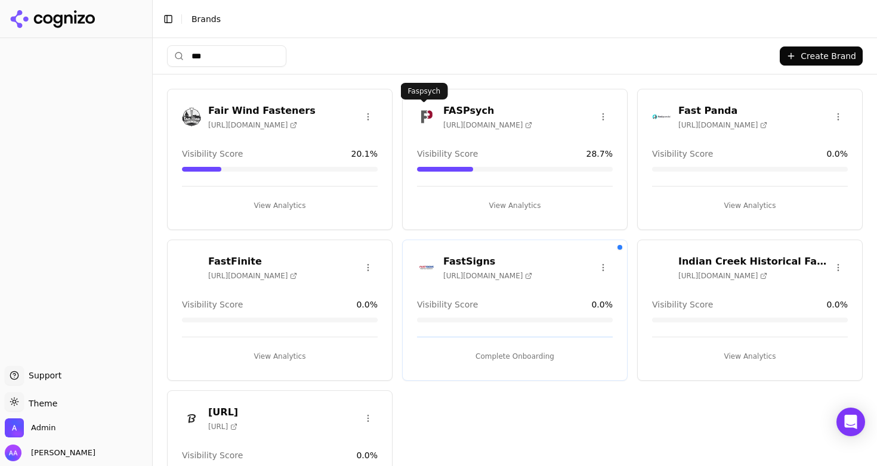
type input "***"
click at [420, 110] on img at bounding box center [426, 116] width 19 height 19
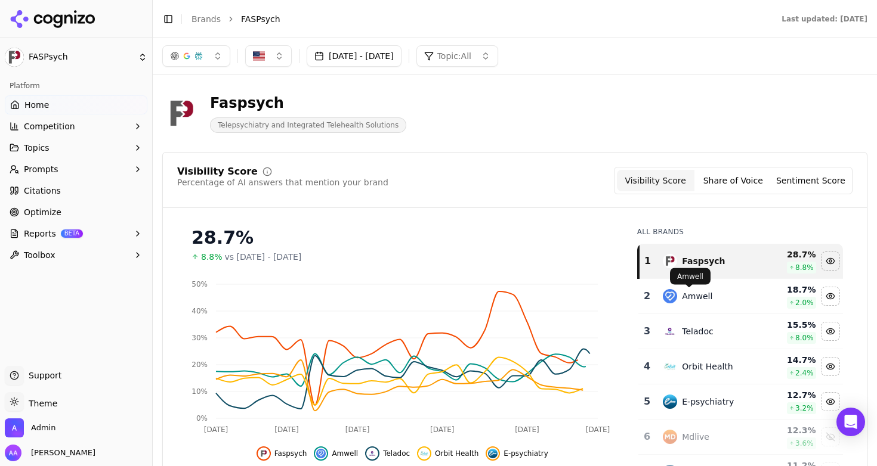
click at [684, 294] on div "Amwell" at bounding box center [697, 296] width 30 height 12
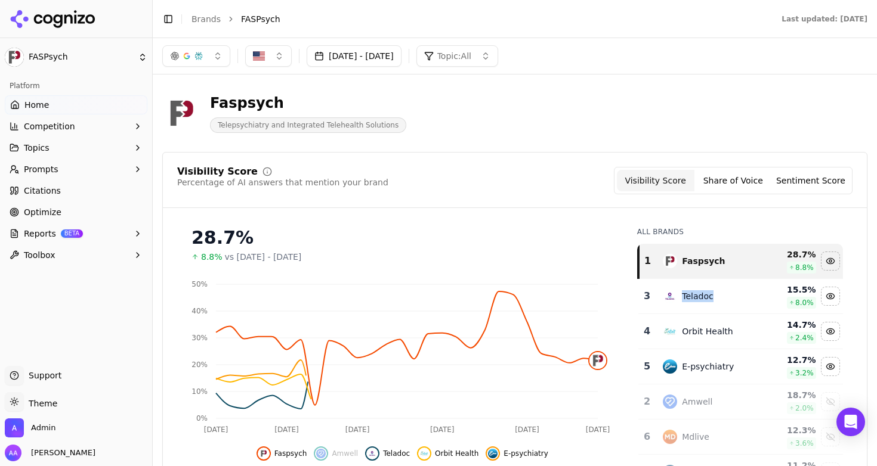
click at [684, 294] on div "Teladoc" at bounding box center [697, 296] width 31 height 12
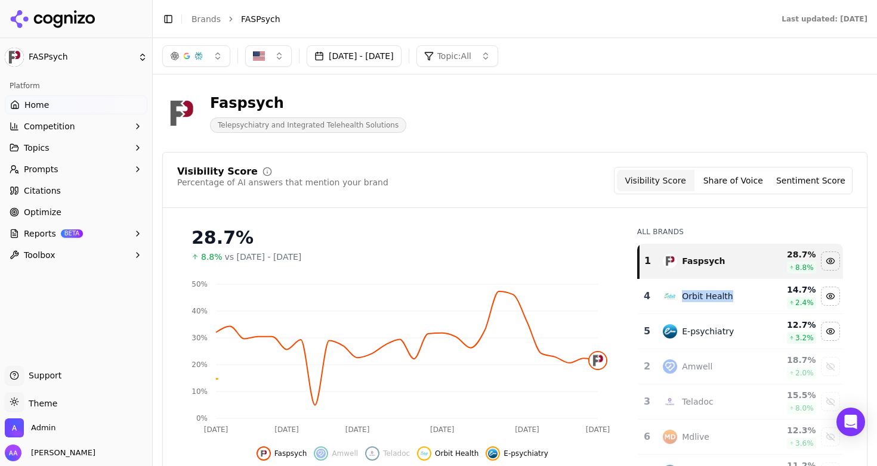
click at [684, 294] on div "Orbit Health" at bounding box center [707, 296] width 51 height 12
click at [684, 294] on div "E-psychiatry" at bounding box center [708, 296] width 52 height 12
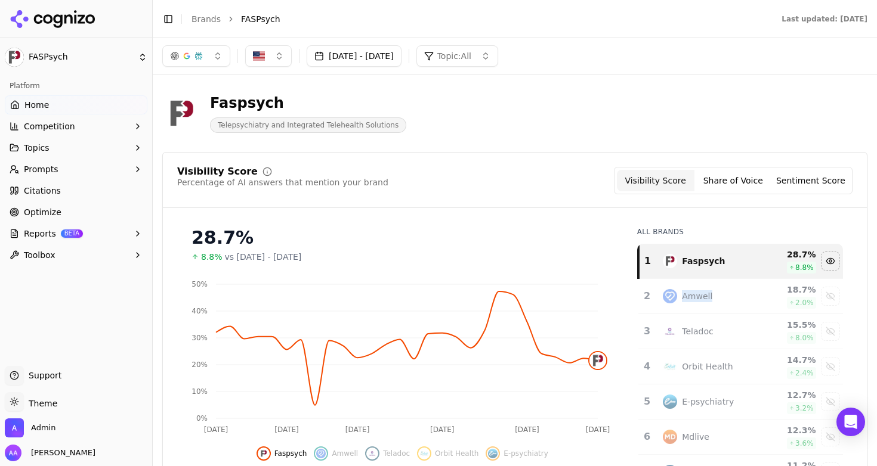
click at [379, 52] on button "[DATE] - [DATE]" at bounding box center [354, 55] width 95 height 21
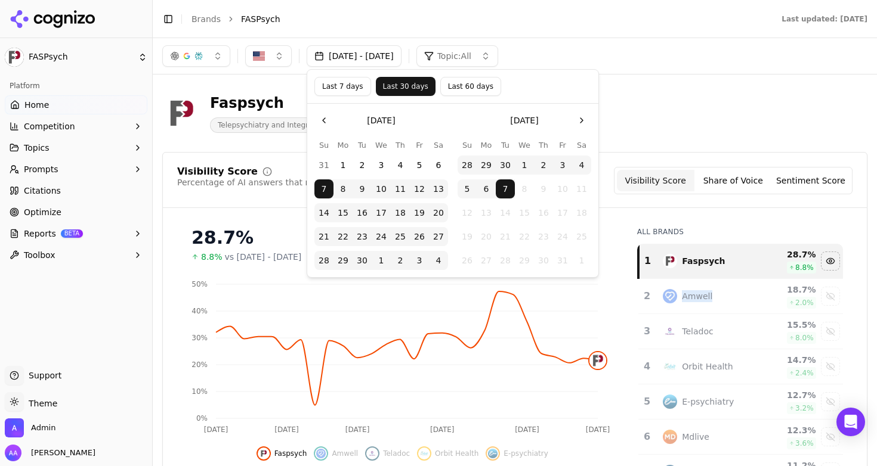
click at [341, 83] on button "Last 7 days" at bounding box center [342, 86] width 57 height 19
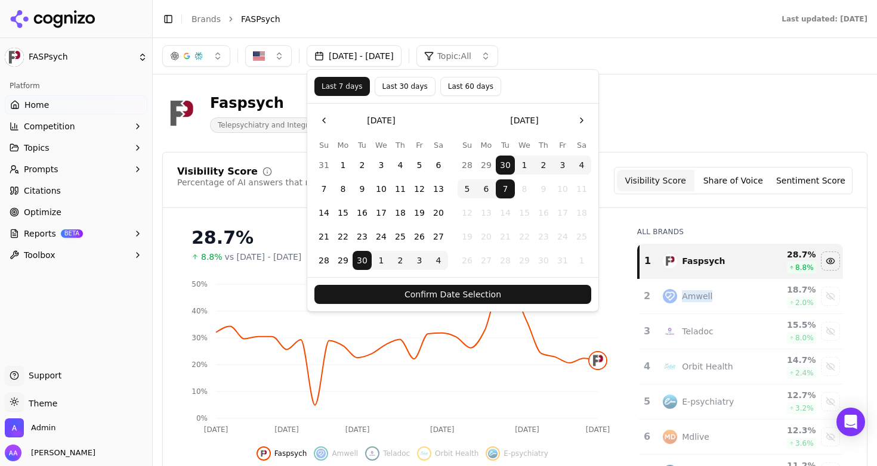
click at [491, 301] on button "Confirm Date Selection" at bounding box center [452, 294] width 277 height 19
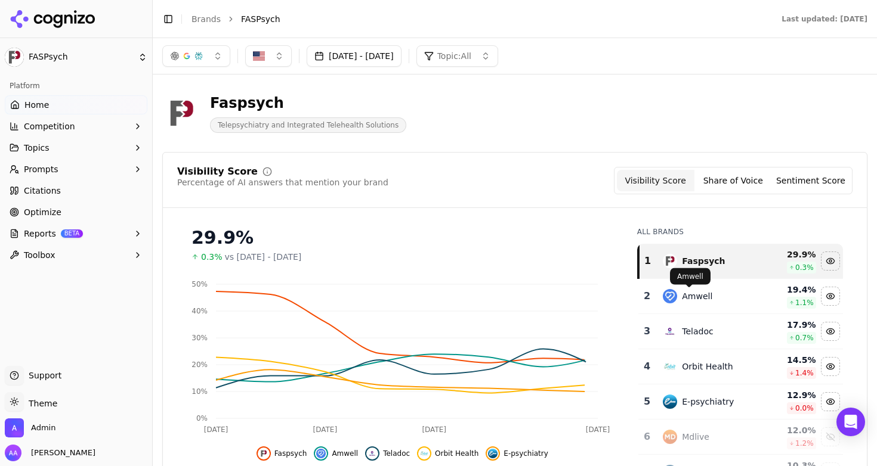
click at [692, 296] on div "Amwell" at bounding box center [697, 296] width 30 height 12
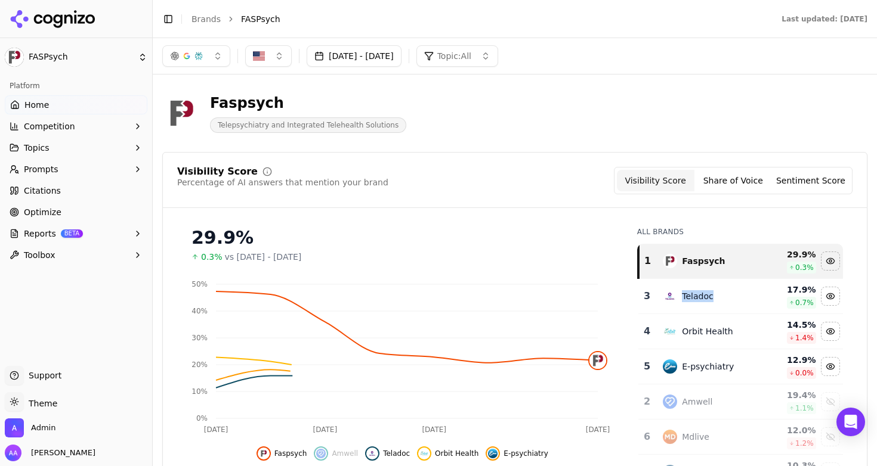
click at [692, 296] on div "Teladoc" at bounding box center [697, 296] width 31 height 12
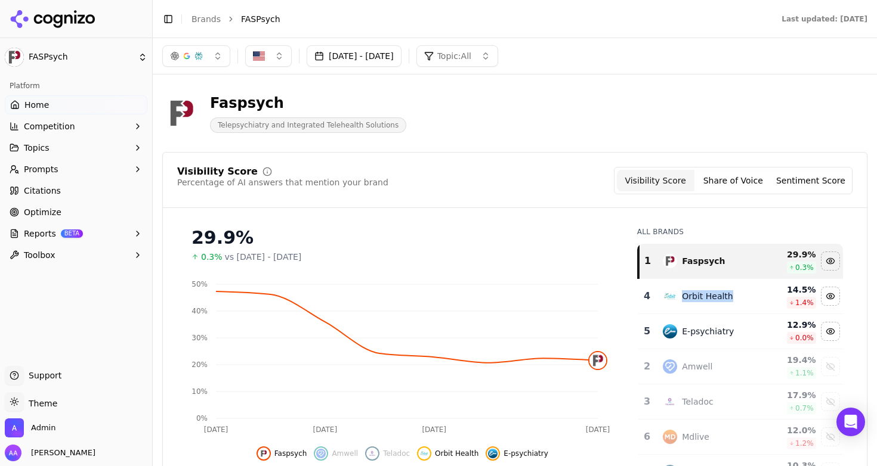
click at [692, 296] on div "Orbit Health" at bounding box center [707, 296] width 51 height 12
click at [692, 296] on div "E-psychiatry" at bounding box center [708, 296] width 52 height 12
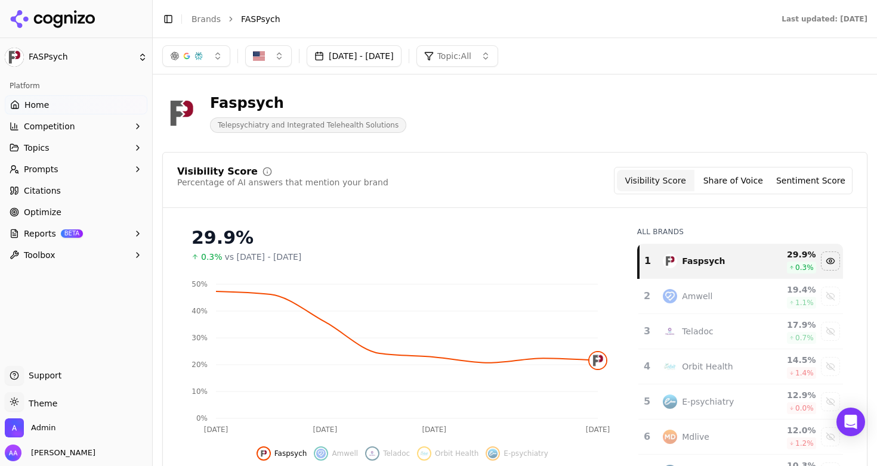
click at [519, 209] on div "Visibility Score Percentage of AI answers that mention your brand Visibility Sc…" at bounding box center [514, 339] width 705 height 374
click at [196, 58] on div "button" at bounding box center [199, 56] width 10 height 10
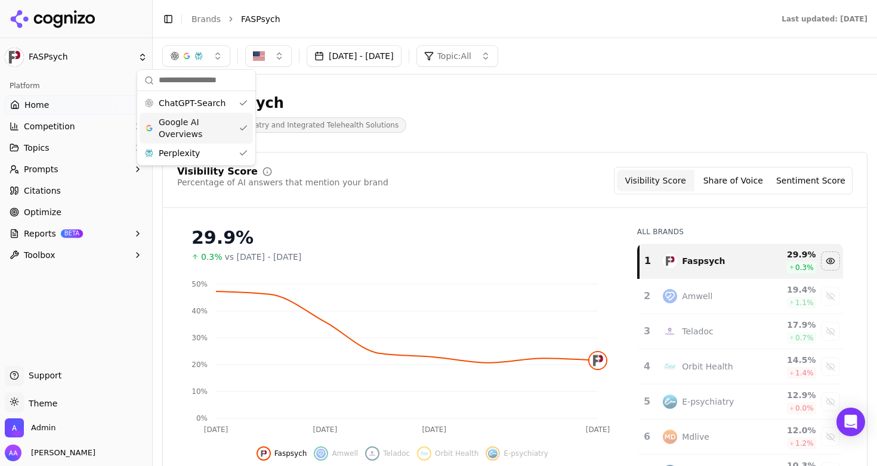
click at [222, 125] on span "Google AI Overviews" at bounding box center [196, 128] width 75 height 24
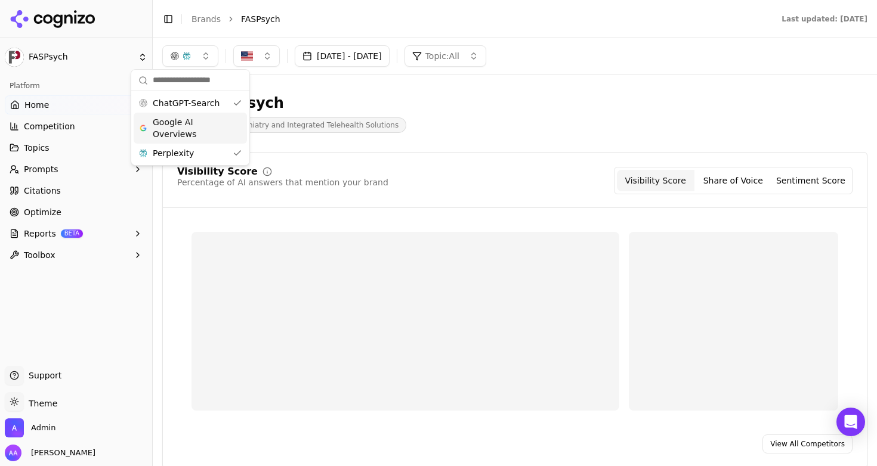
click at [219, 147] on div "Perplexity" at bounding box center [190, 153] width 113 height 19
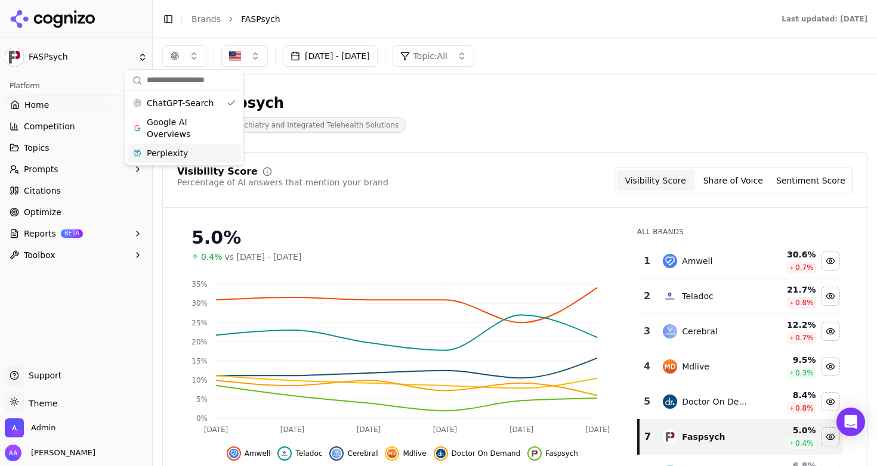
click at [377, 53] on button "[DATE] - [DATE]" at bounding box center [330, 55] width 95 height 21
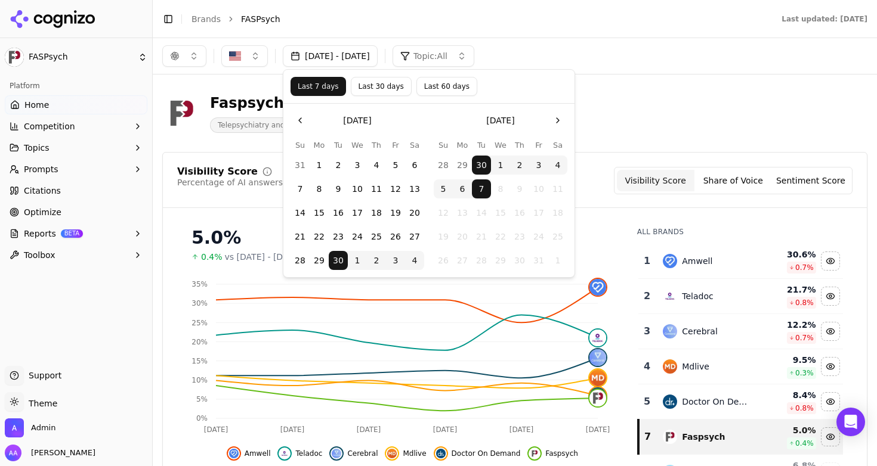
click at [377, 88] on button "Last 30 days" at bounding box center [381, 86] width 61 height 19
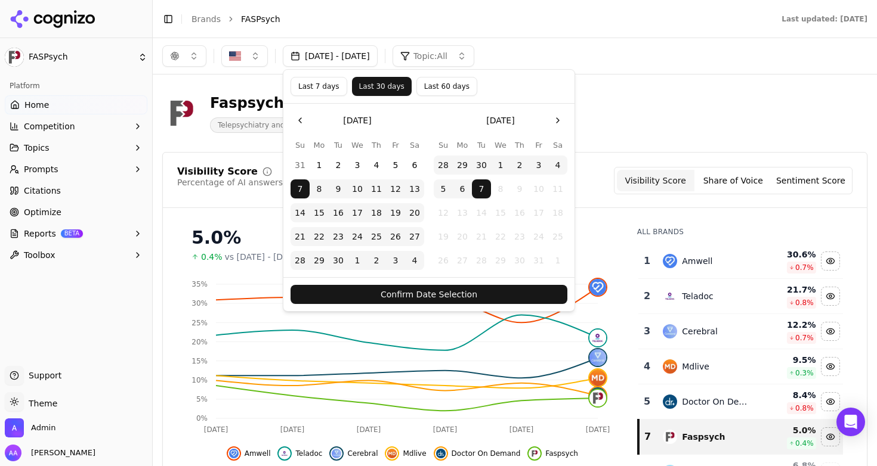
click at [437, 87] on button "Last 60 days" at bounding box center [446, 86] width 61 height 19
click at [439, 292] on button "Confirm Date Selection" at bounding box center [428, 294] width 277 height 19
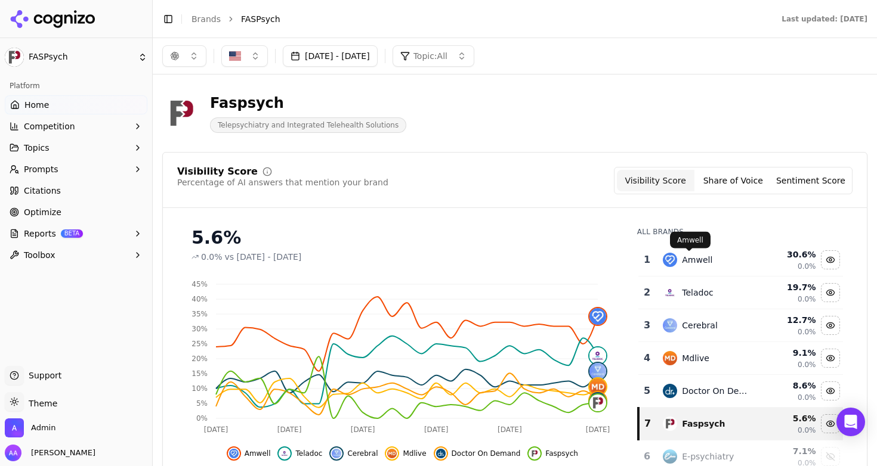
click at [691, 266] on div "Amwell" at bounding box center [697, 260] width 30 height 12
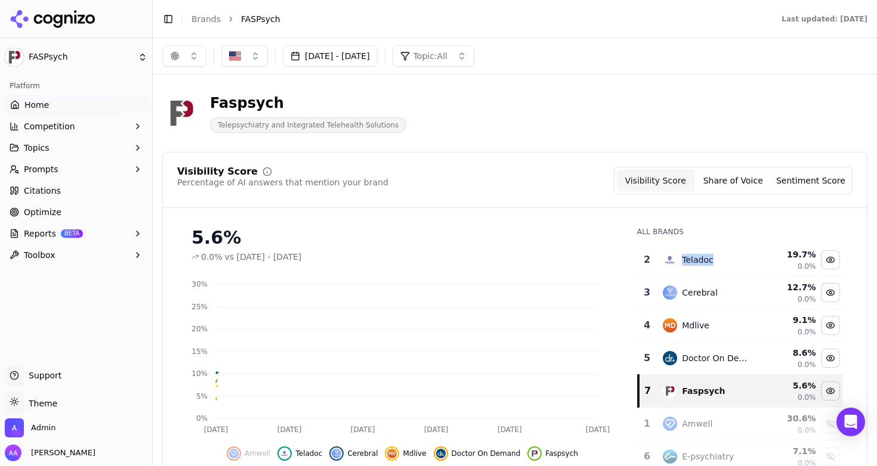
click at [691, 266] on div "Teladoc" at bounding box center [697, 260] width 31 height 12
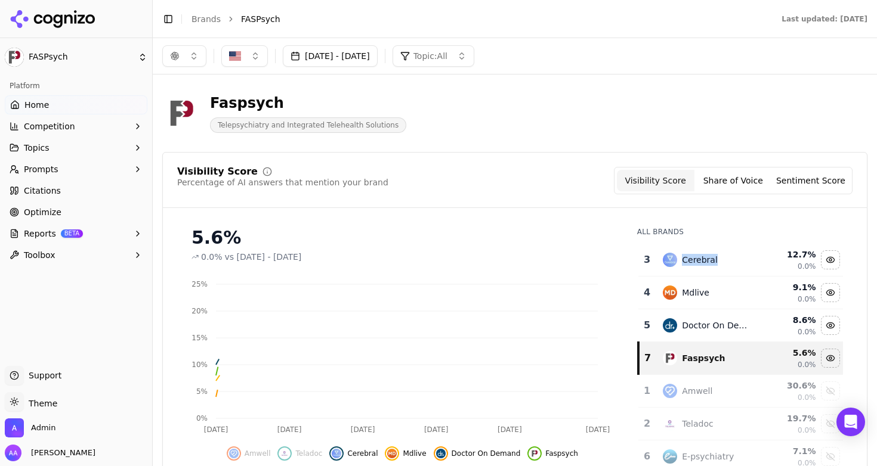
click at [691, 266] on div "Cerebral" at bounding box center [700, 260] width 36 height 12
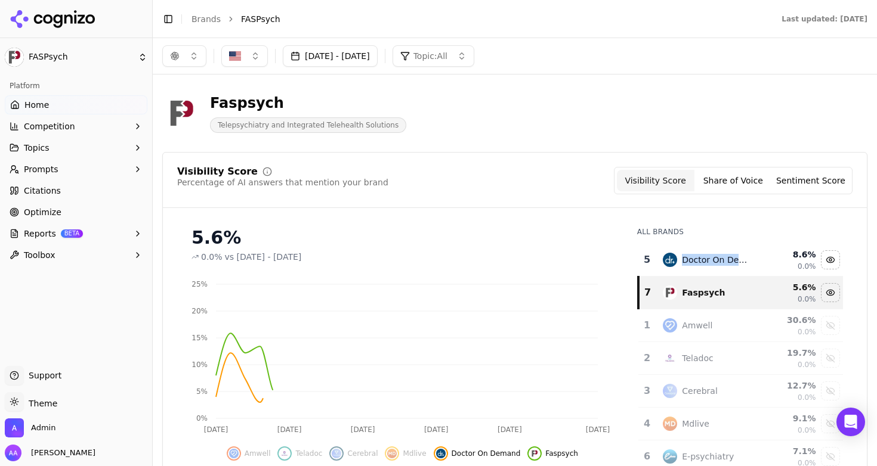
click at [691, 266] on div "Doctor On Demand" at bounding box center [718, 260] width 73 height 12
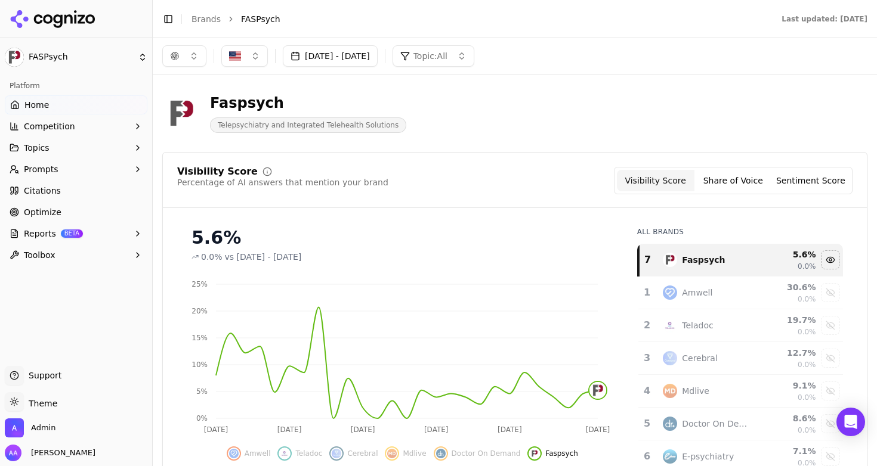
click at [63, 201] on ul "Home Competition Topics Prompts Citations Optimize Reports BETA Toolbox" at bounding box center [76, 179] width 143 height 169
click at [63, 207] on link "Optimize" at bounding box center [76, 212] width 143 height 19
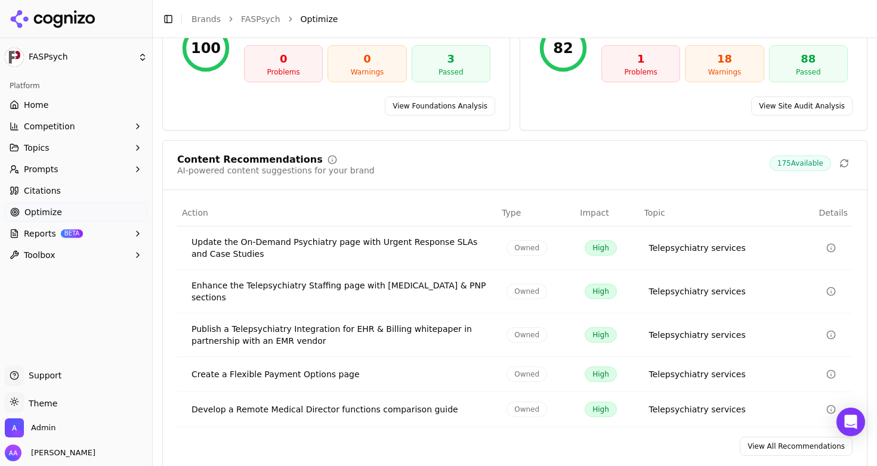
scroll to position [189, 0]
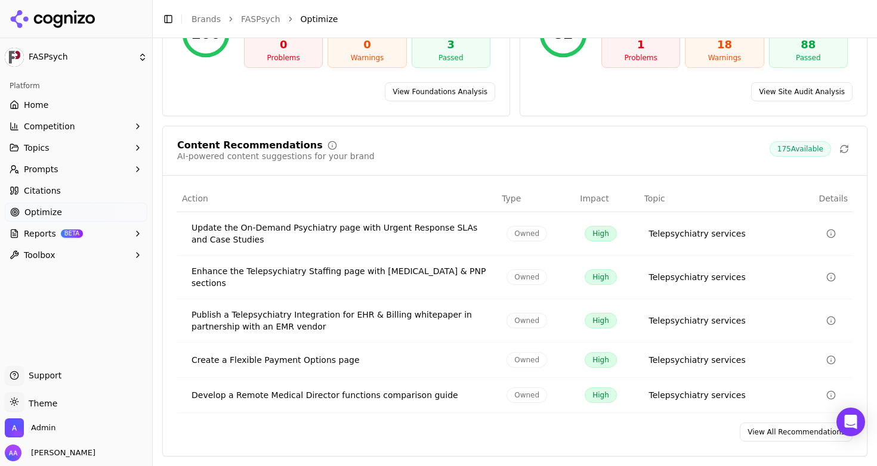
click at [785, 435] on link "View All Recommendations" at bounding box center [795, 432] width 113 height 19
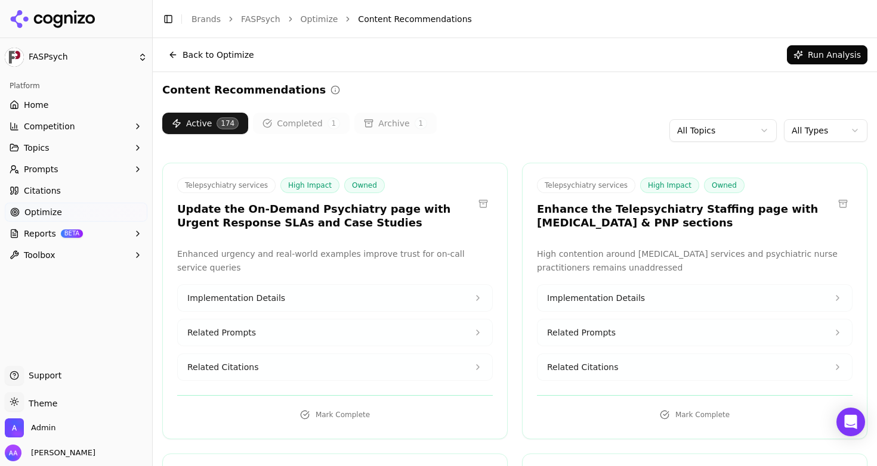
click at [750, 132] on html "FASPsych Platform Home Competition Topics Prompts Citations Optimize Reports BE…" at bounding box center [438, 233] width 877 height 466
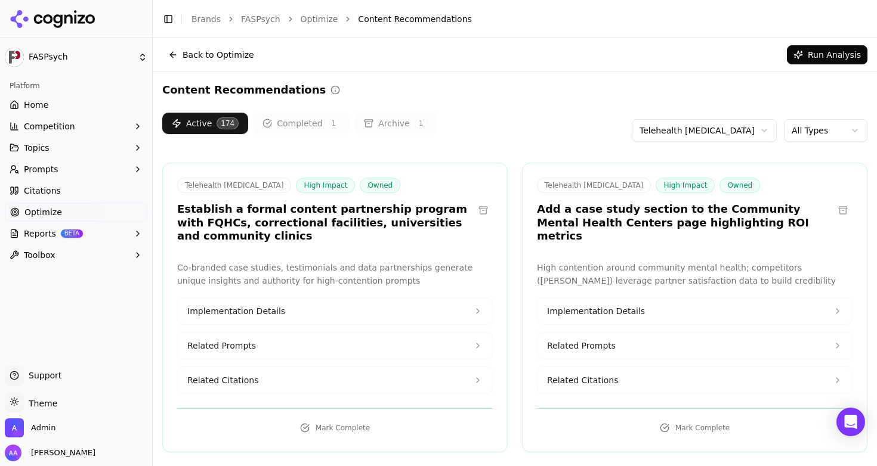
click at [606, 222] on h3 "Add a case study section to the Community Mental Health Centers page highlighti…" at bounding box center [685, 223] width 296 height 41
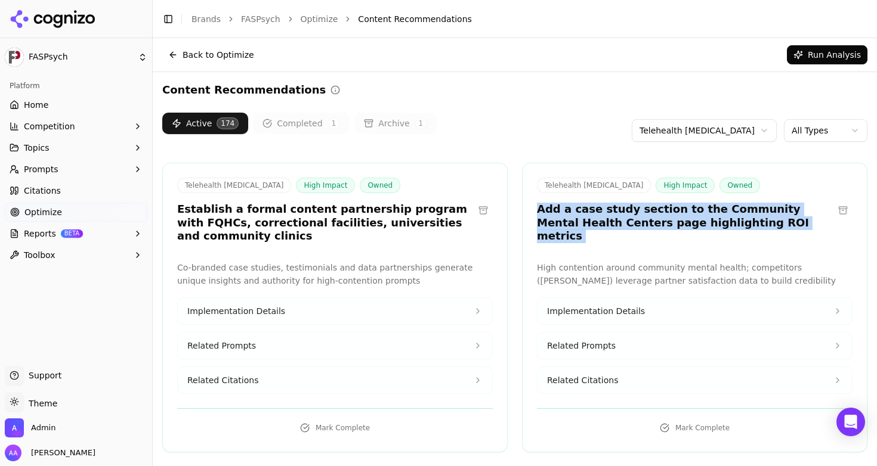
click at [606, 222] on h3 "Add a case study section to the Community Mental Health Centers page highlighti…" at bounding box center [685, 223] width 296 height 41
click at [655, 230] on div "Telehealth [MEDICAL_DATA] High Impact Owned Add a case study section to the Com…" at bounding box center [694, 212] width 344 height 69
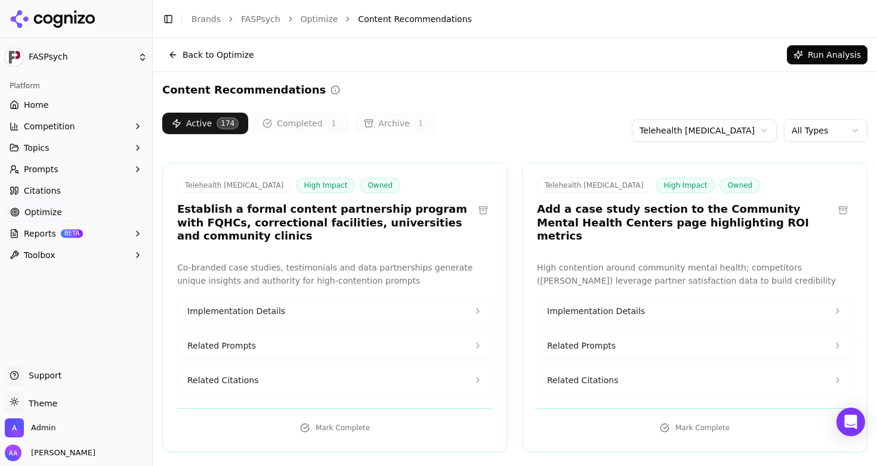
click at [584, 374] on span "Related Citations" at bounding box center [582, 380] width 71 height 12
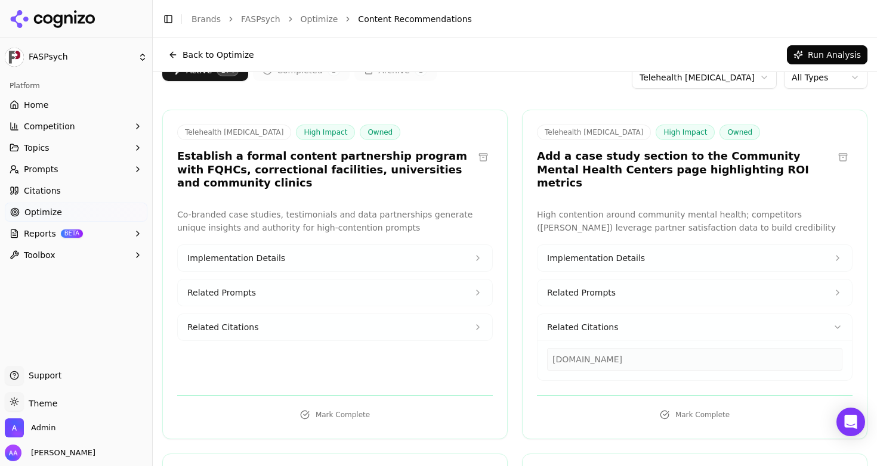
click at [357, 175] on h3 "Establish a formal content partnership program with FQHCs, correctional facilit…" at bounding box center [325, 170] width 296 height 41
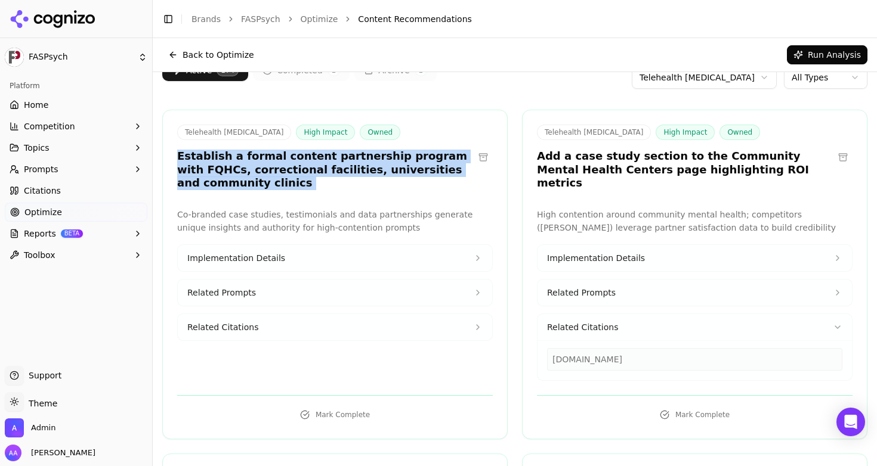
click at [357, 175] on h3 "Establish a formal content partnership program with FQHCs, correctional facilit…" at bounding box center [325, 170] width 296 height 41
click at [358, 187] on h3 "Establish a formal content partnership program with FQHCs, correctional facilit…" at bounding box center [325, 170] width 296 height 41
drag, startPoint x: 358, startPoint y: 187, endPoint x: 187, endPoint y: 148, distance: 176.1
click at [187, 148] on div "Telehealth [MEDICAL_DATA] High Impact Owned Establish a formal content partners…" at bounding box center [325, 158] width 296 height 66
click at [237, 175] on h3 "Establish a formal content partnership program with FQHCs, correctional facilit…" at bounding box center [325, 170] width 296 height 41
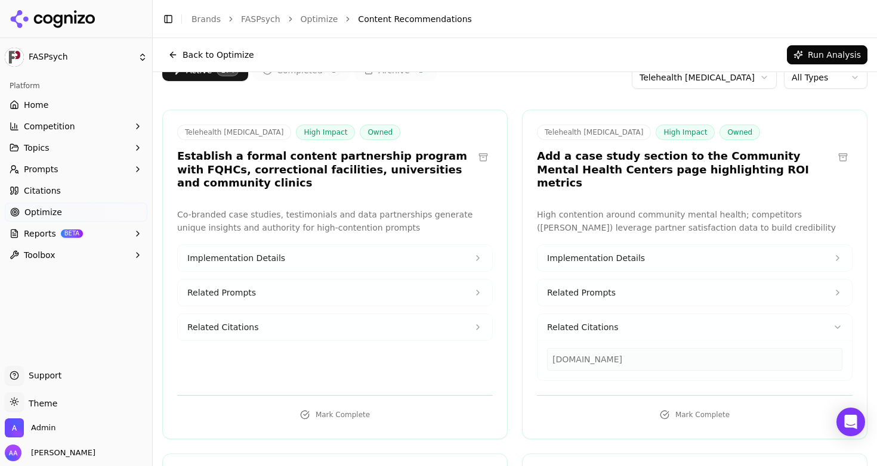
click at [45, 96] on link "Home" at bounding box center [76, 104] width 143 height 19
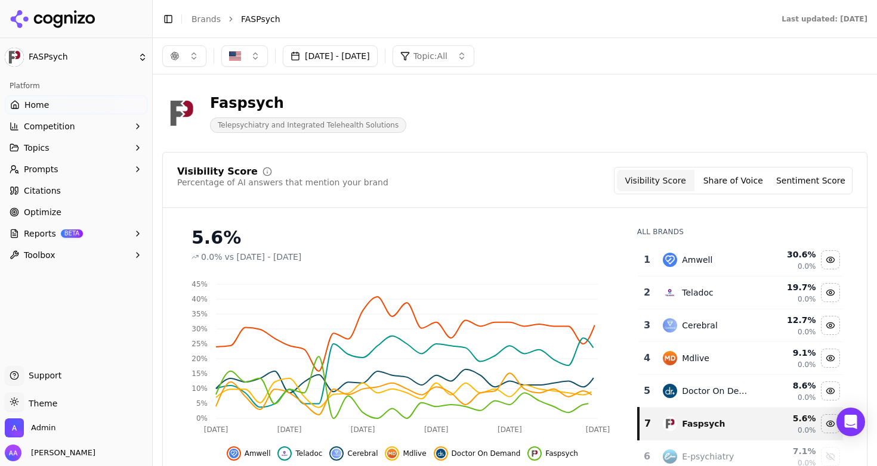
click at [704, 255] on div "Amwell" at bounding box center [709, 260] width 92 height 14
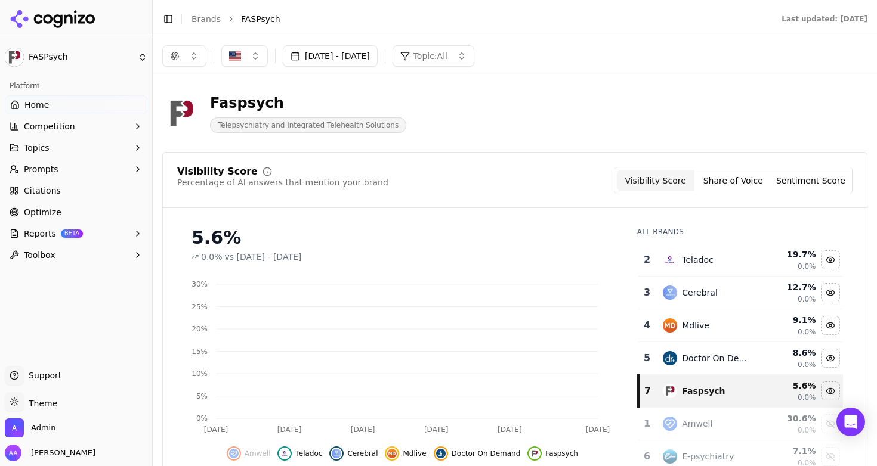
click at [704, 255] on div "Teladoc" at bounding box center [697, 260] width 31 height 12
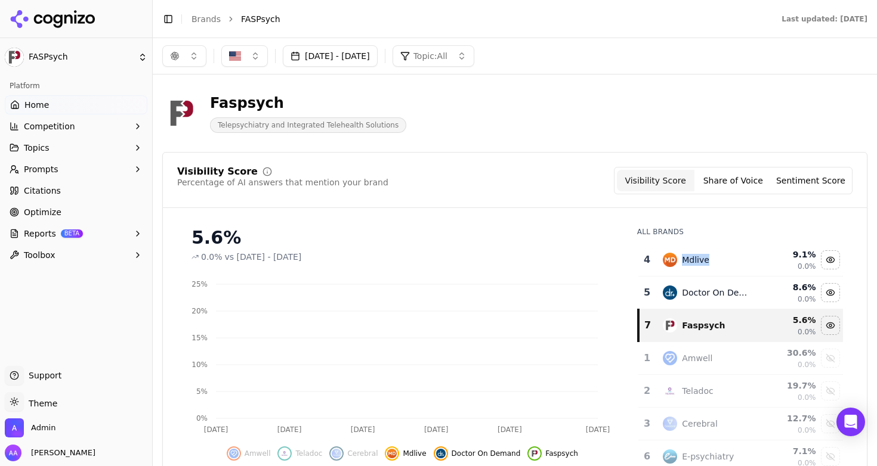
click at [704, 255] on div "Mdlive" at bounding box center [709, 260] width 92 height 14
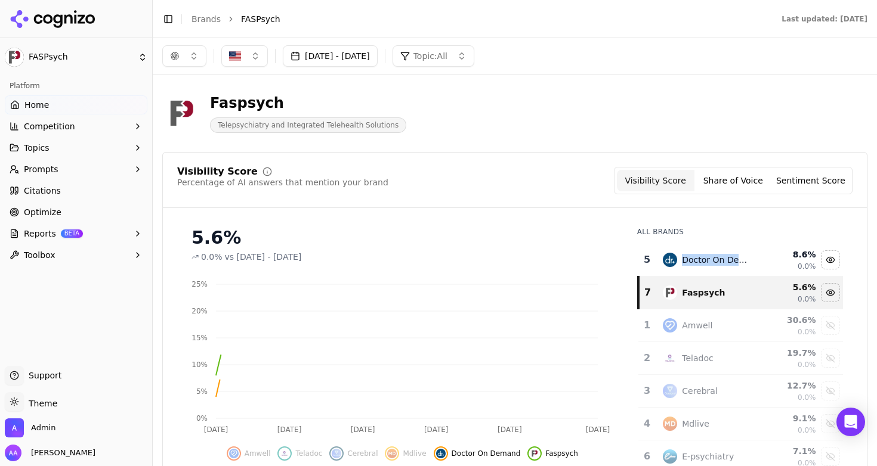
click at [704, 255] on div "Doctor On Demand" at bounding box center [718, 260] width 73 height 12
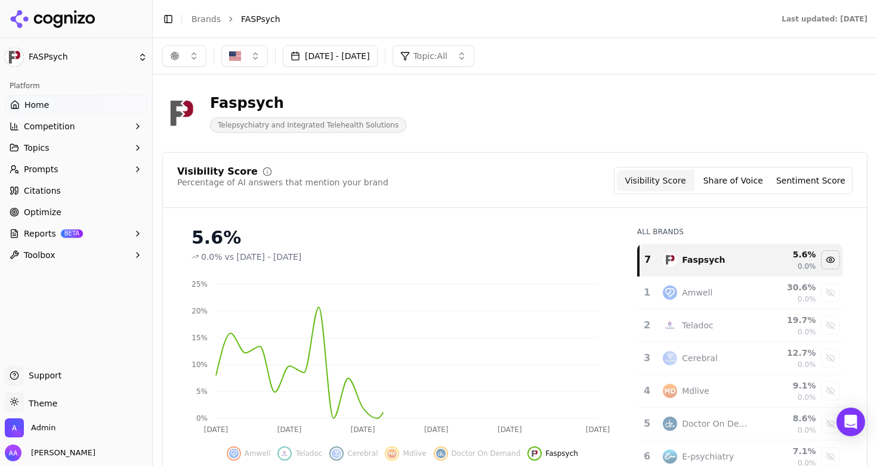
click at [484, 189] on div "Visibility Score Percentage of AI answers that mention your brand Visibility Sc…" at bounding box center [514, 180] width 675 height 27
click at [661, 281] on td "Amwell" at bounding box center [708, 293] width 106 height 33
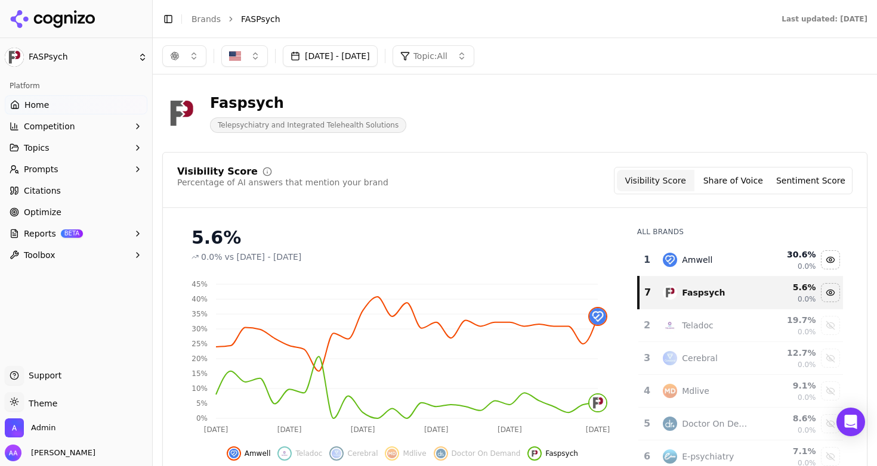
click at [58, 172] on button "Prompts" at bounding box center [76, 169] width 143 height 19
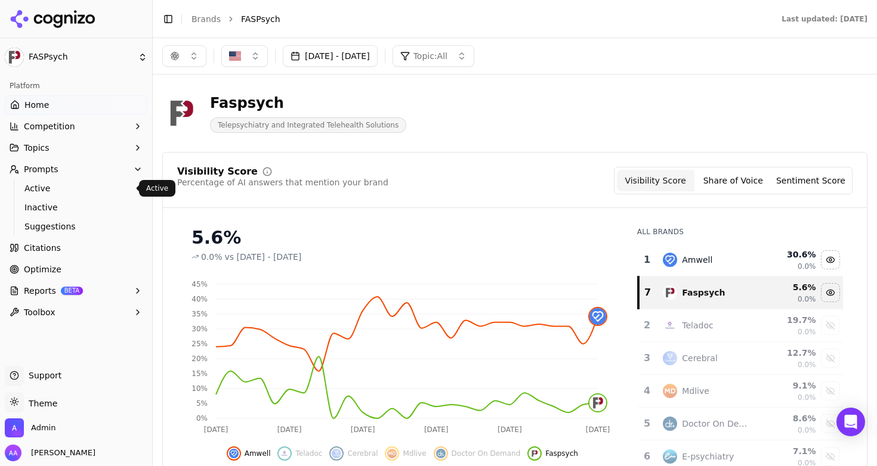
click at [62, 188] on span "Active" at bounding box center [76, 188] width 104 height 12
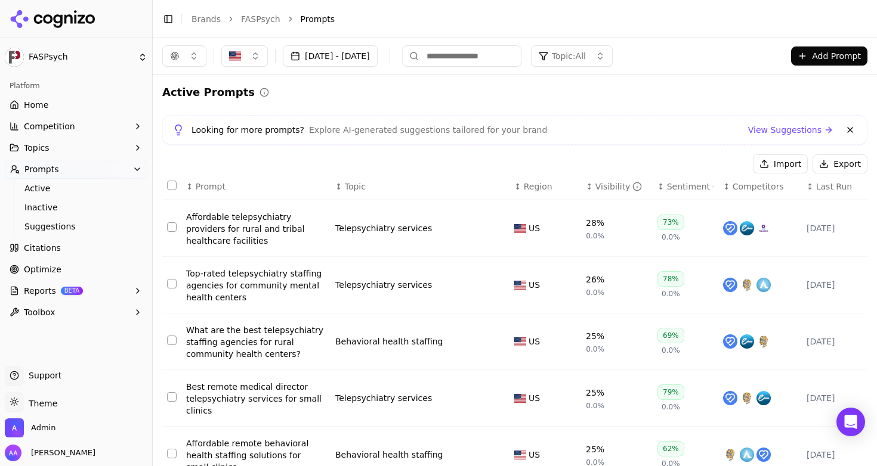
click at [843, 128] on button at bounding box center [850, 130] width 14 height 14
